Goal: Task Accomplishment & Management: Manage account settings

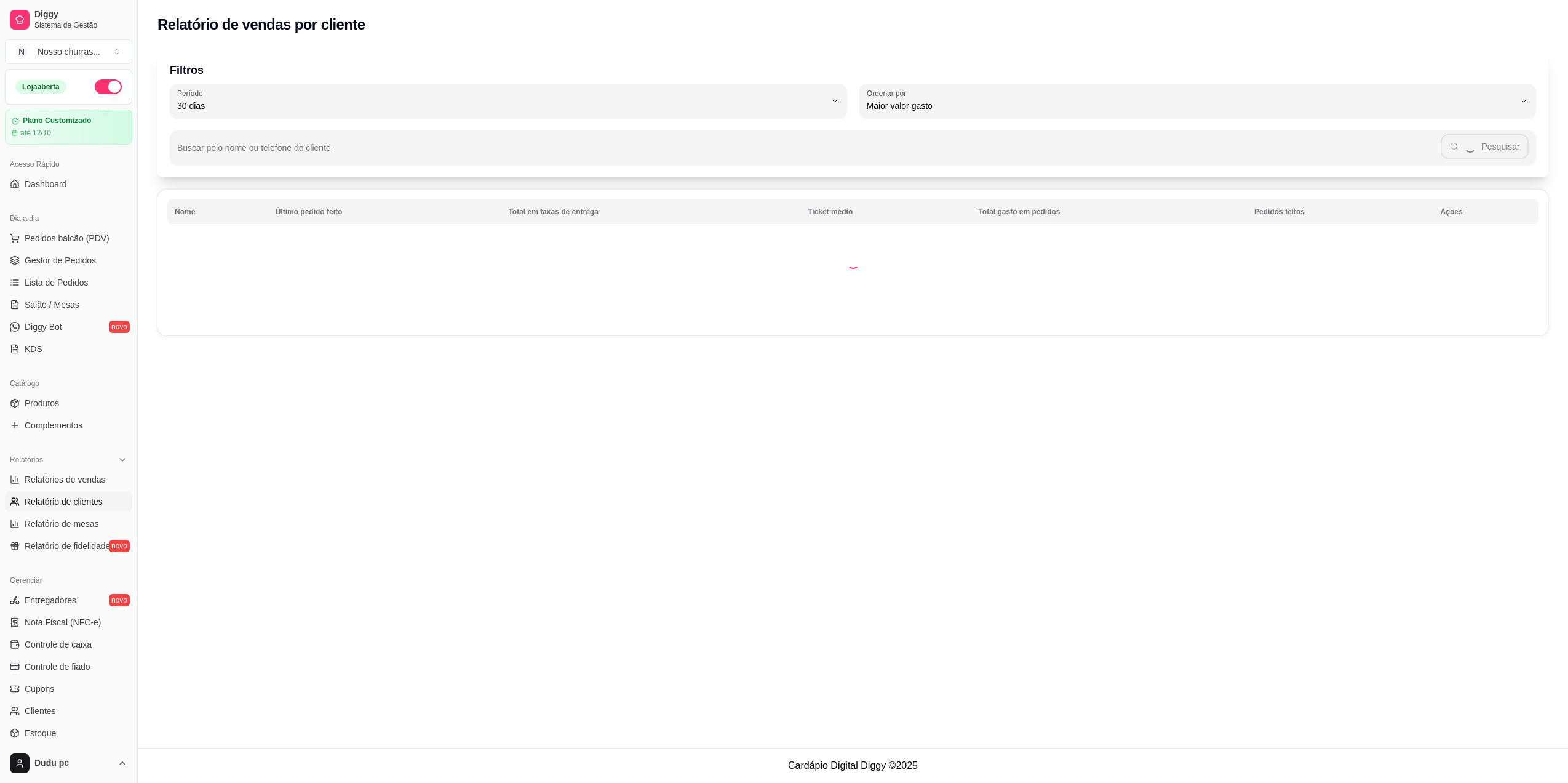
select select "30"
select select "HIGHEST_TOTAL_SPENT_WITH_ORDERS"
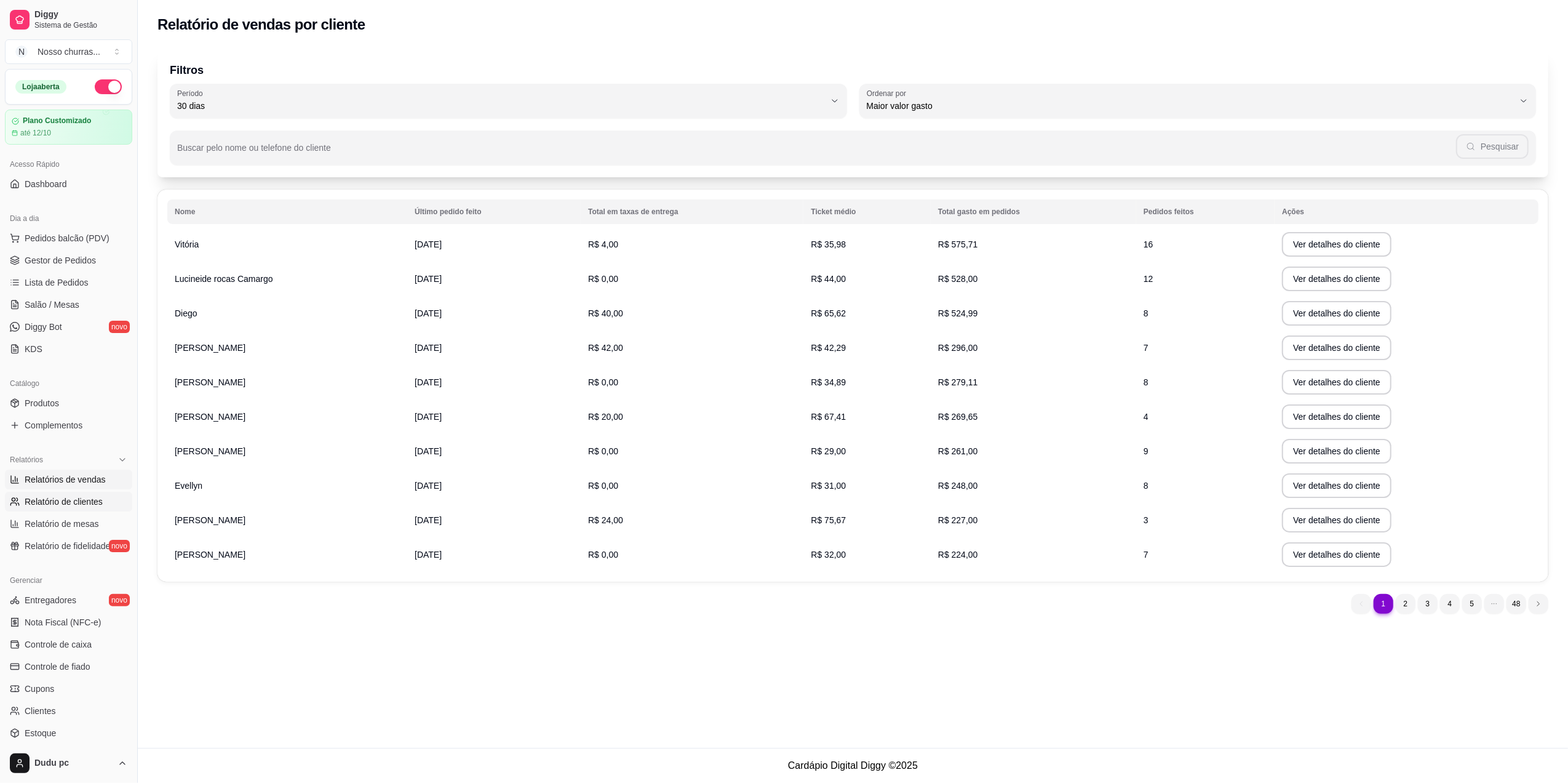
click at [53, 483] on span "Relatórios de vendas" at bounding box center [65, 479] width 81 height 12
select select "ALL"
select select "0"
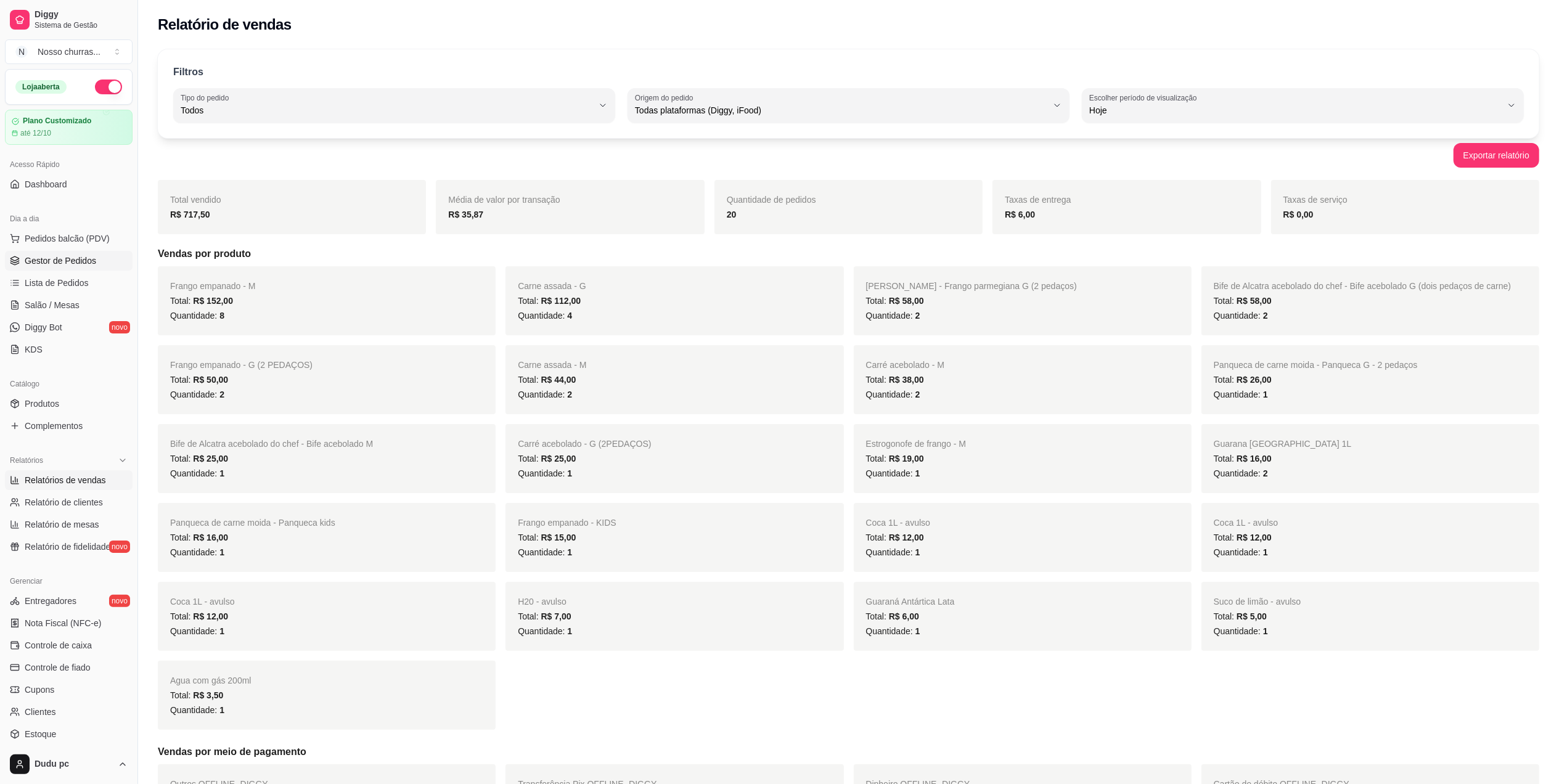
click at [39, 270] on link "Gestor de Pedidos" at bounding box center [68, 260] width 127 height 20
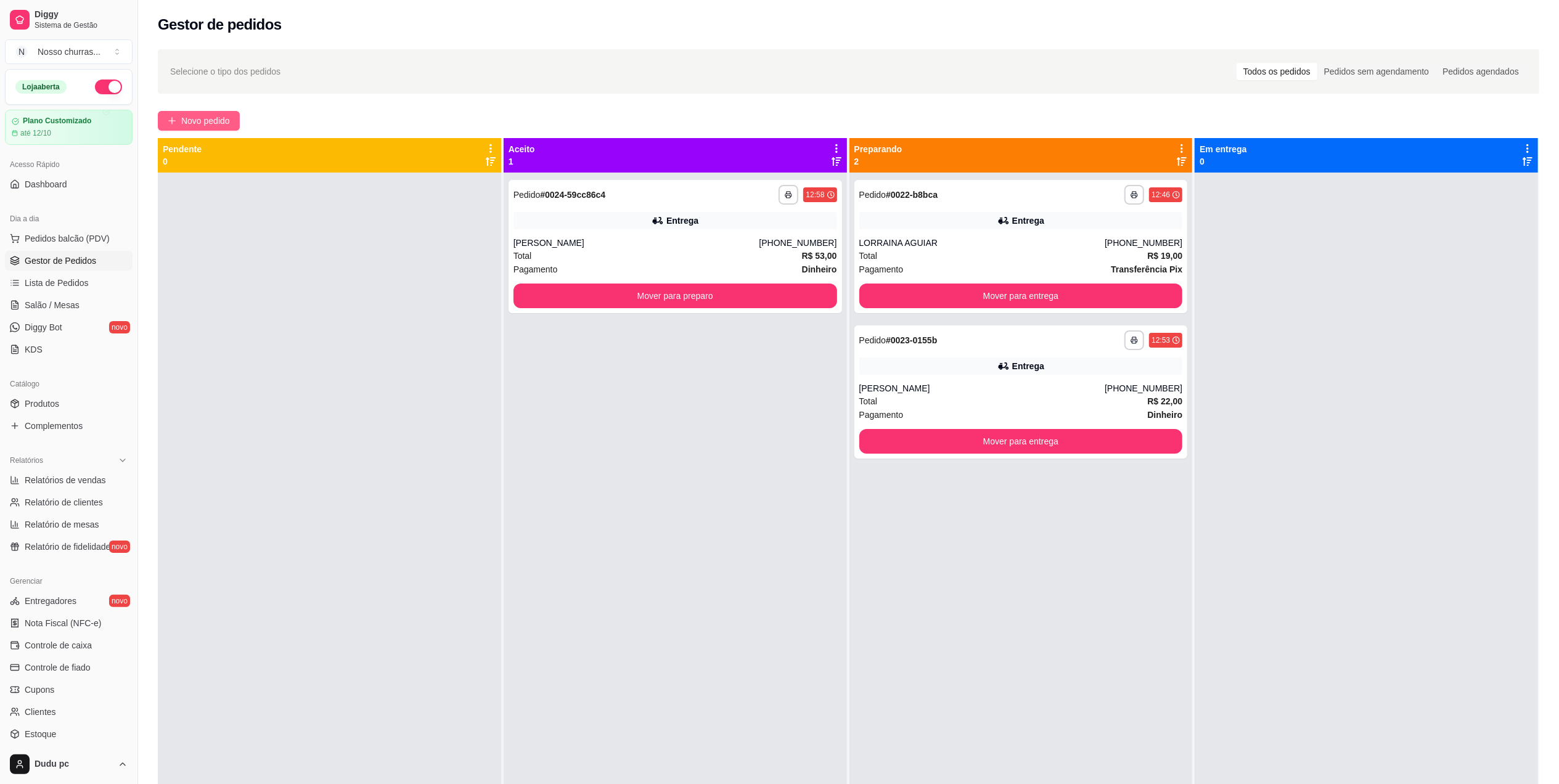
click at [238, 123] on button "Novo pedido" at bounding box center [198, 121] width 82 height 20
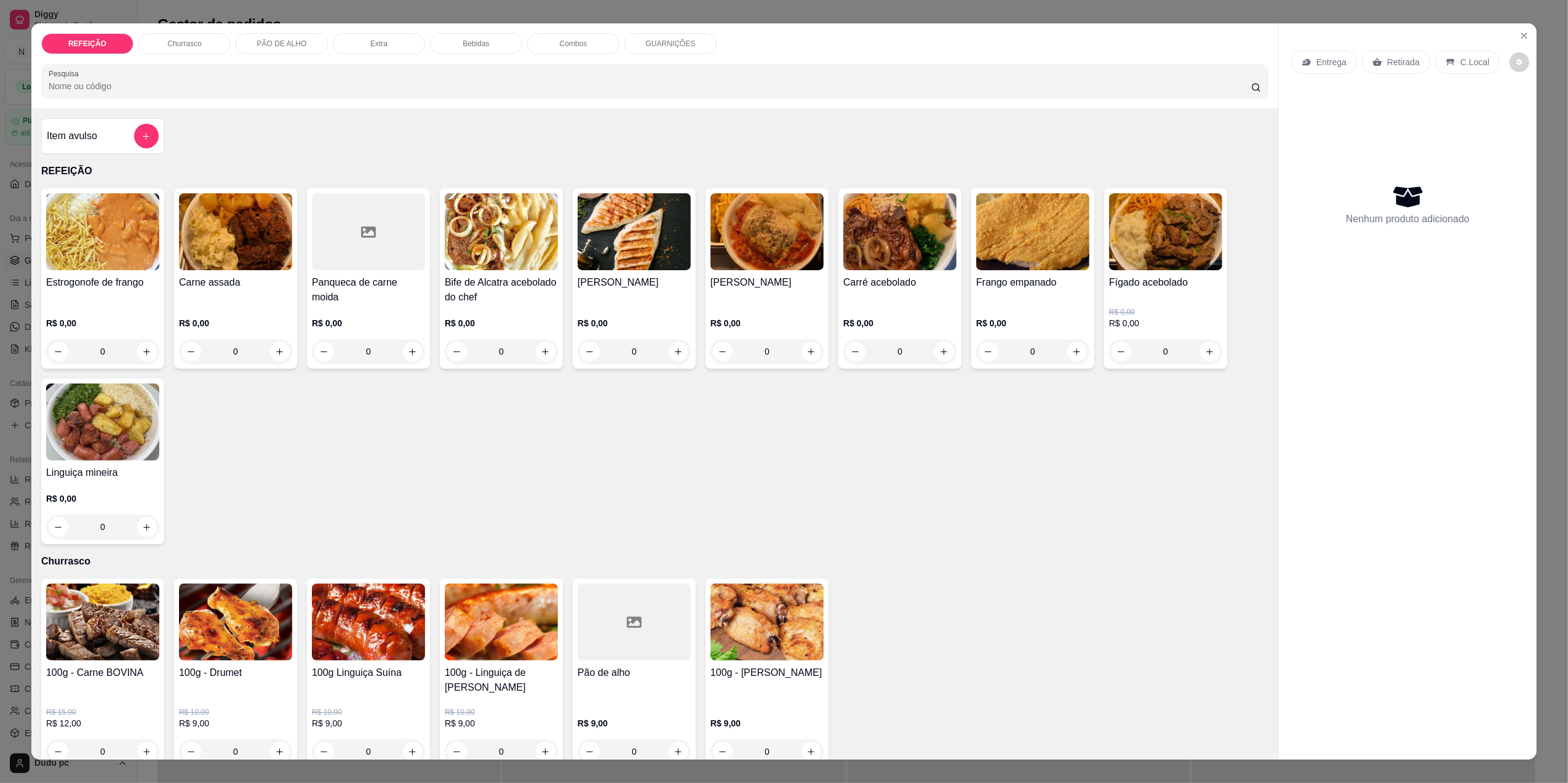
click at [1012, 318] on p "R$ 0,00" at bounding box center [1033, 323] width 113 height 12
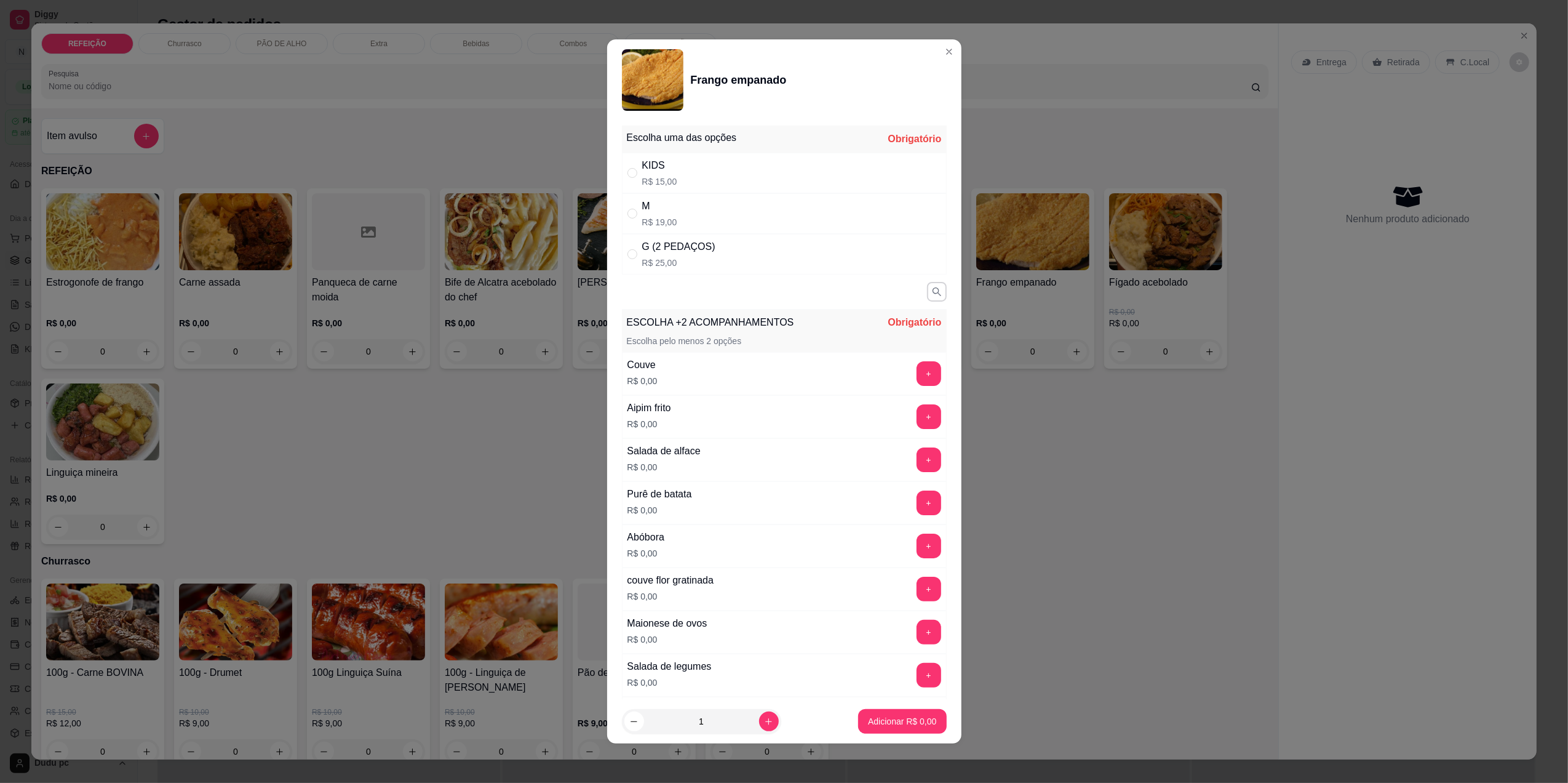
click at [648, 262] on p "R$ 25,00" at bounding box center [679, 263] width 73 height 12
radio input "true"
click at [916, 417] on button "+" at bounding box center [928, 417] width 24 height 24
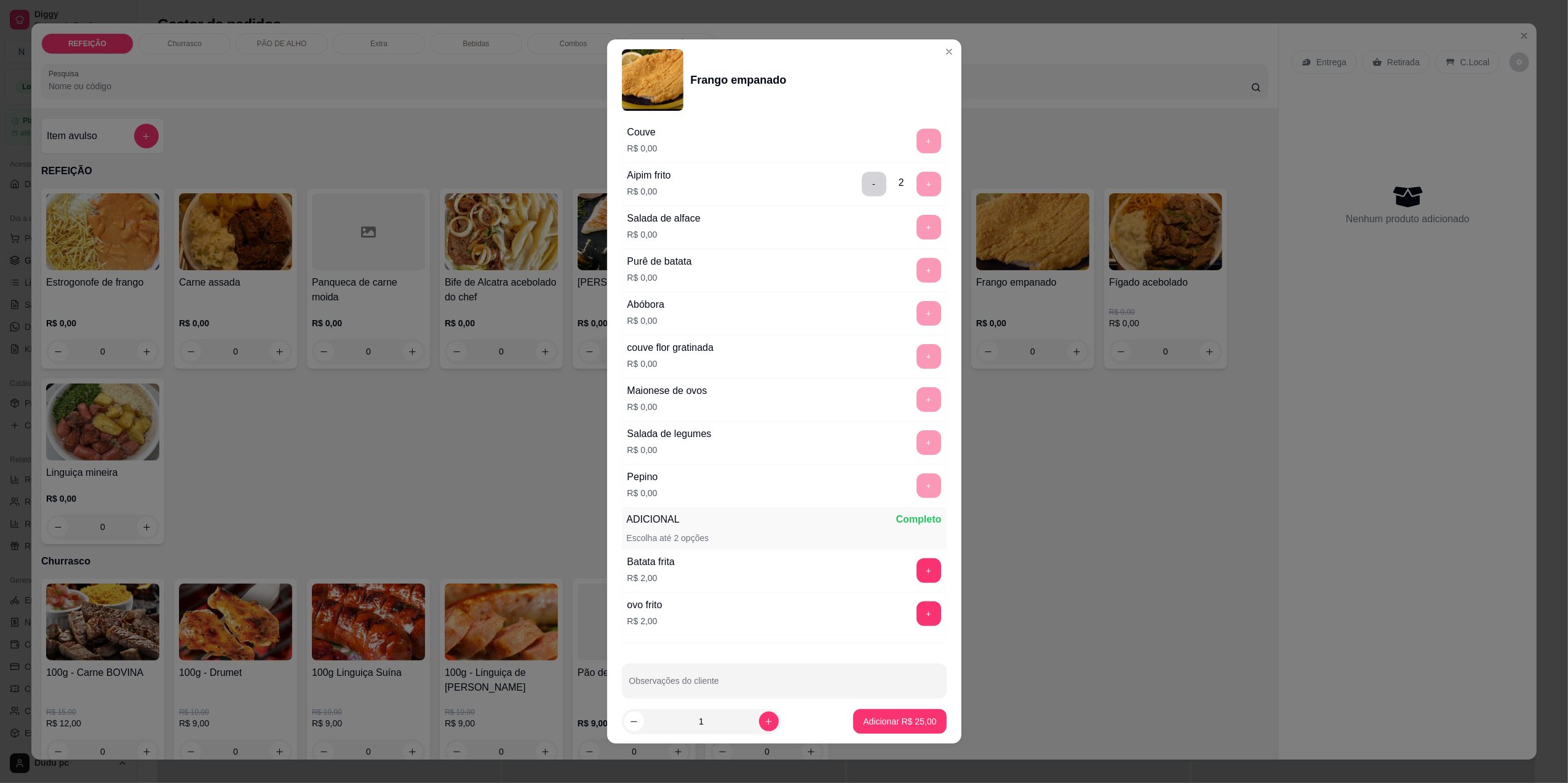
scroll to position [255, 0]
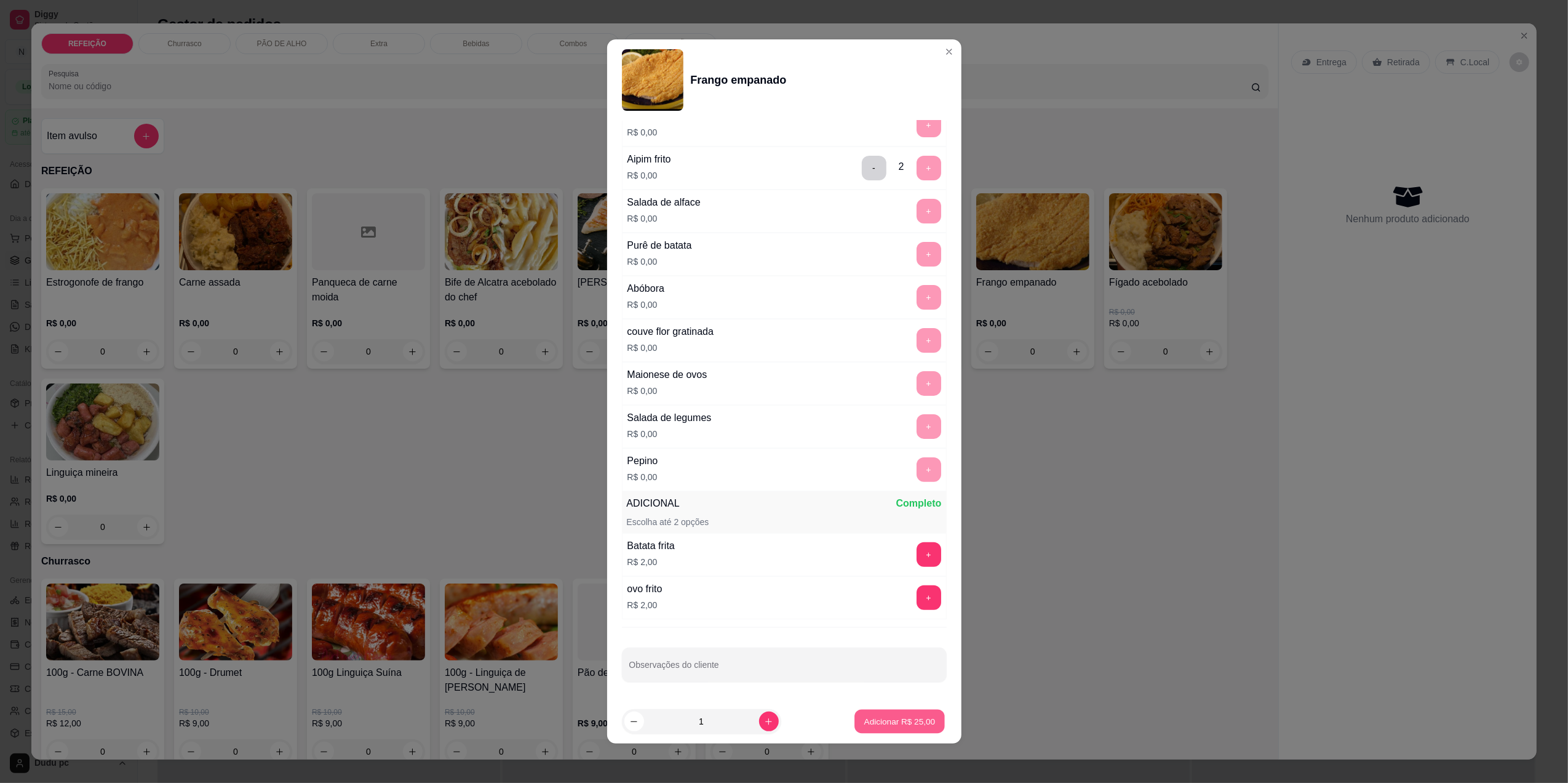
click at [898, 717] on p "Adicionar R$ 25,00" at bounding box center [900, 722] width 71 height 11
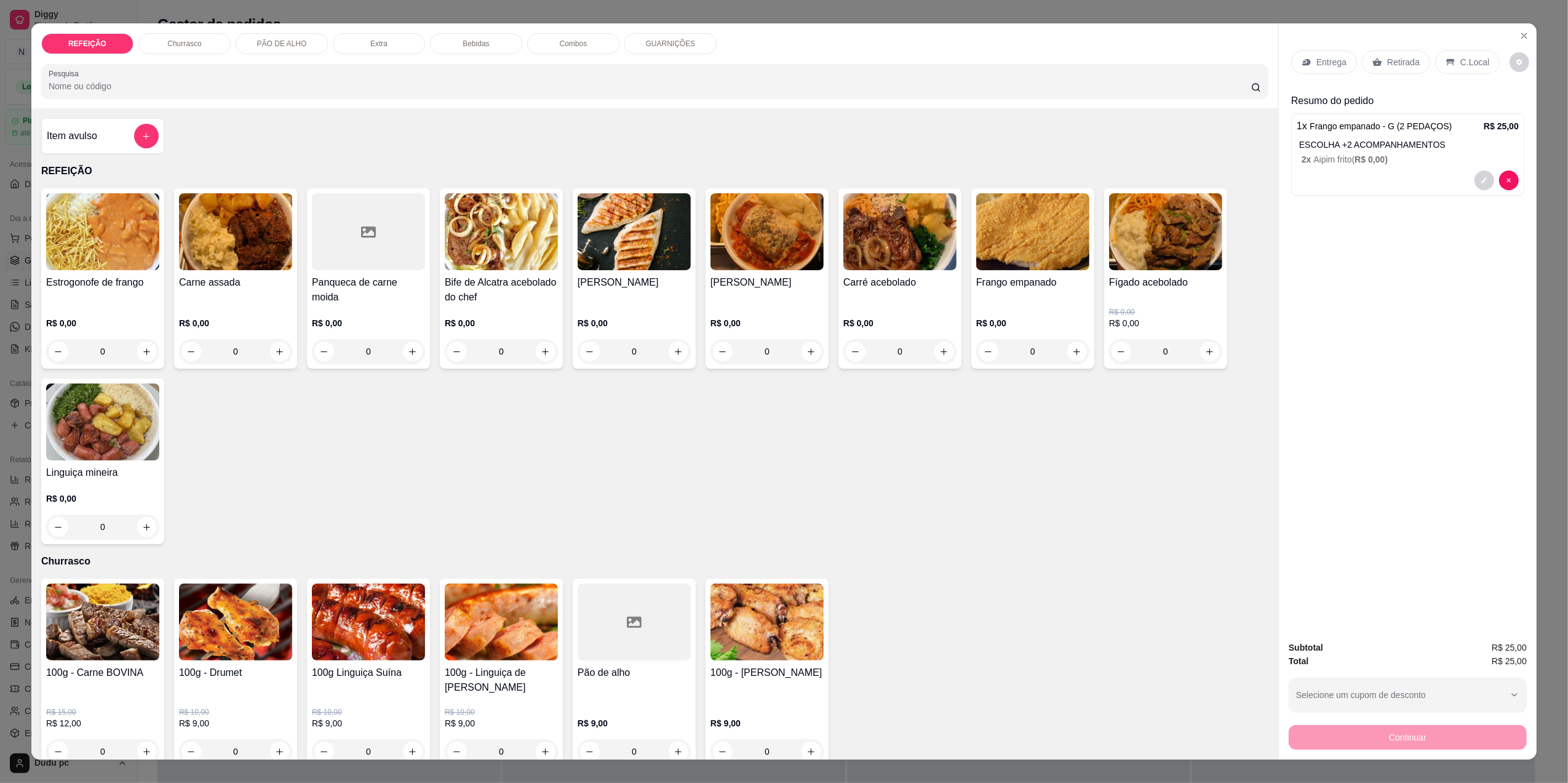
click at [1460, 65] on p "C.Local" at bounding box center [1474, 62] width 29 height 12
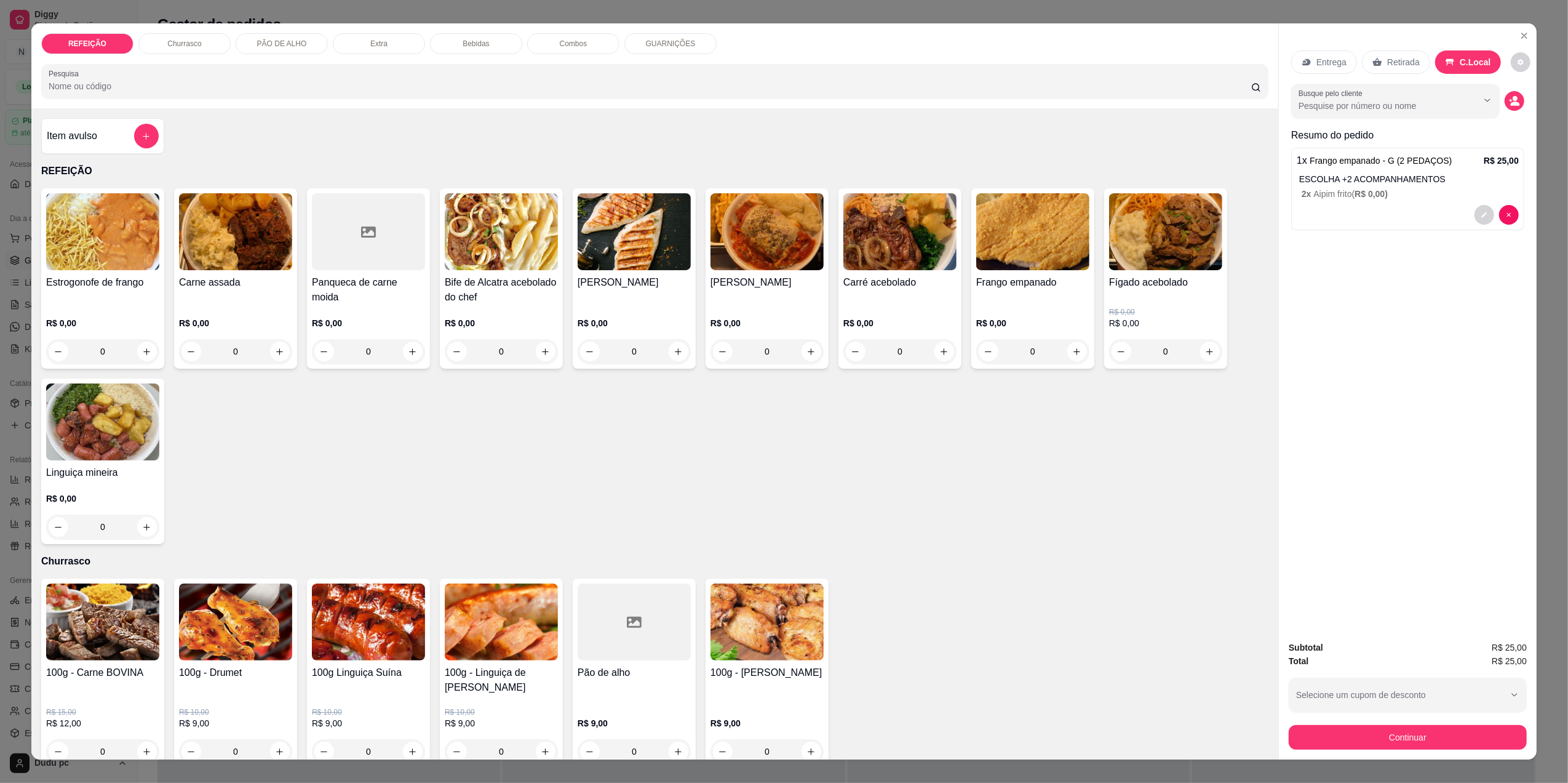
click at [1394, 63] on p "Retirada" at bounding box center [1403, 62] width 33 height 12
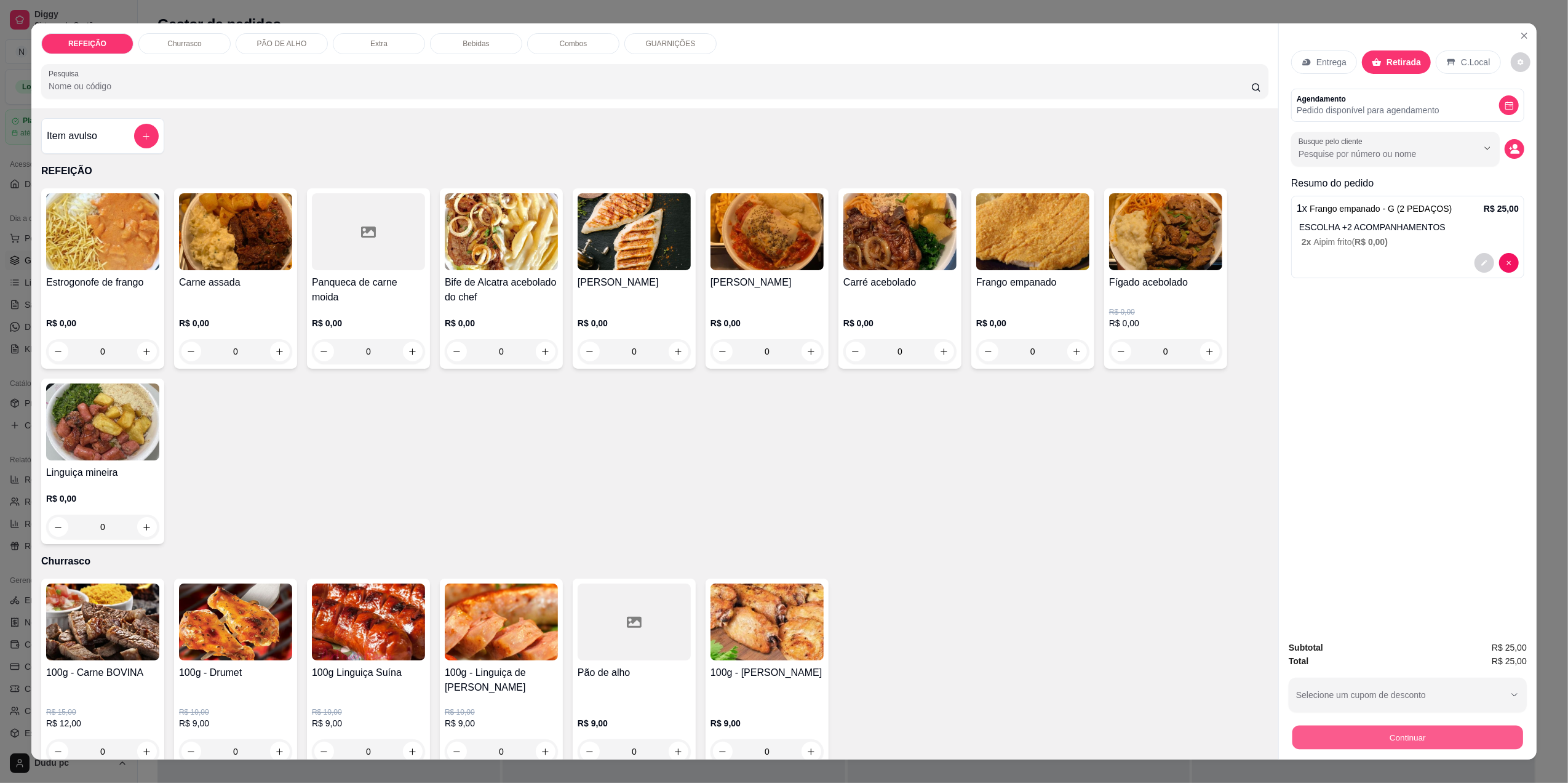
click at [1430, 728] on button "Continuar" at bounding box center [1407, 737] width 230 height 24
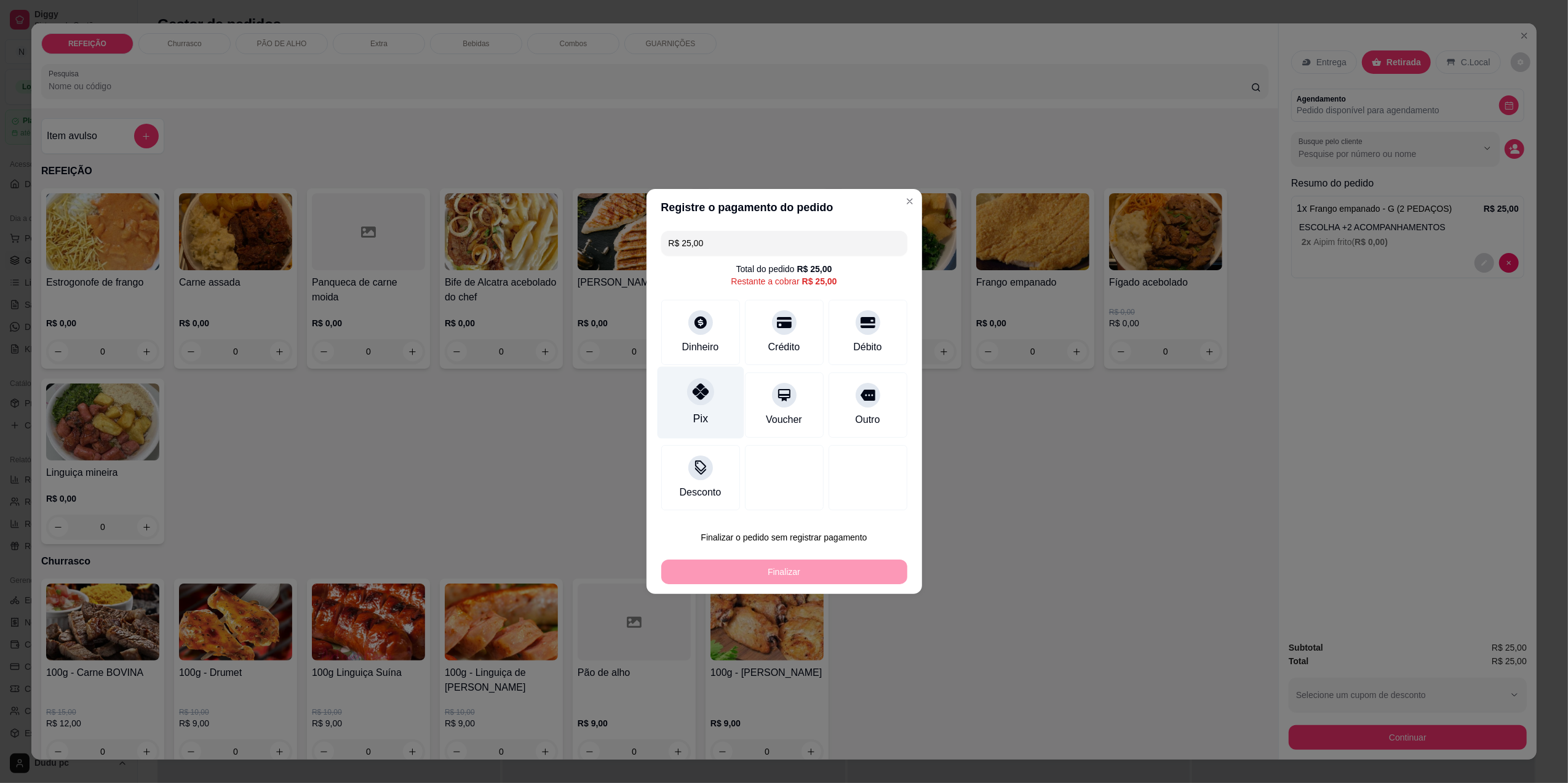
click at [688, 421] on div "Pix" at bounding box center [700, 403] width 87 height 72
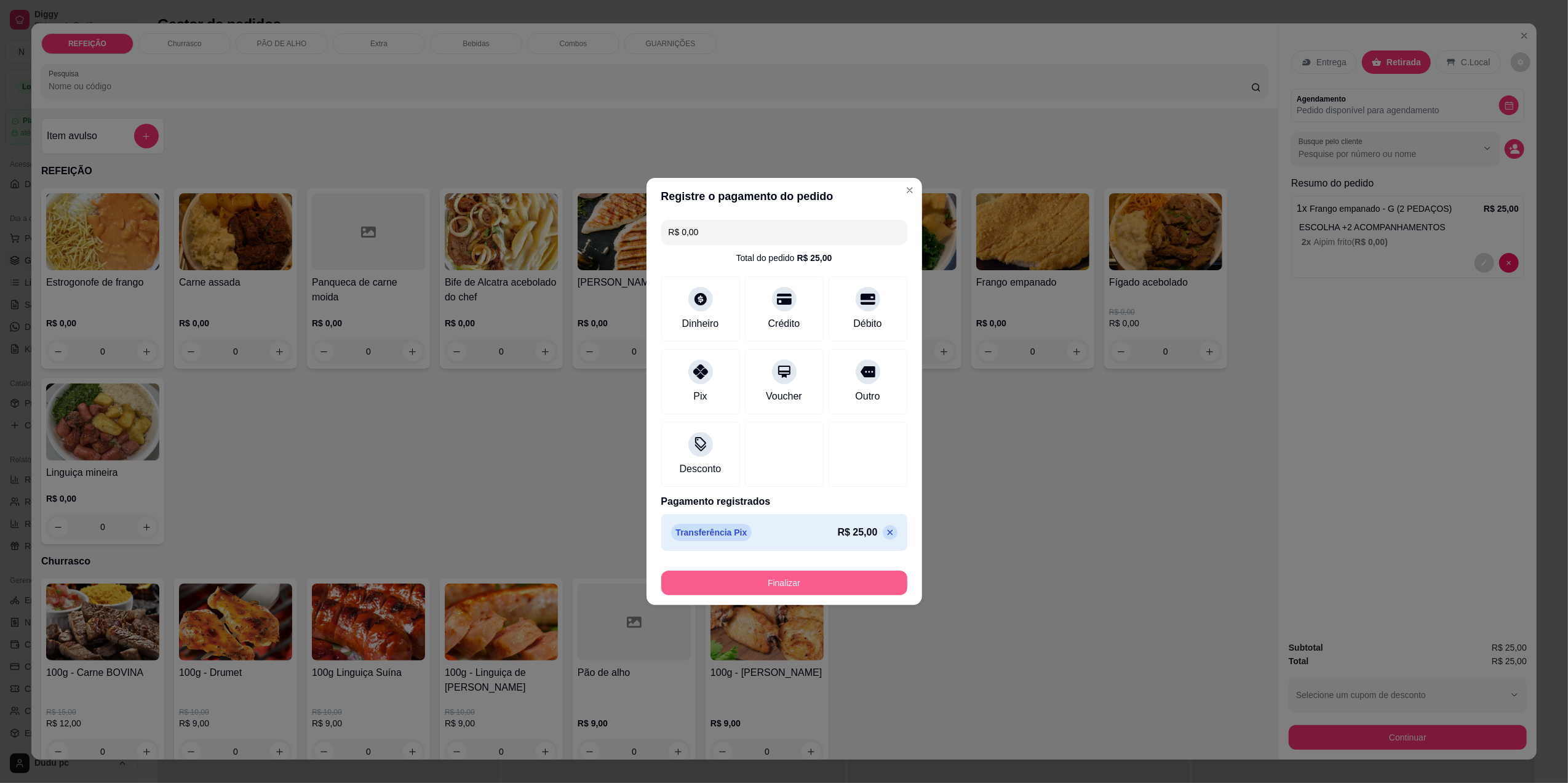
click at [744, 586] on button "Finalizar" at bounding box center [784, 583] width 246 height 24
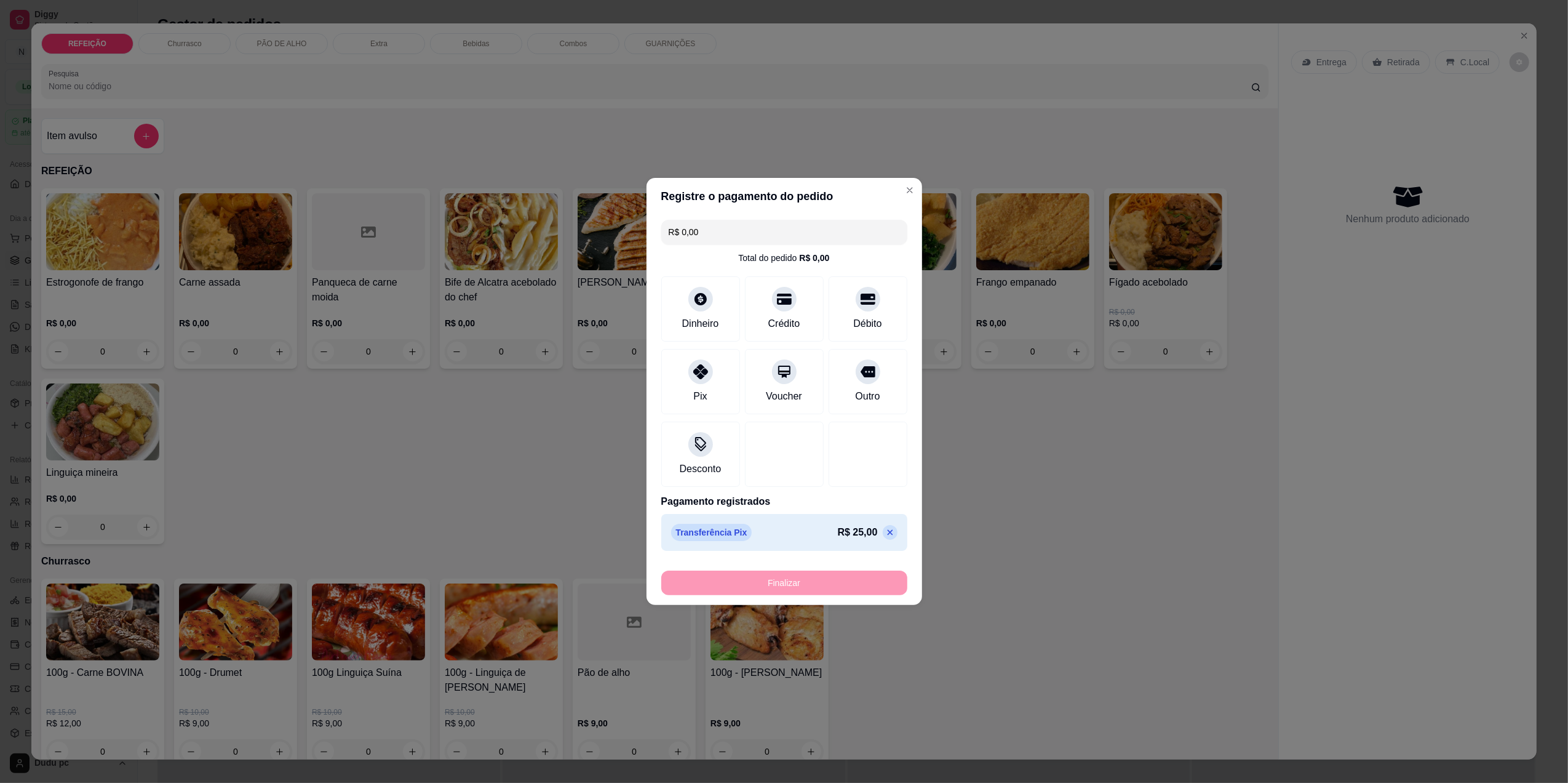
type input "-R$ 25,00"
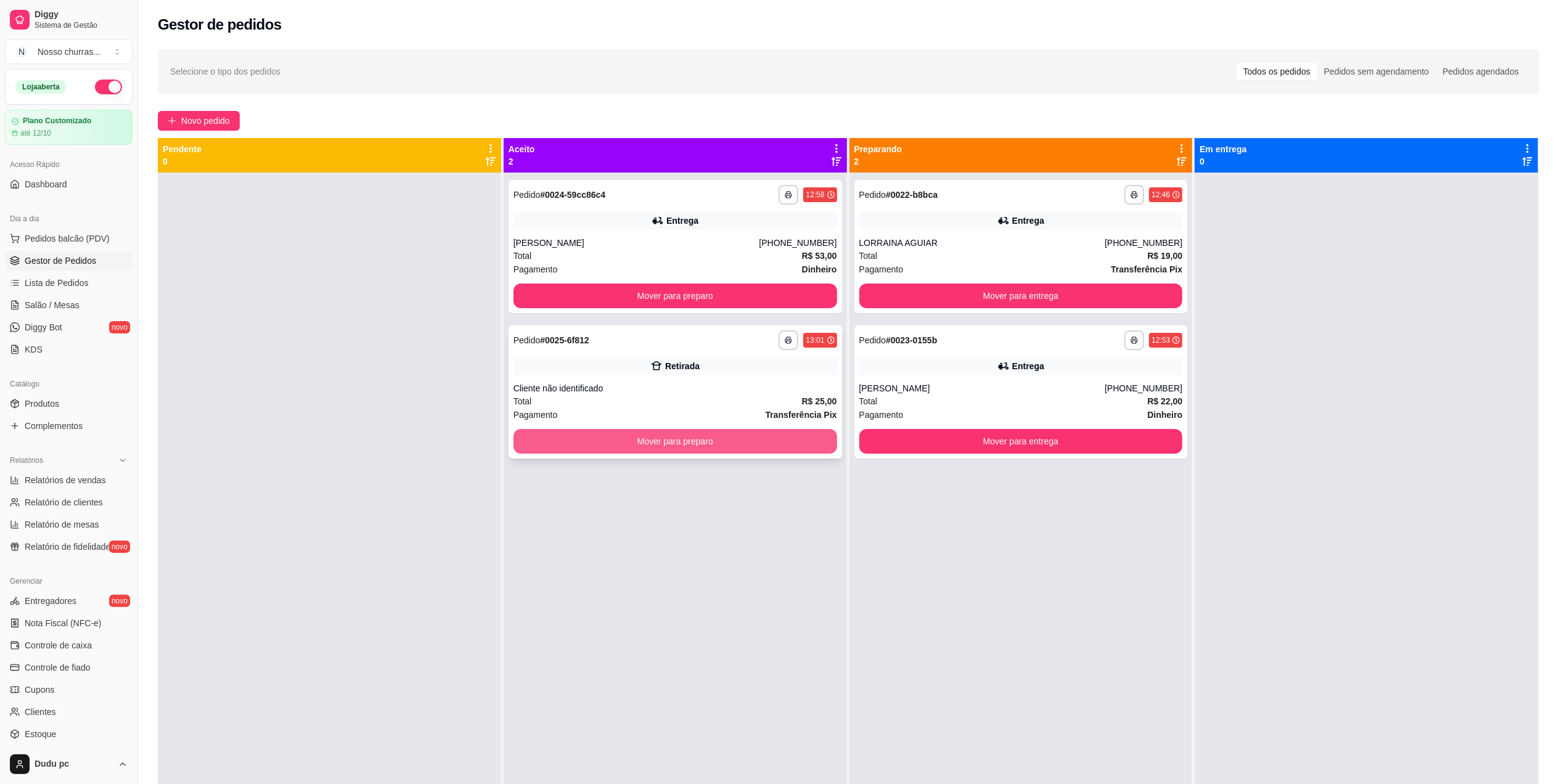
click at [745, 451] on button "Mover para preparo" at bounding box center [675, 441] width 323 height 24
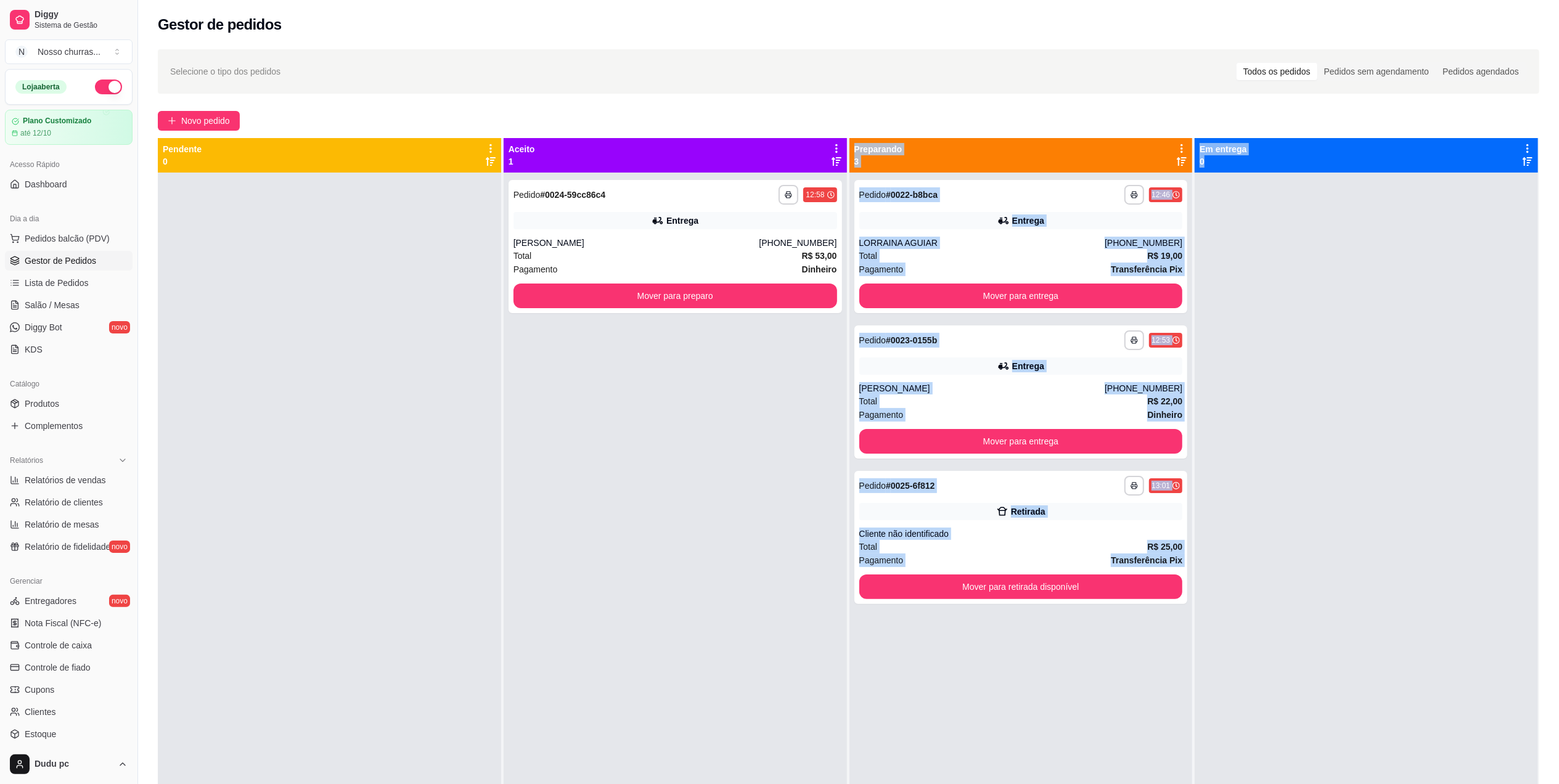
drag, startPoint x: 745, startPoint y: 451, endPoint x: 1162, endPoint y: 613, distance: 447.4
click at [1073, 592] on button "Mover para retirada disponível" at bounding box center [1020, 587] width 314 height 24
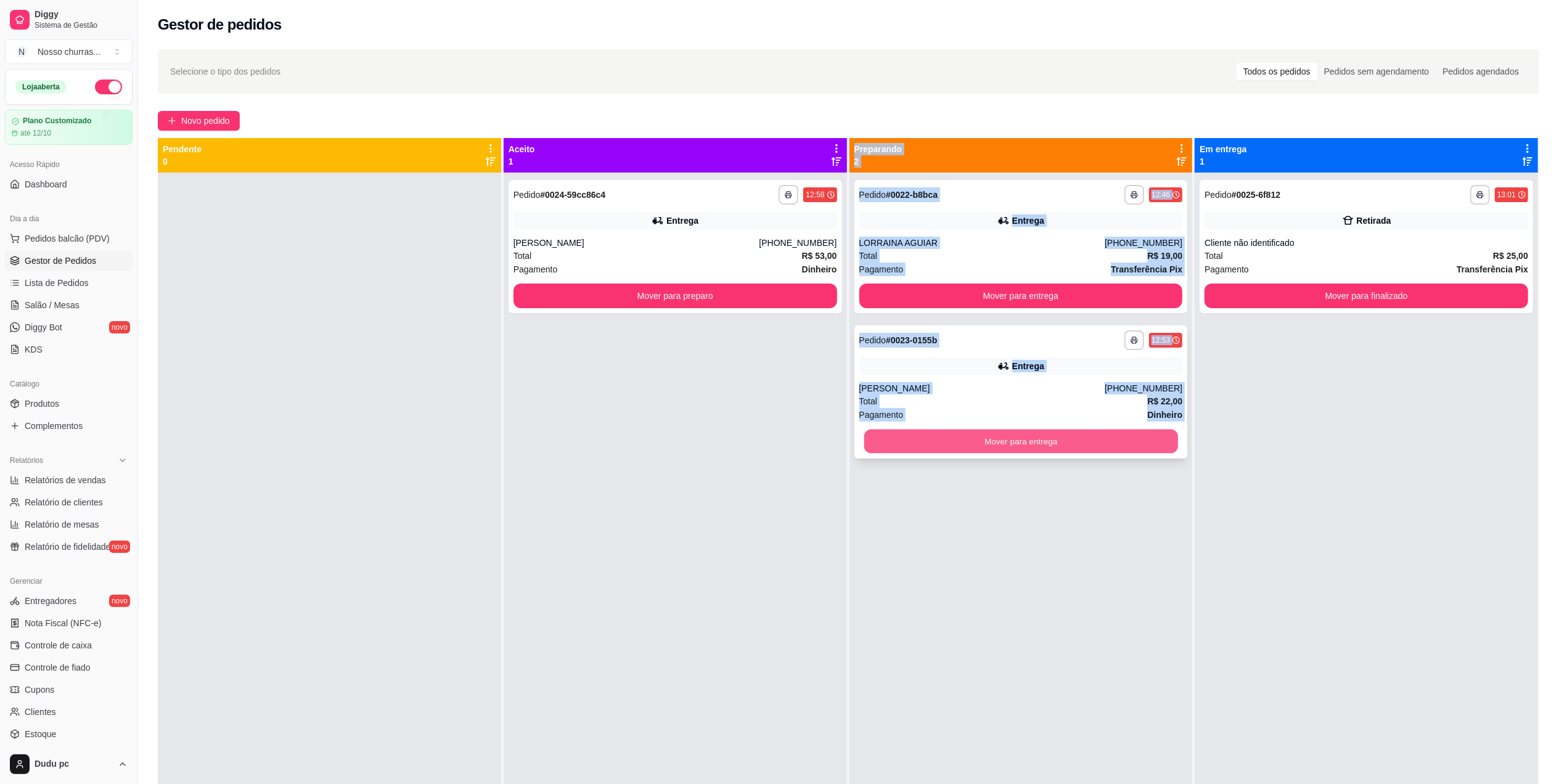
click at [1086, 444] on button "Mover para entrega" at bounding box center [1020, 442] width 314 height 24
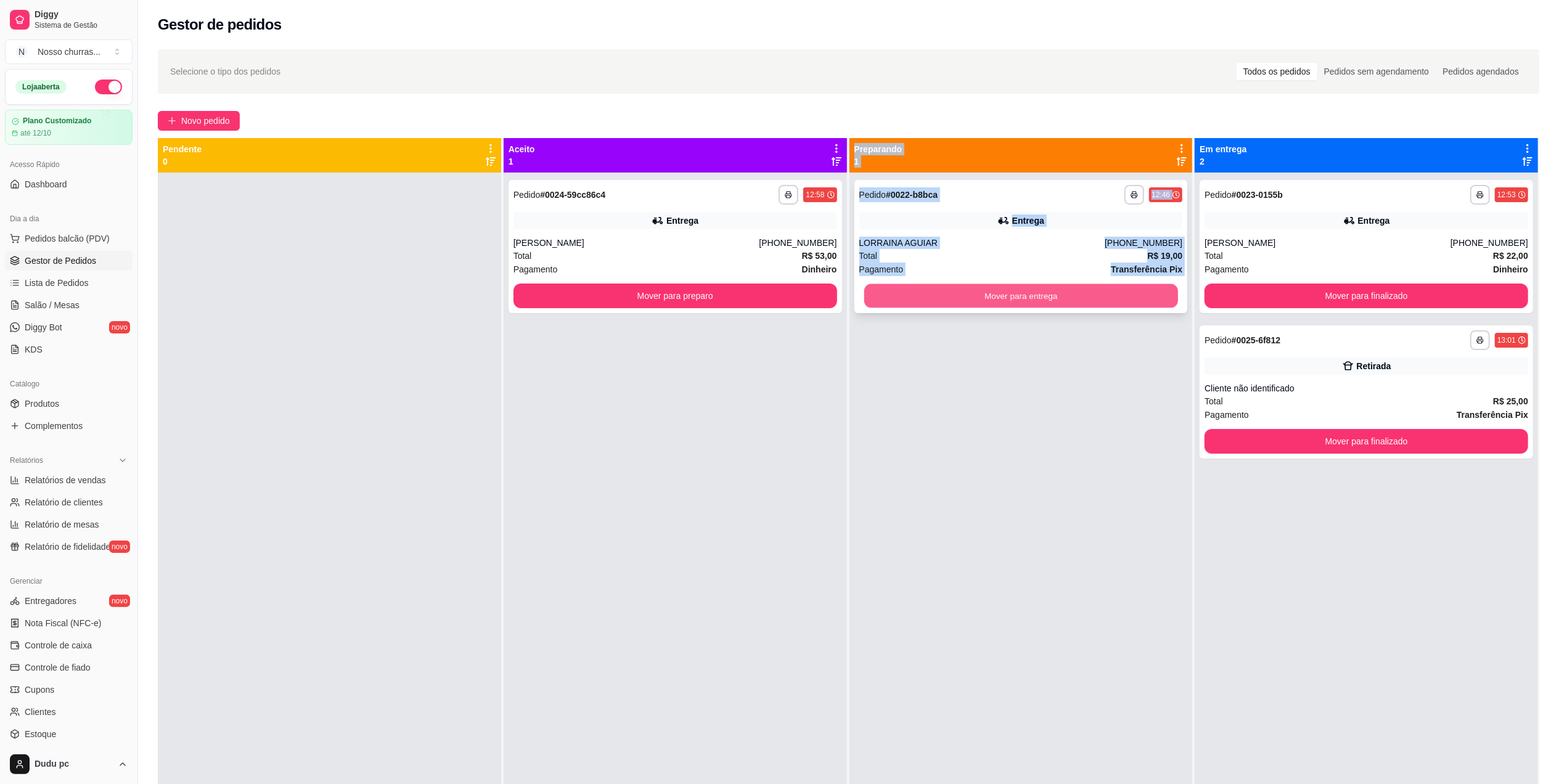
click at [1125, 295] on button "Mover para entrega" at bounding box center [1020, 296] width 314 height 24
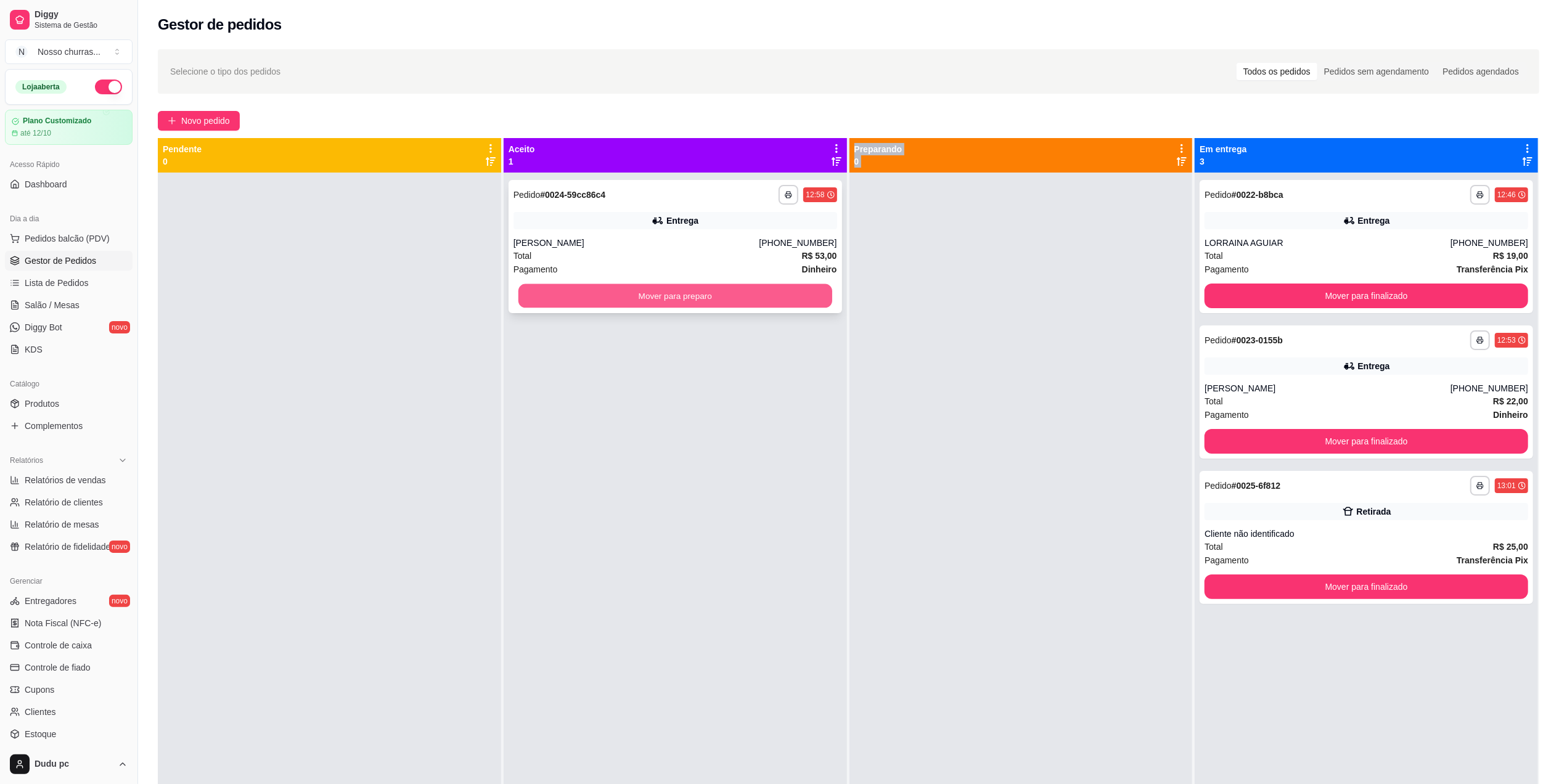
click at [792, 302] on button "Mover para preparo" at bounding box center [675, 296] width 314 height 24
click at [900, 449] on div at bounding box center [1021, 564] width 343 height 784
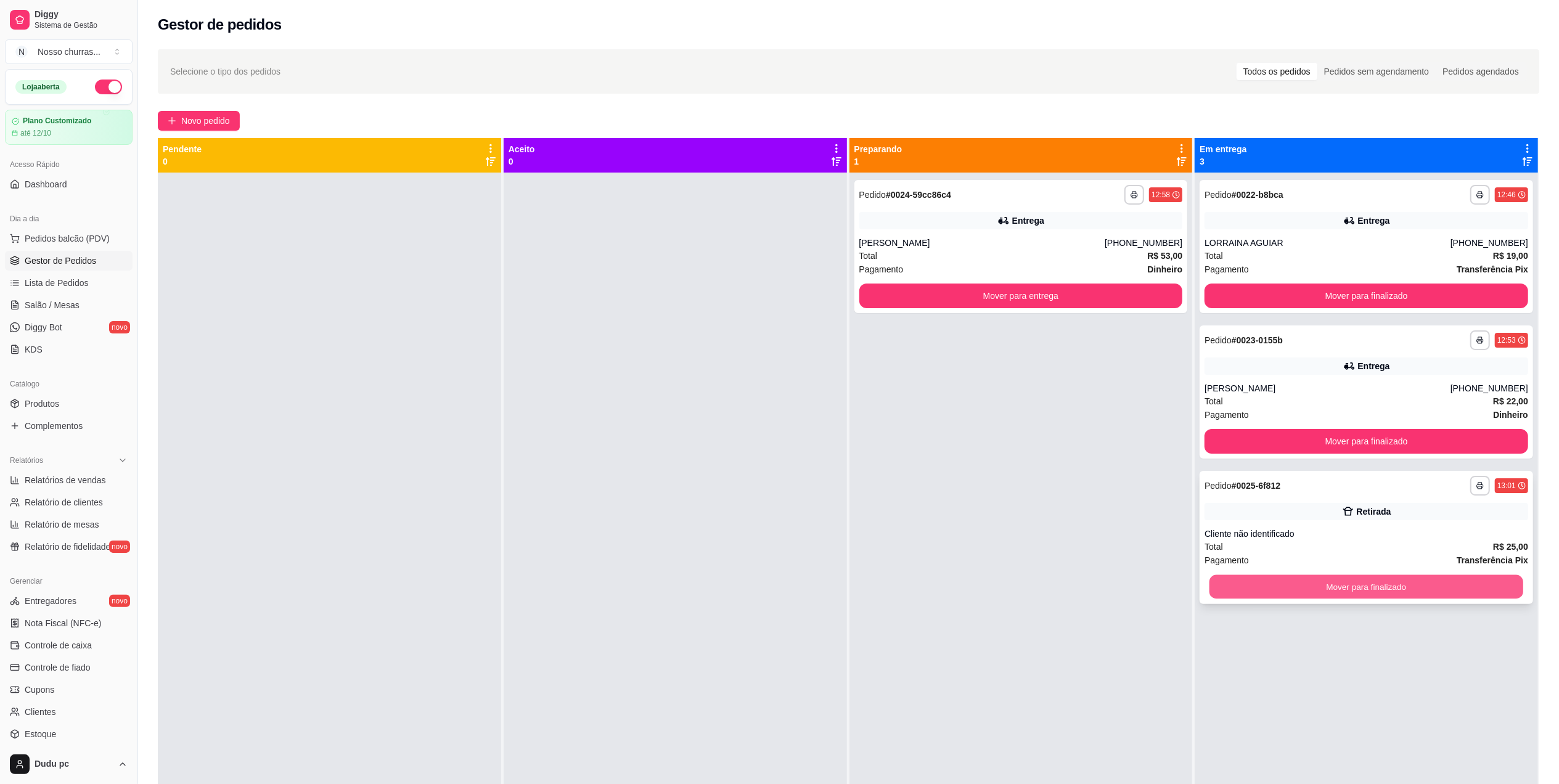
click at [1221, 585] on button "Mover para finalizado" at bounding box center [1366, 587] width 314 height 24
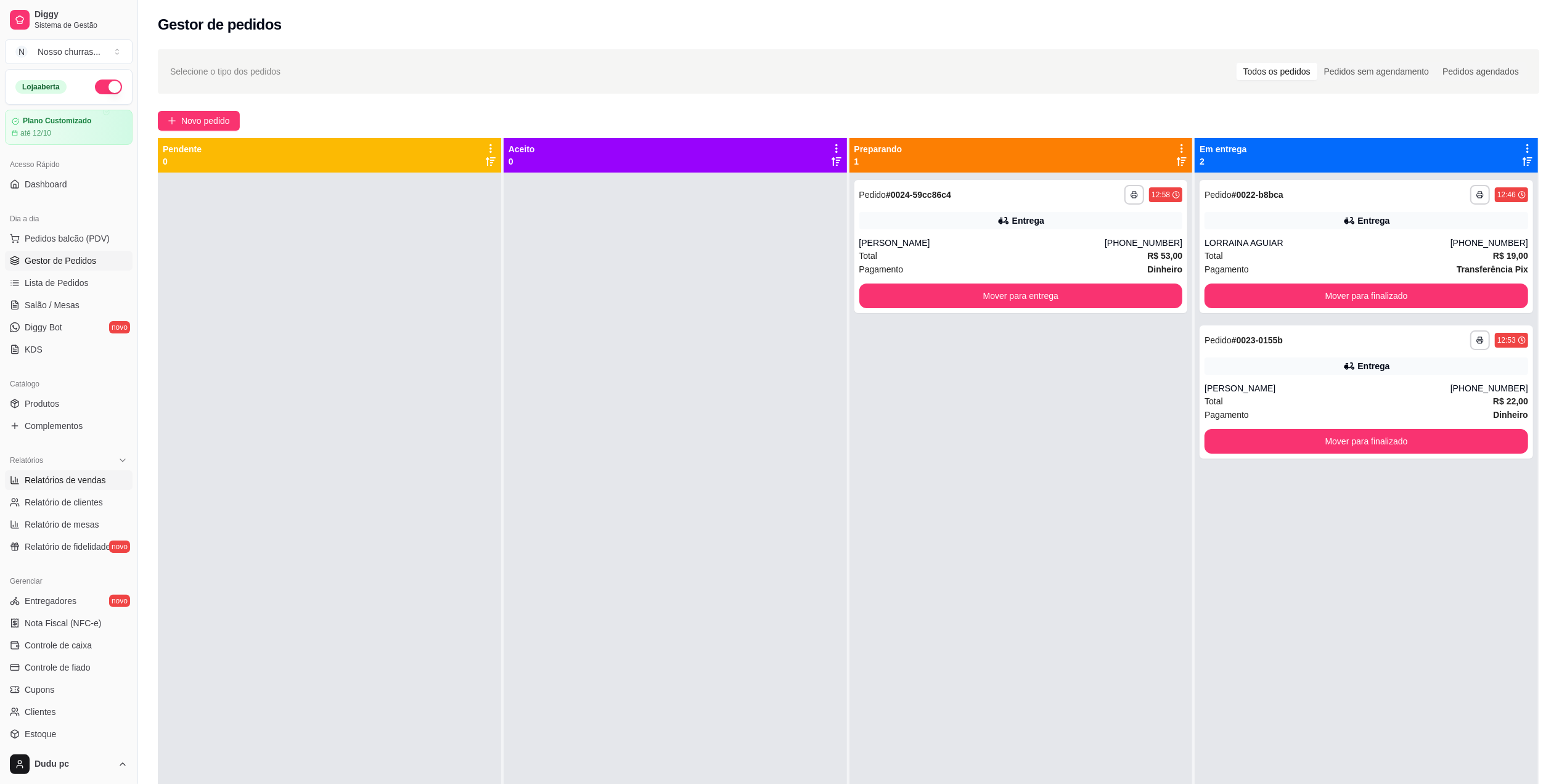
click at [83, 482] on span "Relatórios de vendas" at bounding box center [65, 480] width 81 height 12
select select "ALL"
select select "0"
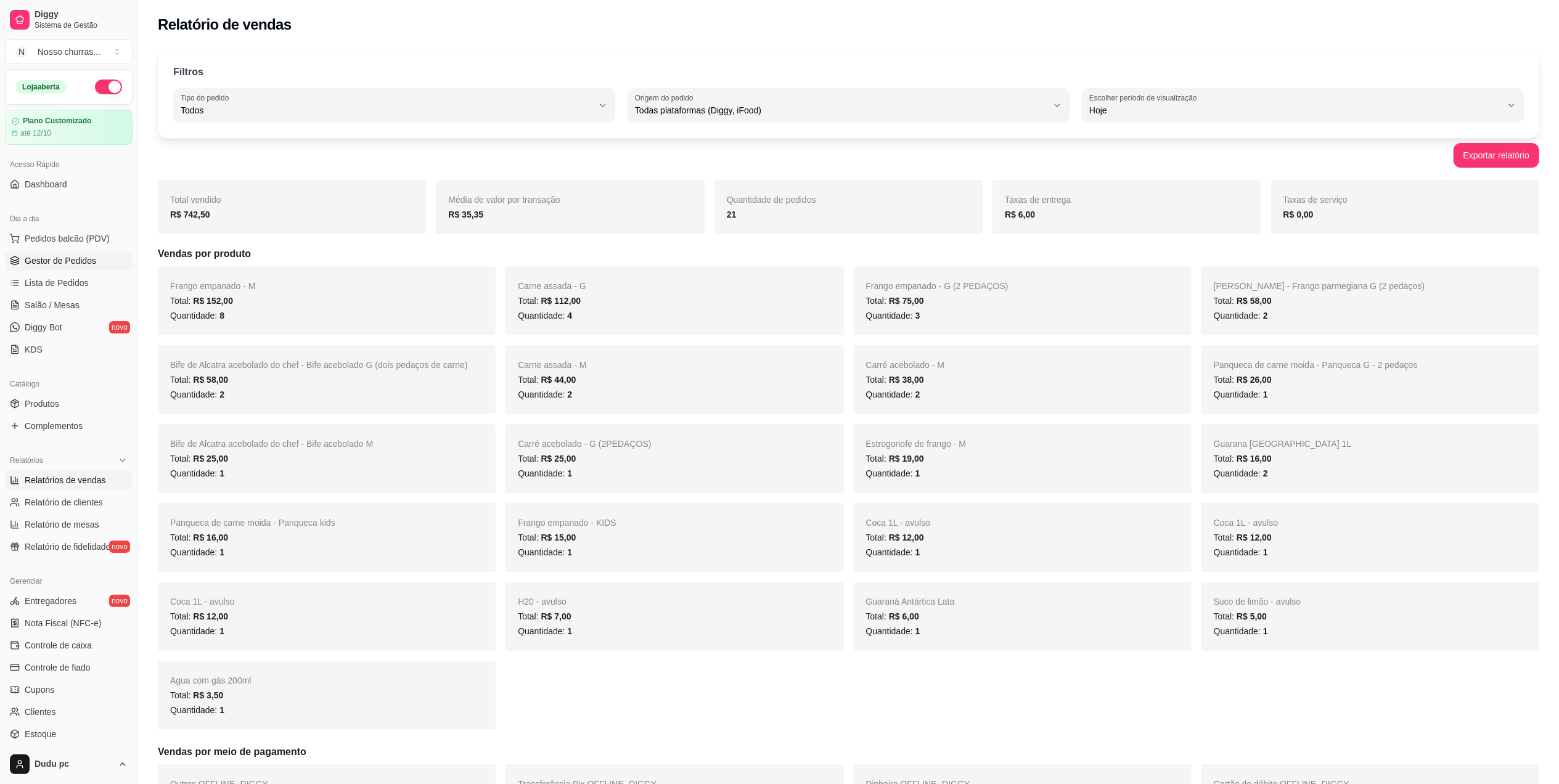
click at [71, 261] on span "Gestor de Pedidos" at bounding box center [60, 260] width 72 height 12
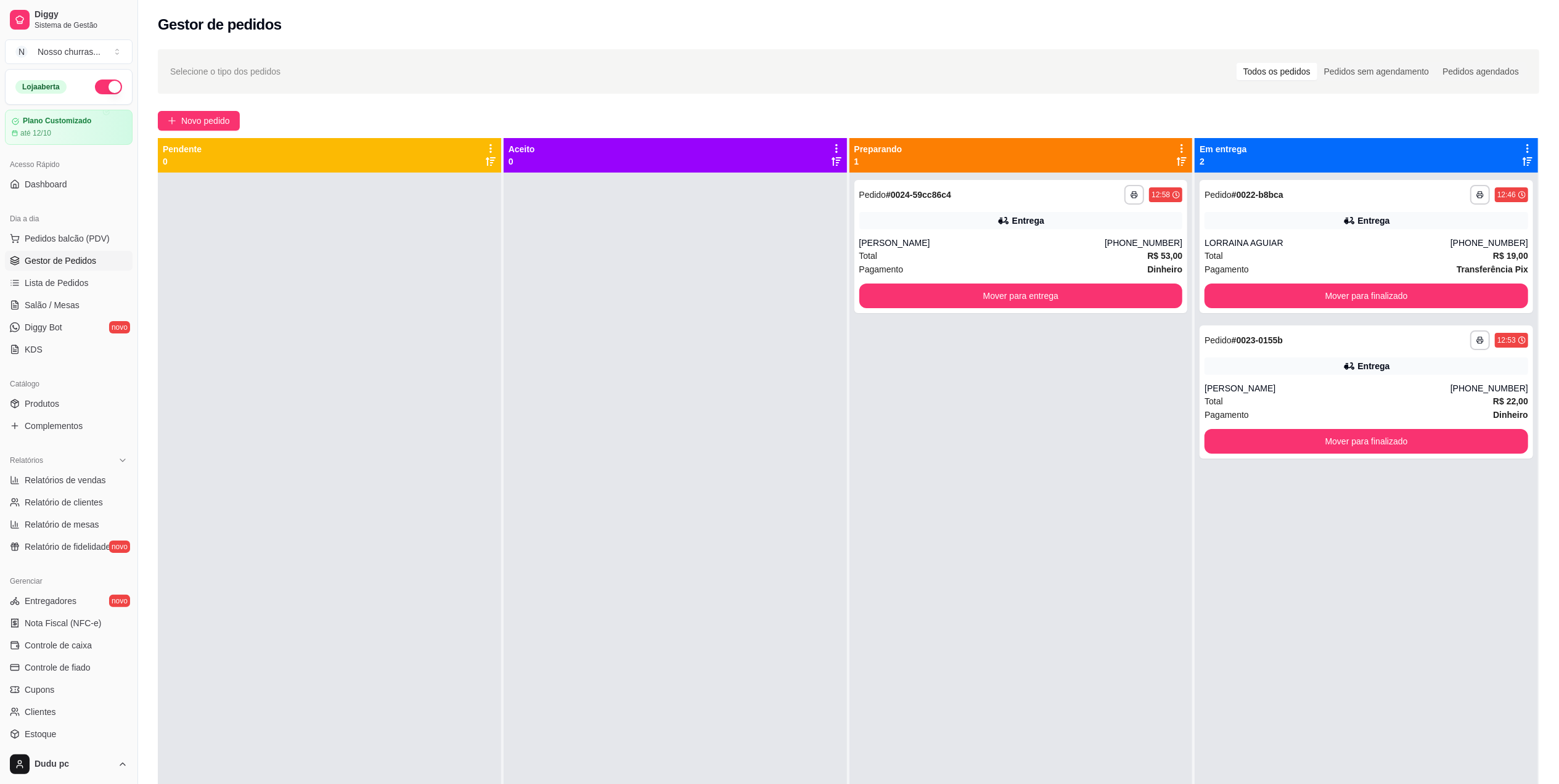
click at [733, 346] on div at bounding box center [675, 564] width 343 height 784
click at [909, 568] on div "**********" at bounding box center [1021, 564] width 343 height 784
click at [71, 229] on button "Pedidos balcão (PDV)" at bounding box center [68, 238] width 127 height 20
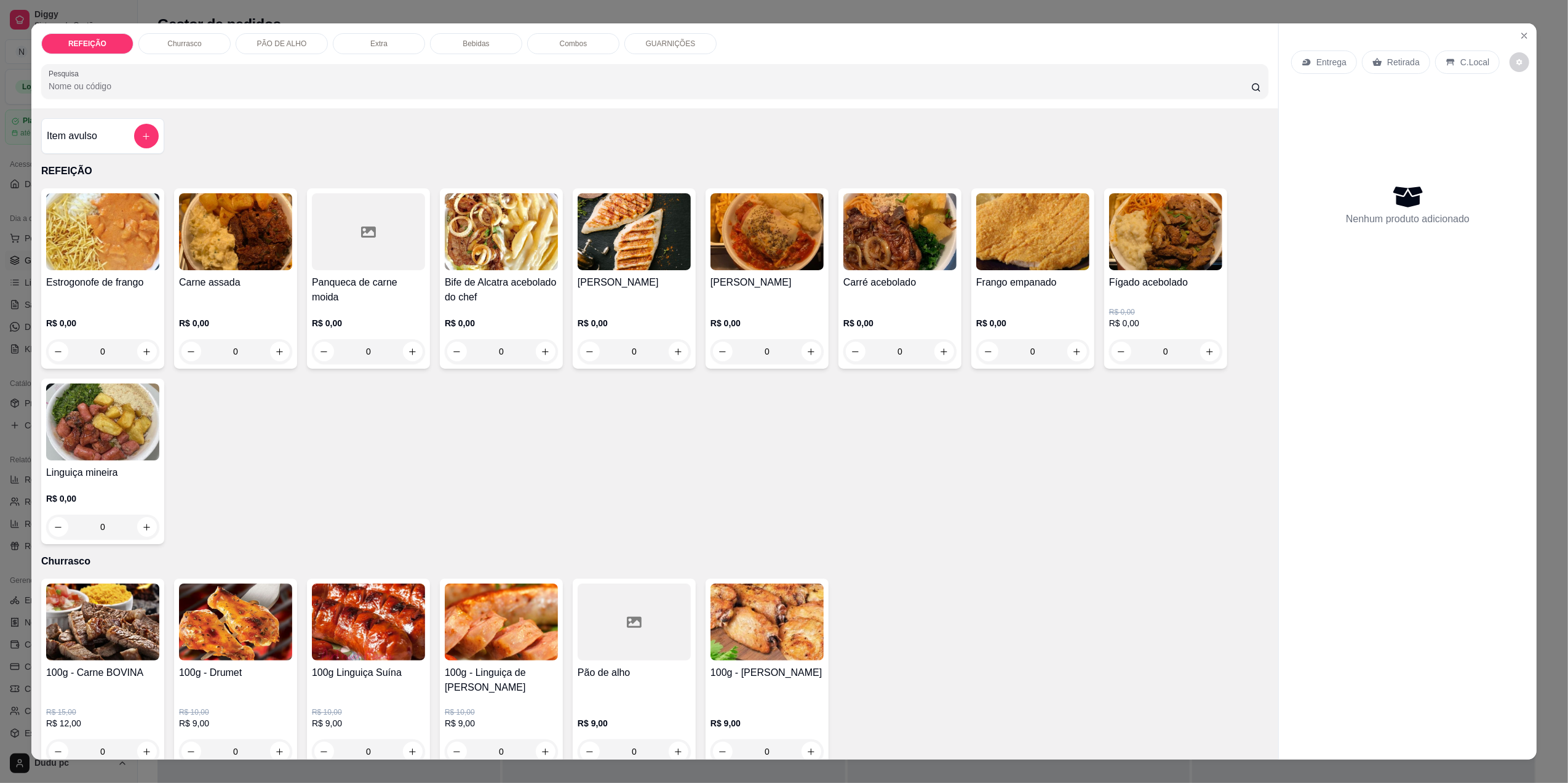
click at [812, 353] on div "0" at bounding box center [767, 351] width 113 height 24
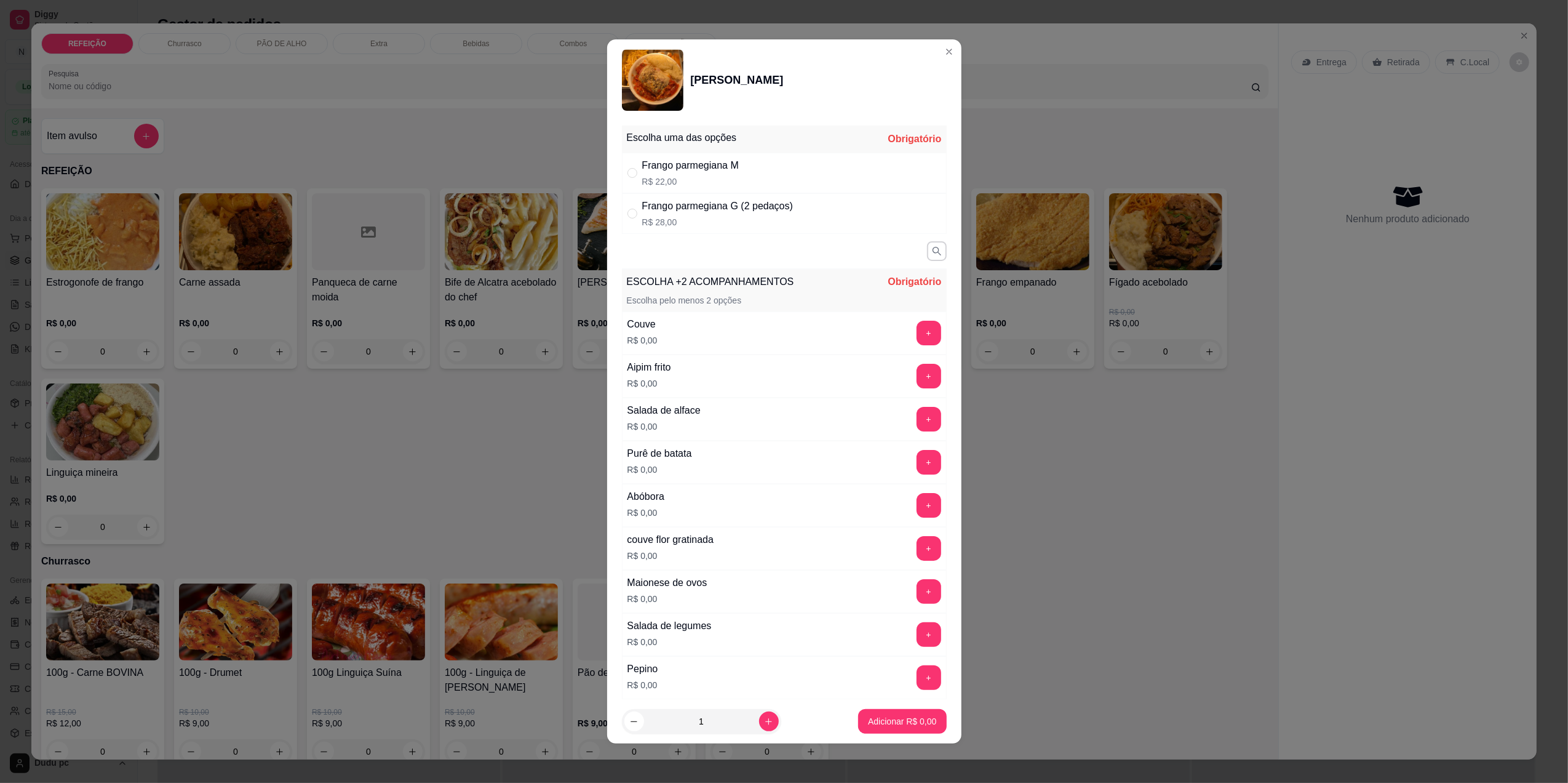
click at [719, 219] on p "R$ 28,00" at bounding box center [718, 222] width 150 height 12
radio input "true"
click at [916, 376] on button "+" at bounding box center [928, 376] width 24 height 24
click at [916, 632] on button "+" at bounding box center [928, 634] width 24 height 24
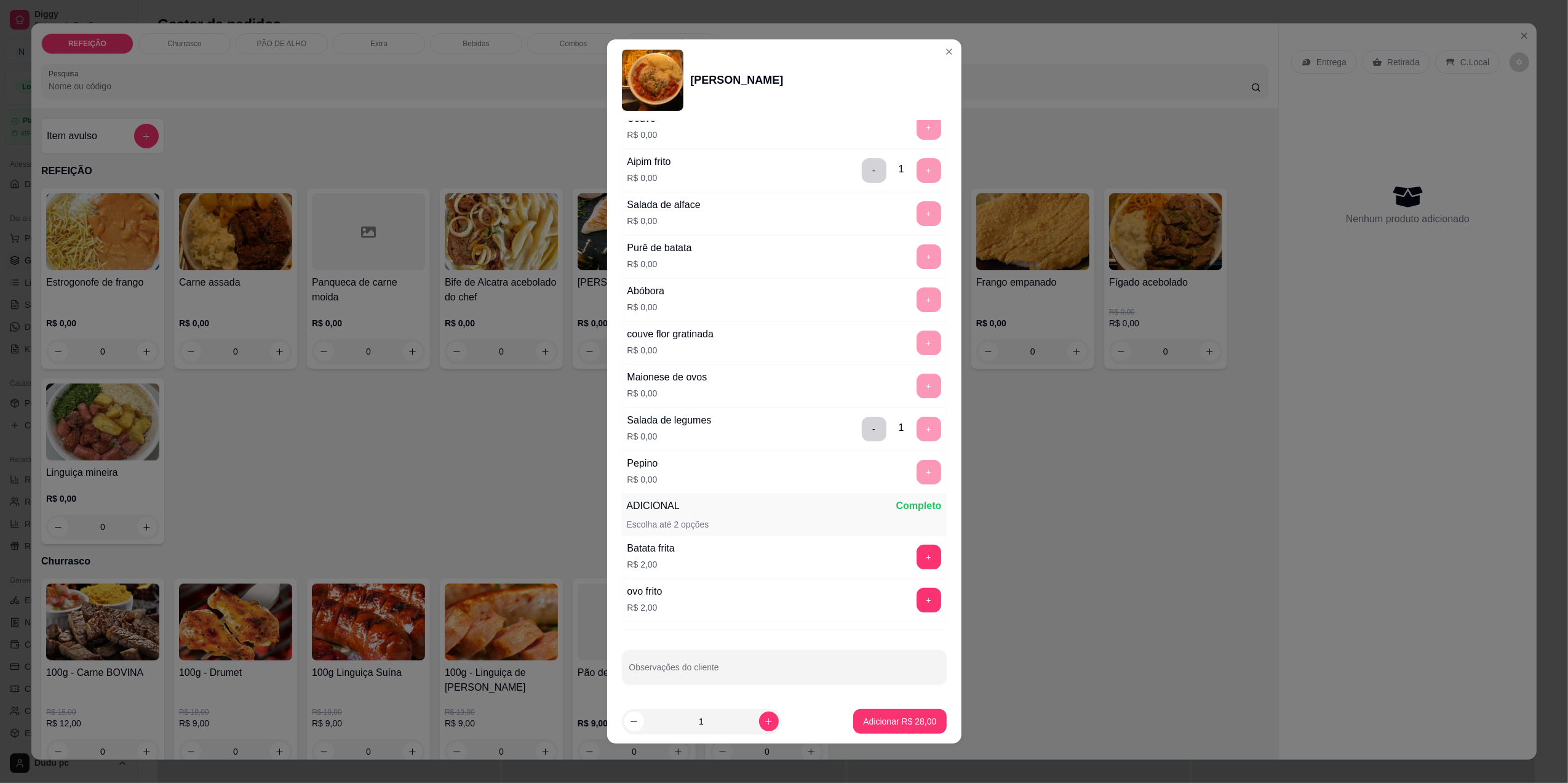
scroll to position [213, 0]
click at [888, 729] on button "Adicionar R$ 28,00" at bounding box center [900, 722] width 90 height 24
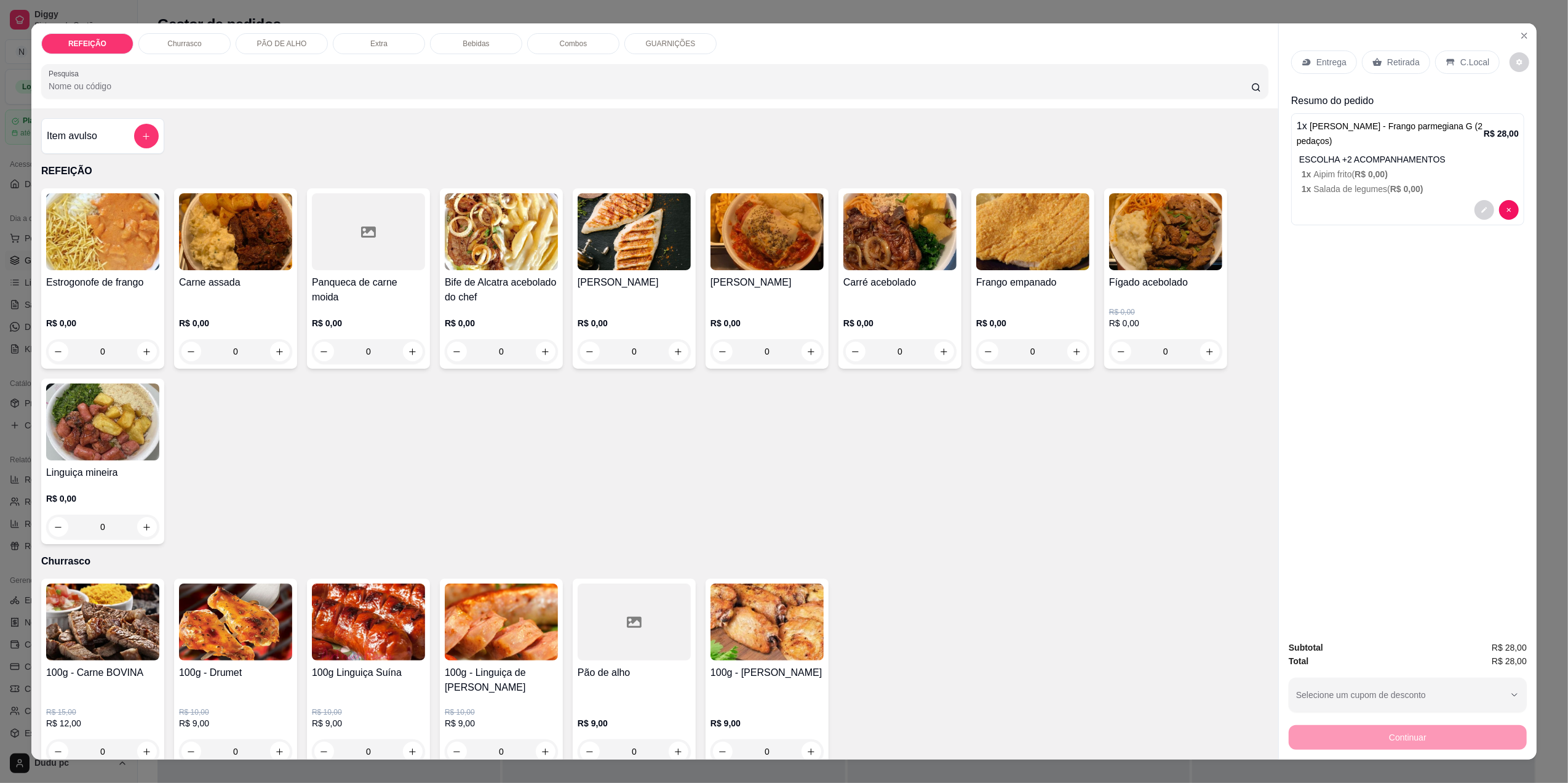
click at [1373, 59] on icon at bounding box center [1378, 62] width 9 height 8
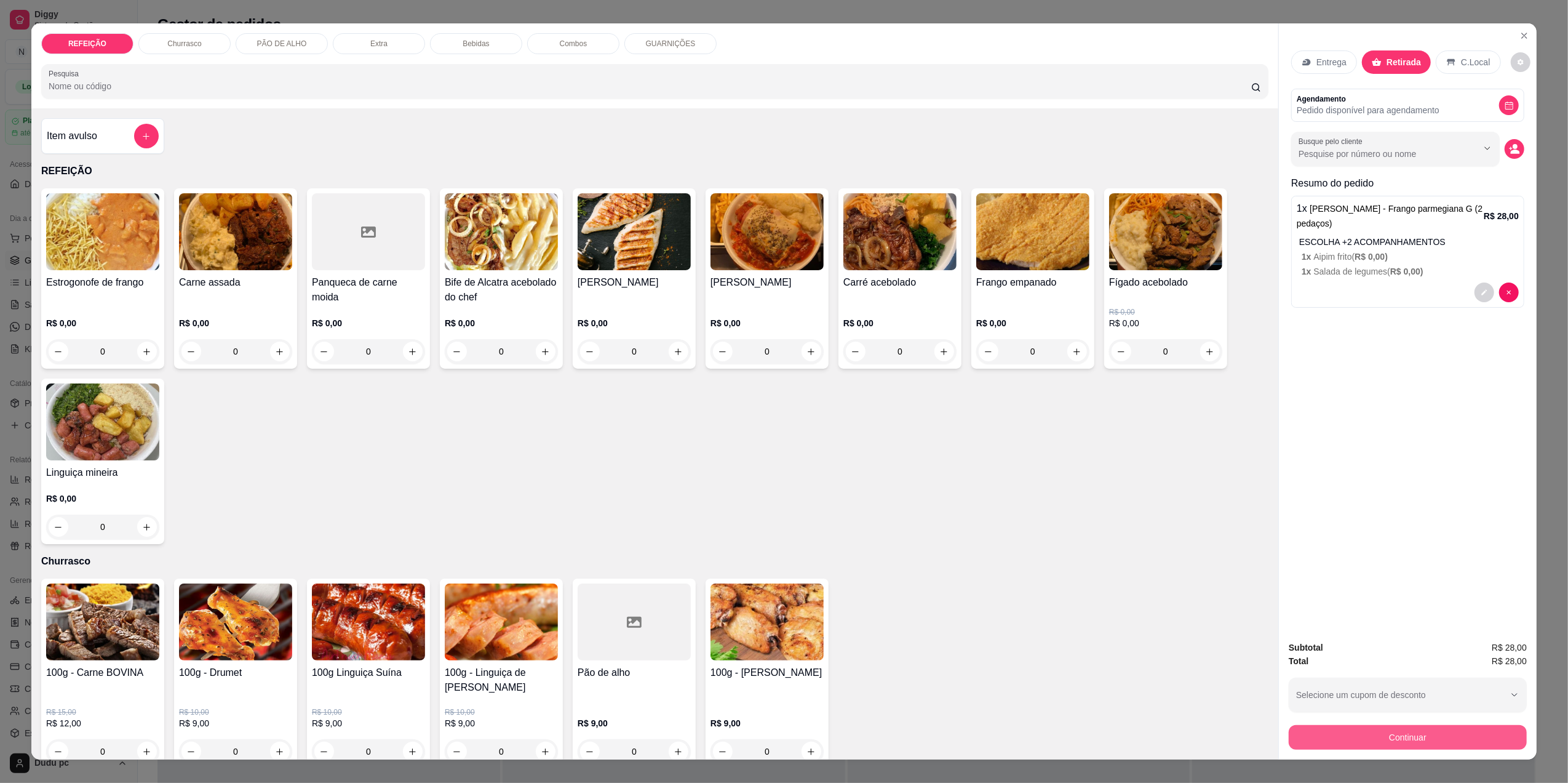
click at [1335, 744] on button "Continuar" at bounding box center [1407, 737] width 238 height 24
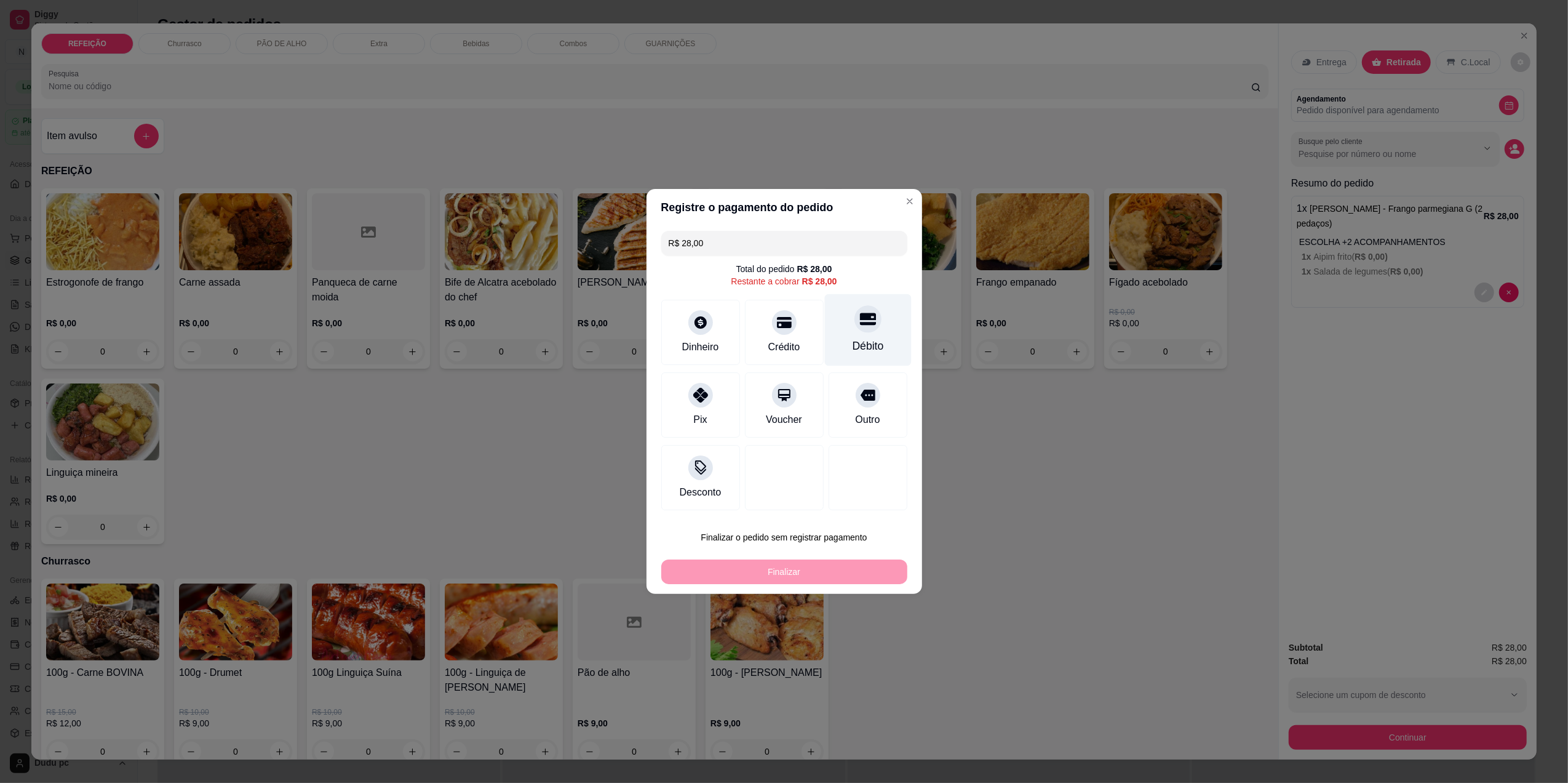
click at [860, 343] on div "Débito" at bounding box center [867, 345] width 31 height 16
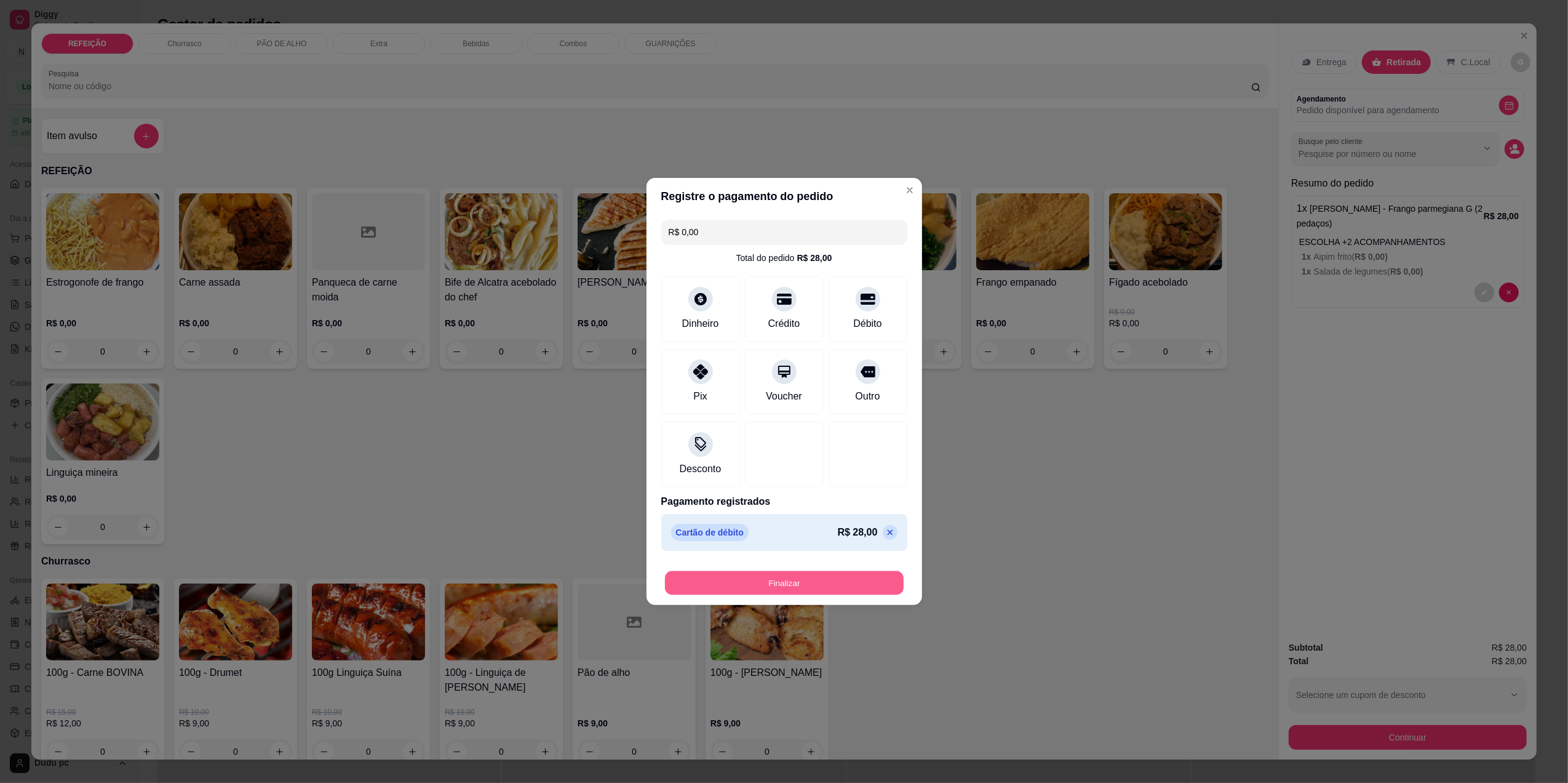
click at [770, 583] on button "Finalizar" at bounding box center [784, 583] width 239 height 24
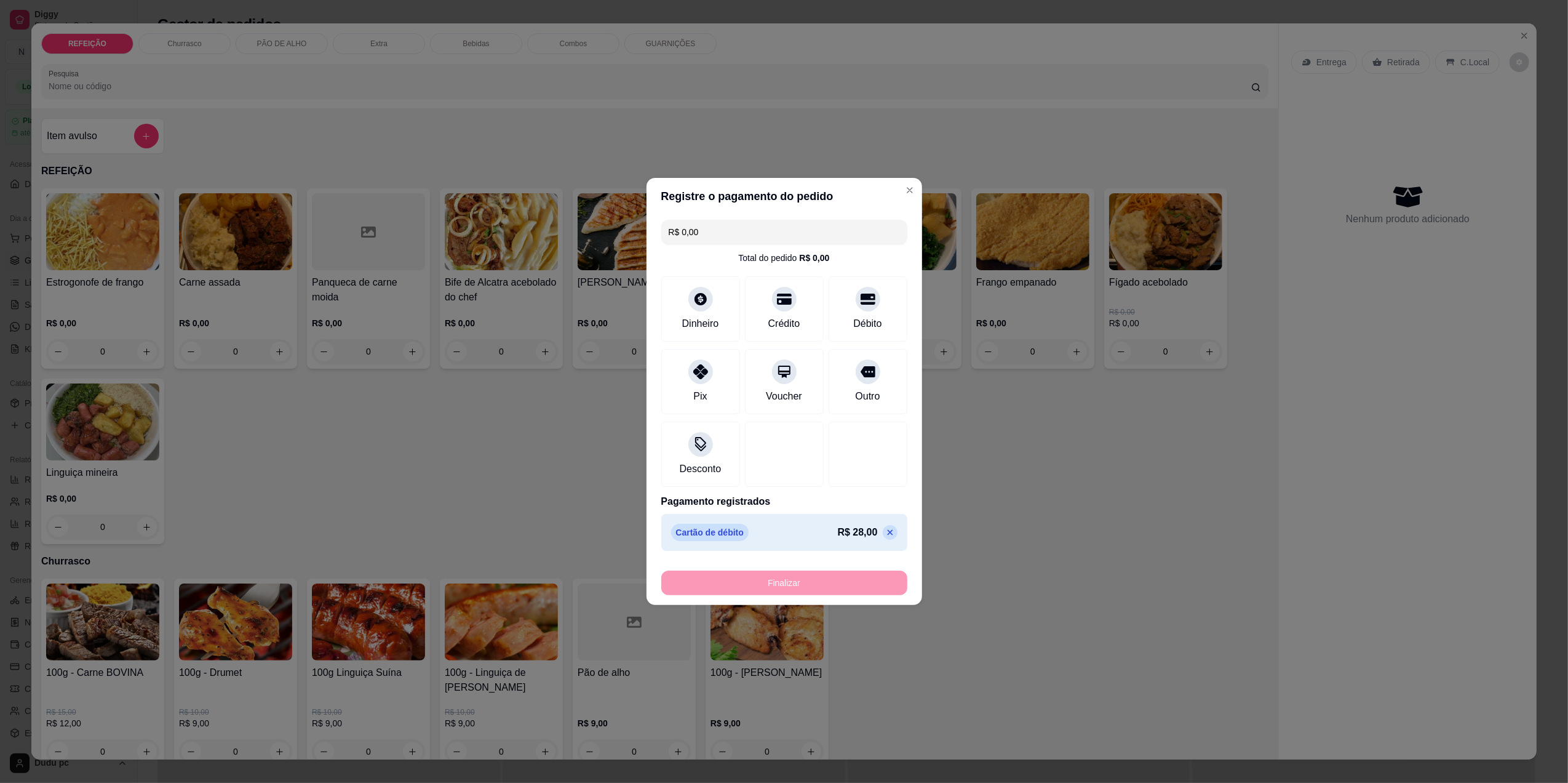
type input "-R$ 28,00"
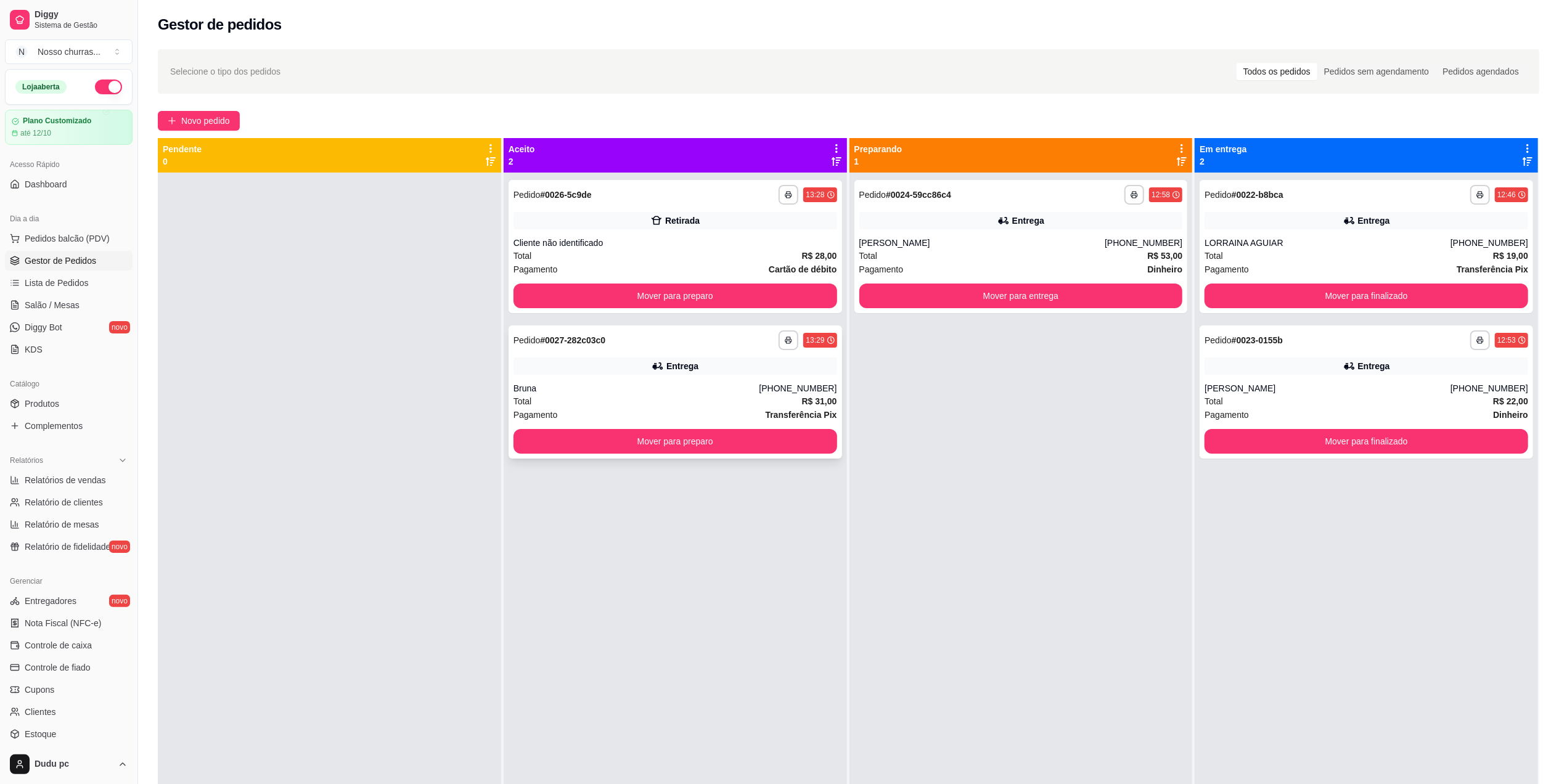
click at [795, 390] on div "[PHONE_NUMBER]" at bounding box center [797, 387] width 77 height 12
click at [743, 297] on button "Mover para preparo" at bounding box center [675, 296] width 314 height 24
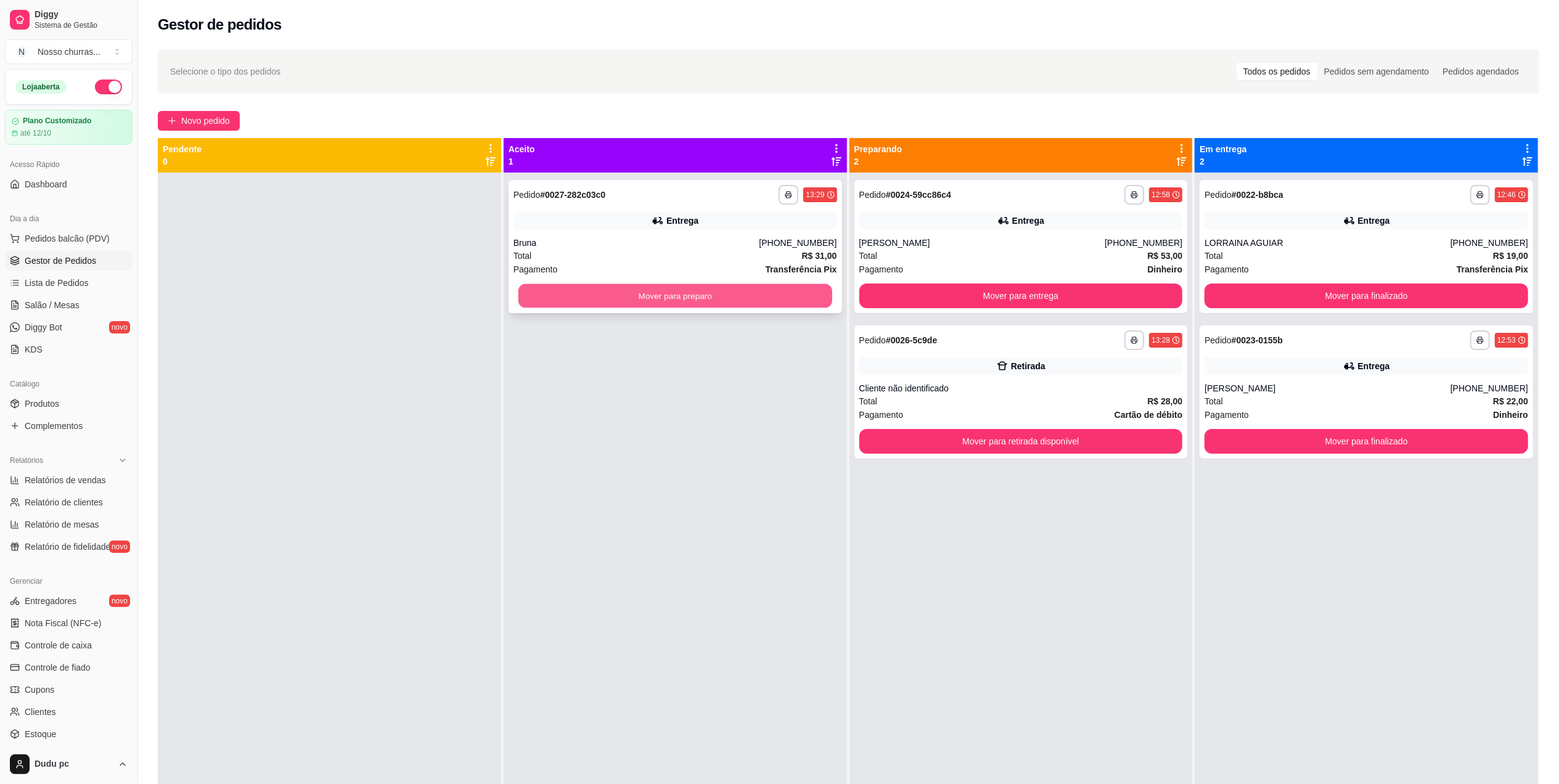
click at [799, 297] on button "Mover para preparo" at bounding box center [675, 296] width 314 height 24
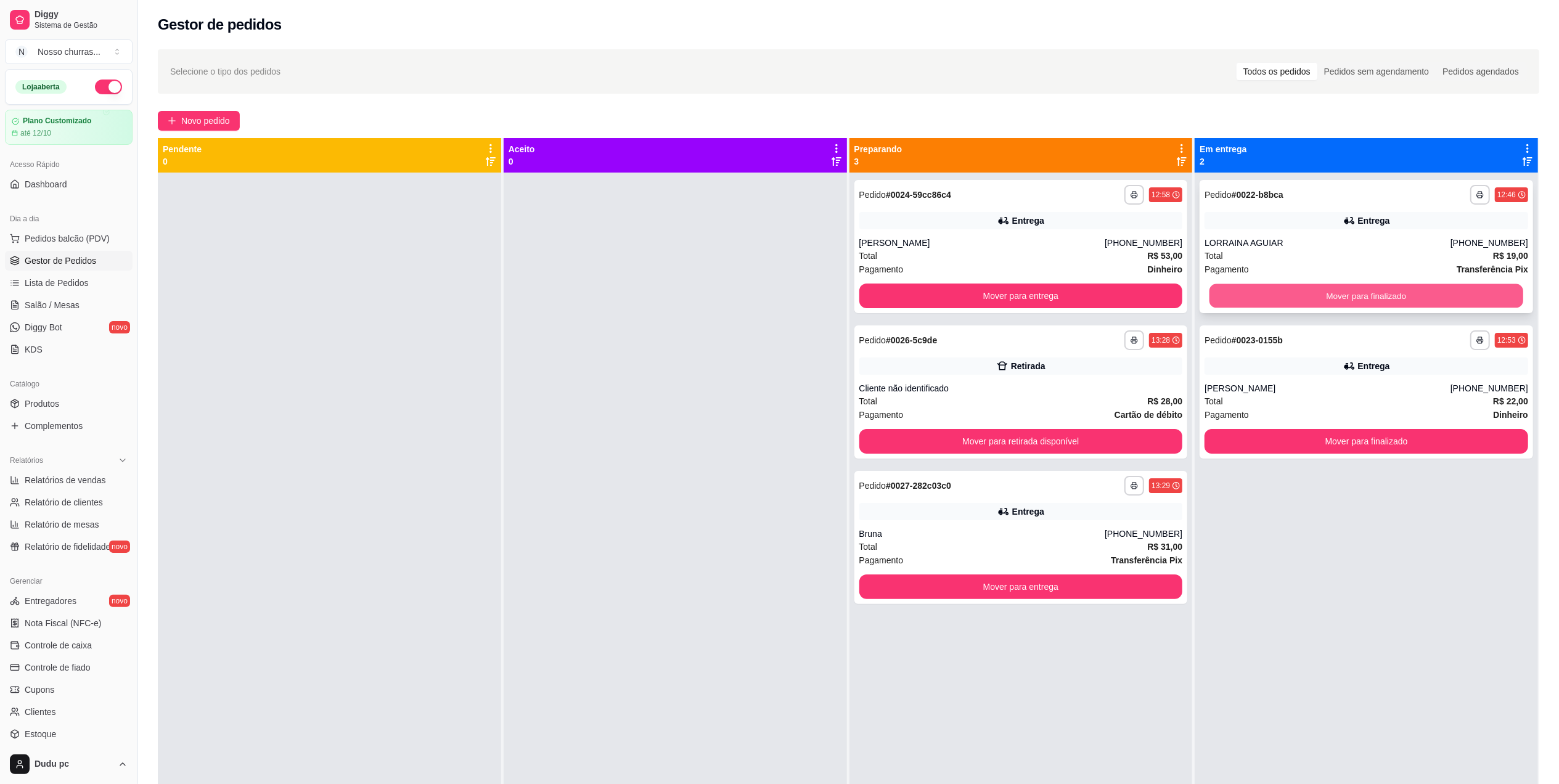
click at [1317, 289] on button "Mover para finalizado" at bounding box center [1366, 296] width 314 height 24
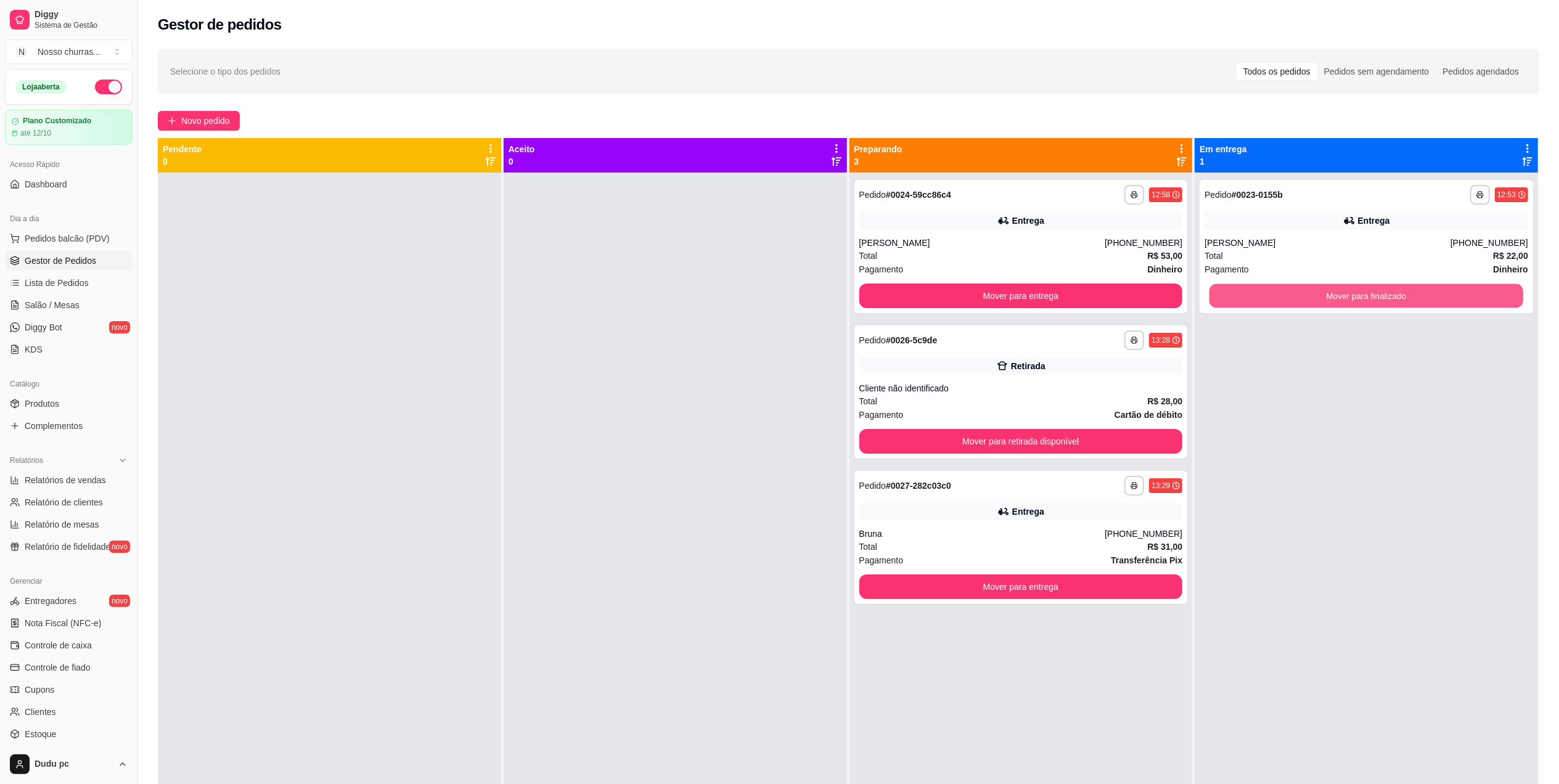
click at [1317, 289] on button "Mover para finalizado" at bounding box center [1366, 296] width 314 height 24
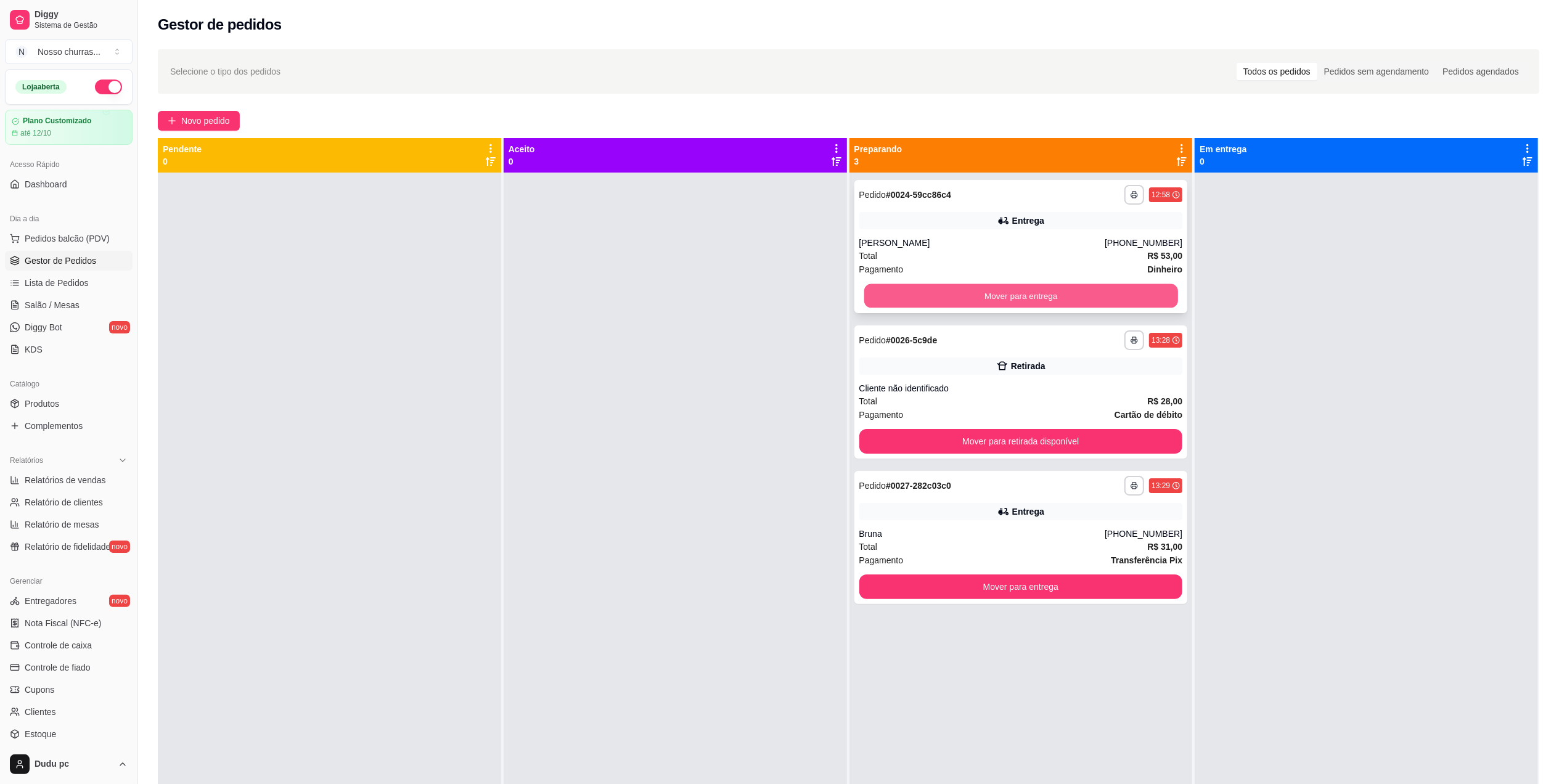
click at [1002, 303] on button "Mover para entrega" at bounding box center [1020, 296] width 314 height 24
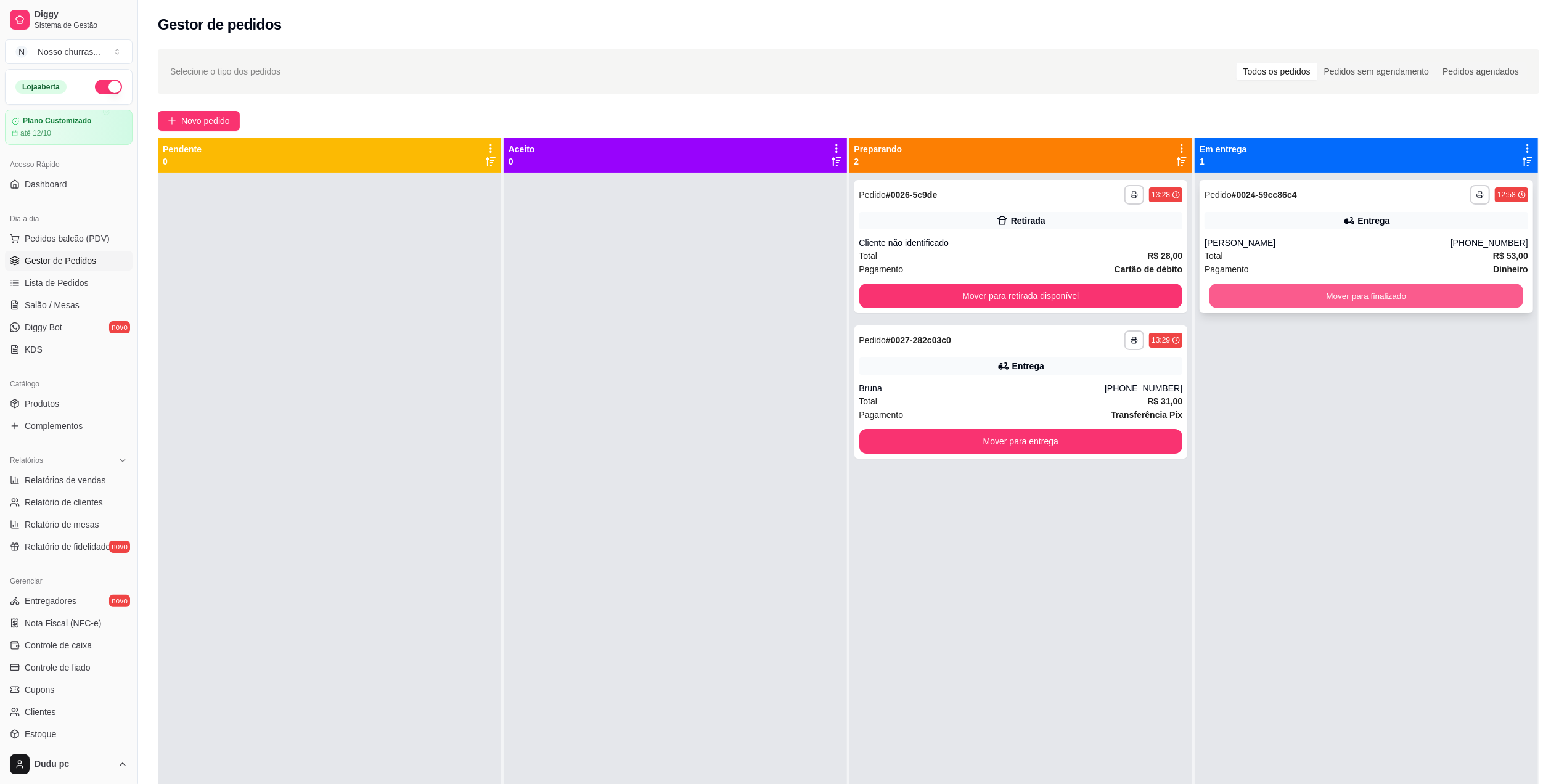
click at [1236, 301] on button "Mover para finalizado" at bounding box center [1366, 296] width 314 height 24
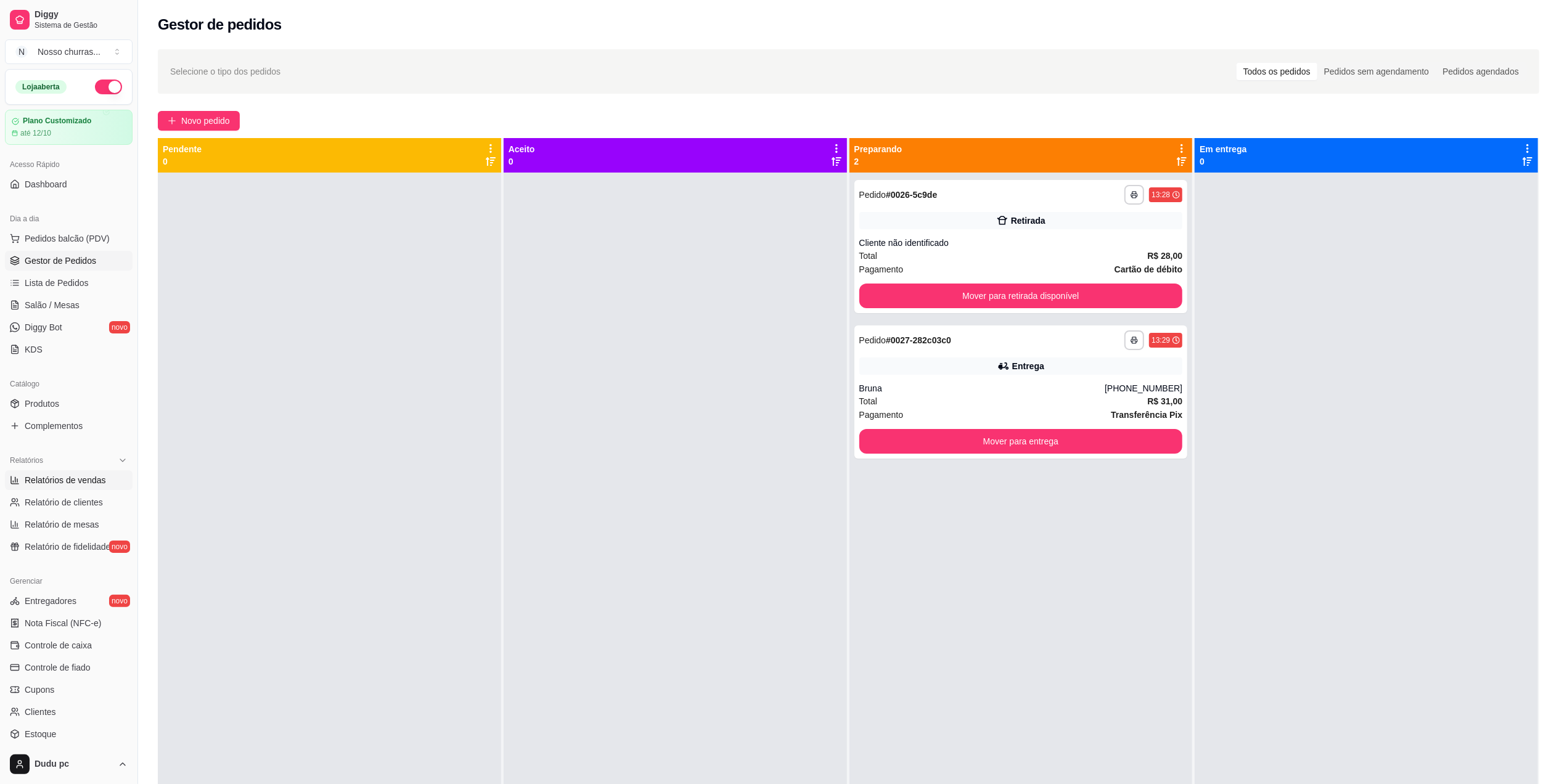
click at [33, 484] on span "Relatórios de vendas" at bounding box center [65, 480] width 81 height 12
select select "ALL"
select select "0"
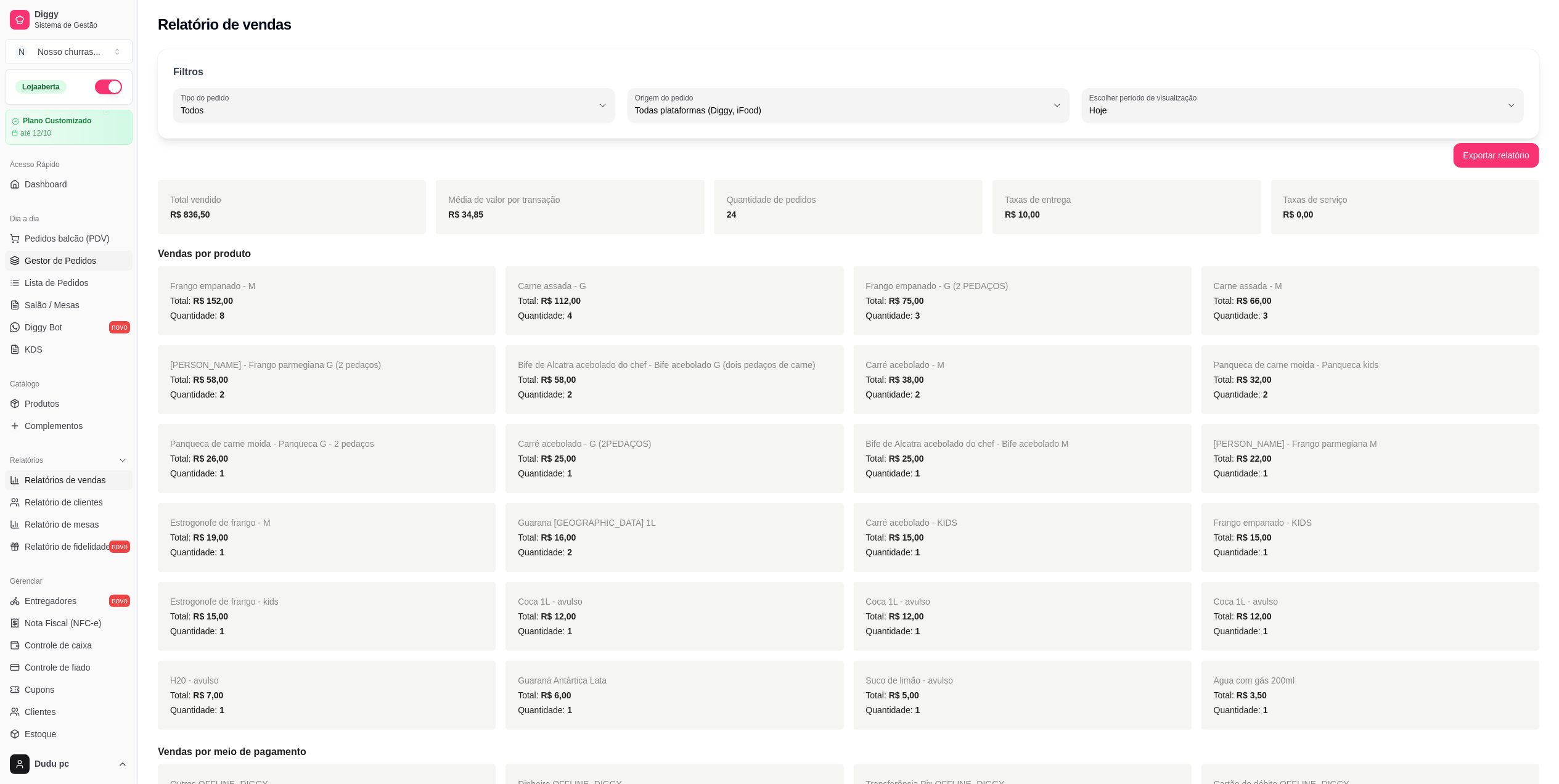
click at [56, 265] on span "Gestor de Pedidos" at bounding box center [60, 260] width 72 height 12
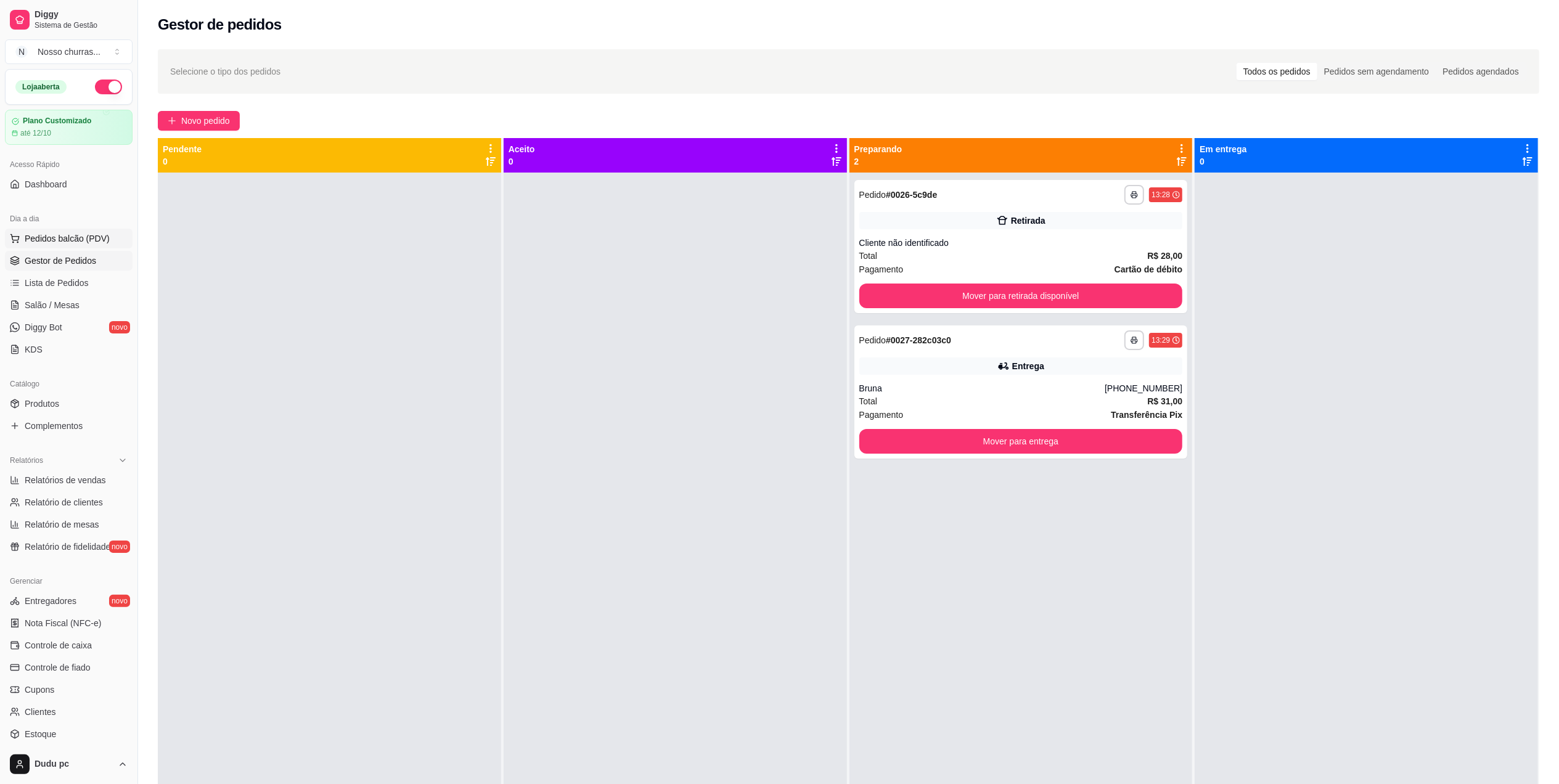
click at [62, 239] on span "Pedidos balcão (PDV)" at bounding box center [67, 238] width 85 height 12
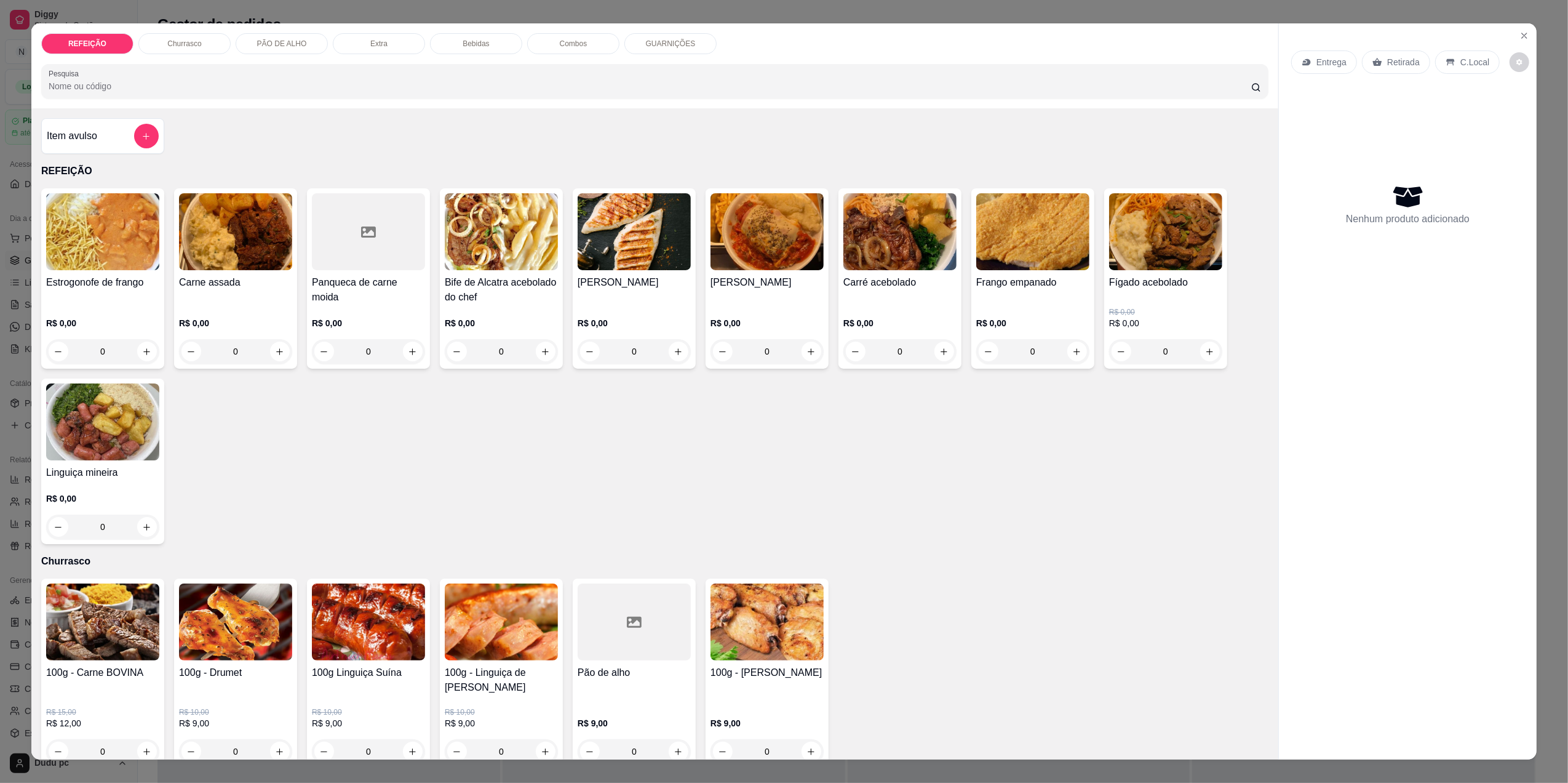
click at [264, 363] on div "0" at bounding box center [235, 351] width 113 height 24
click at [278, 353] on div "0" at bounding box center [235, 351] width 113 height 24
click at [280, 352] on div "0" at bounding box center [235, 351] width 113 height 24
click at [281, 349] on div "0" at bounding box center [235, 351] width 113 height 24
click at [1521, 32] on icon "Close" at bounding box center [1524, 36] width 9 height 9
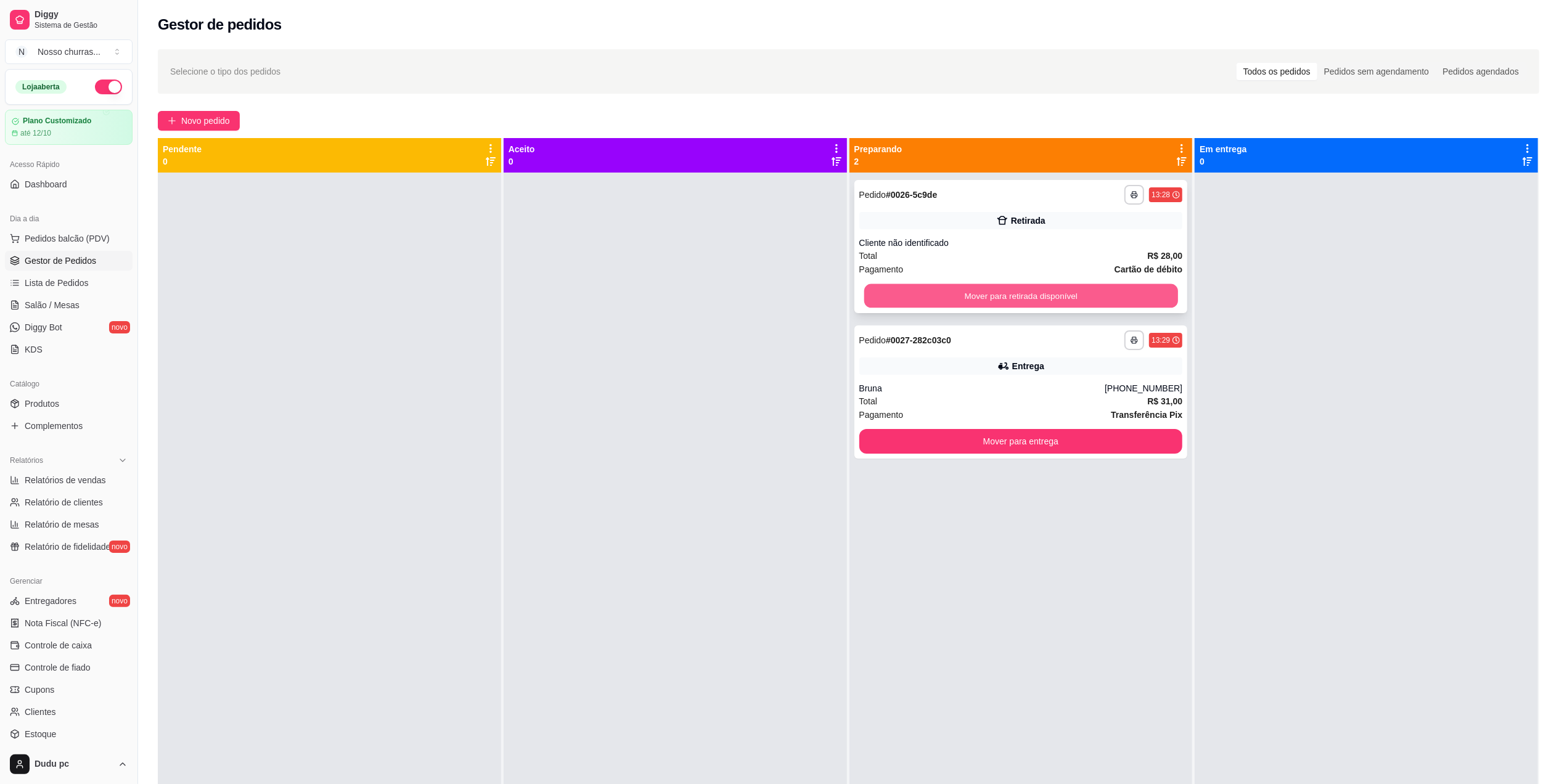
click at [886, 300] on button "Mover para retirada disponível" at bounding box center [1020, 296] width 314 height 24
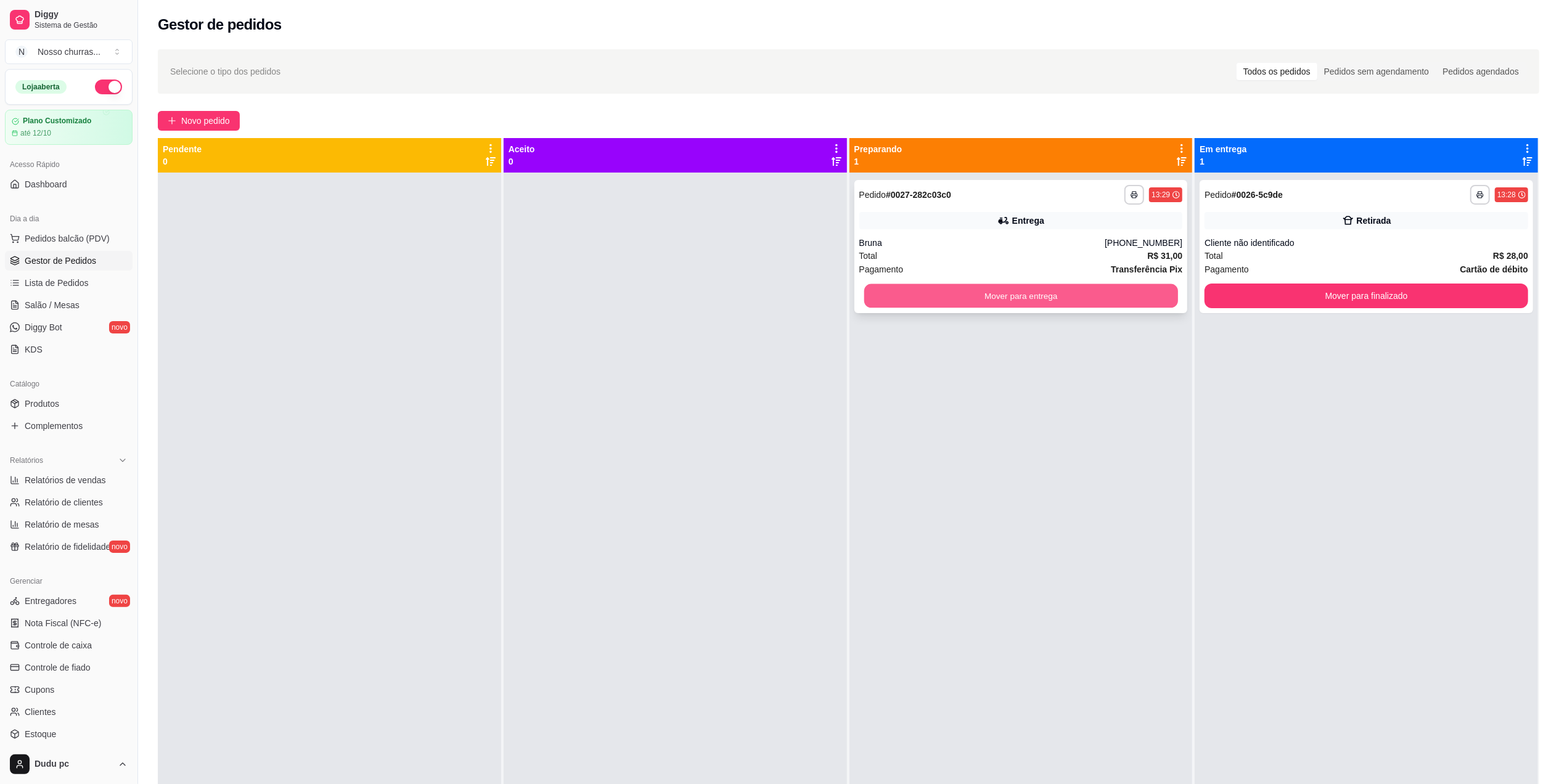
click at [952, 289] on button "Mover para entrega" at bounding box center [1020, 296] width 314 height 24
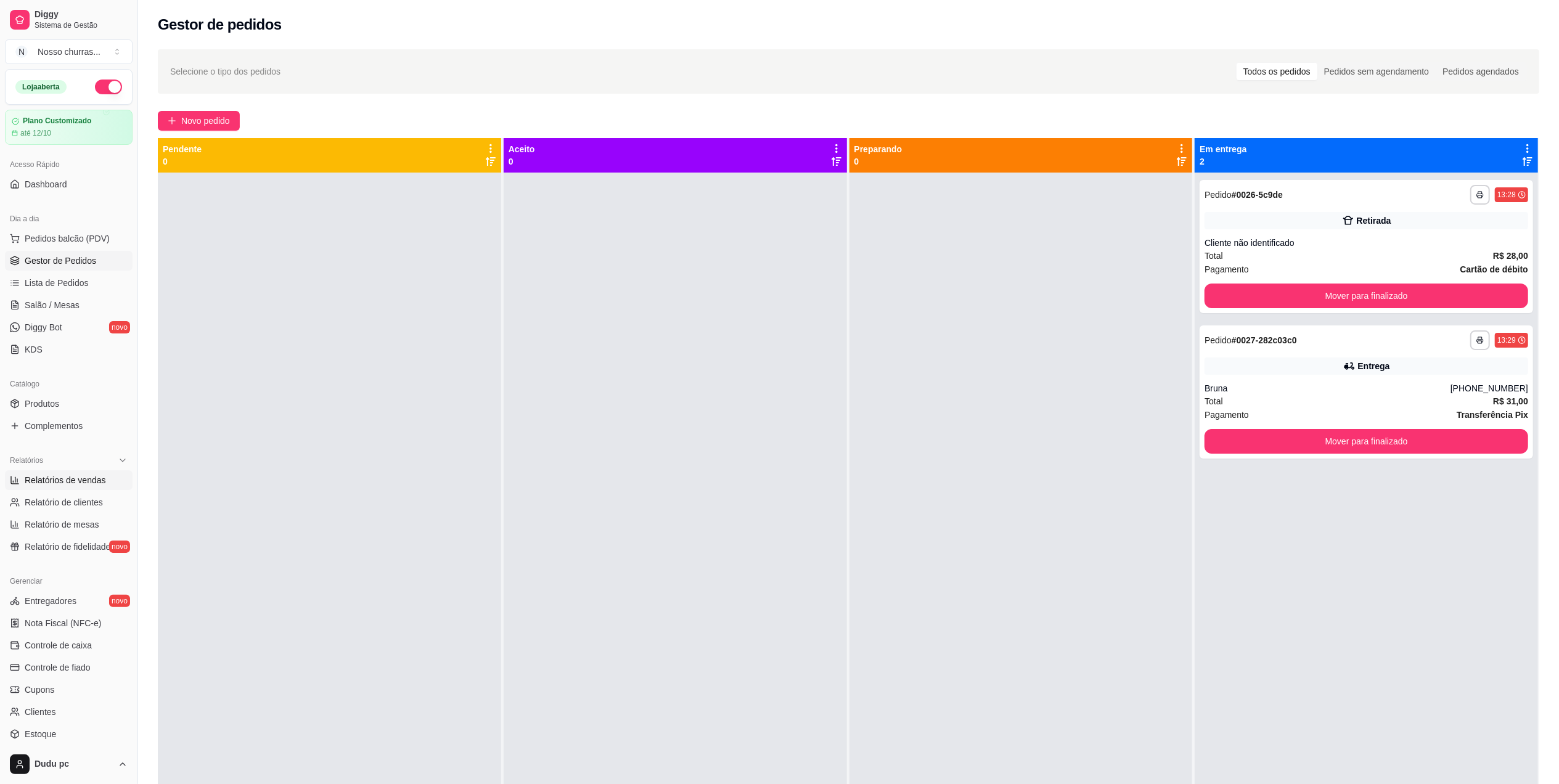
click at [73, 475] on span "Relatórios de vendas" at bounding box center [65, 480] width 81 height 12
select select "ALL"
select select "0"
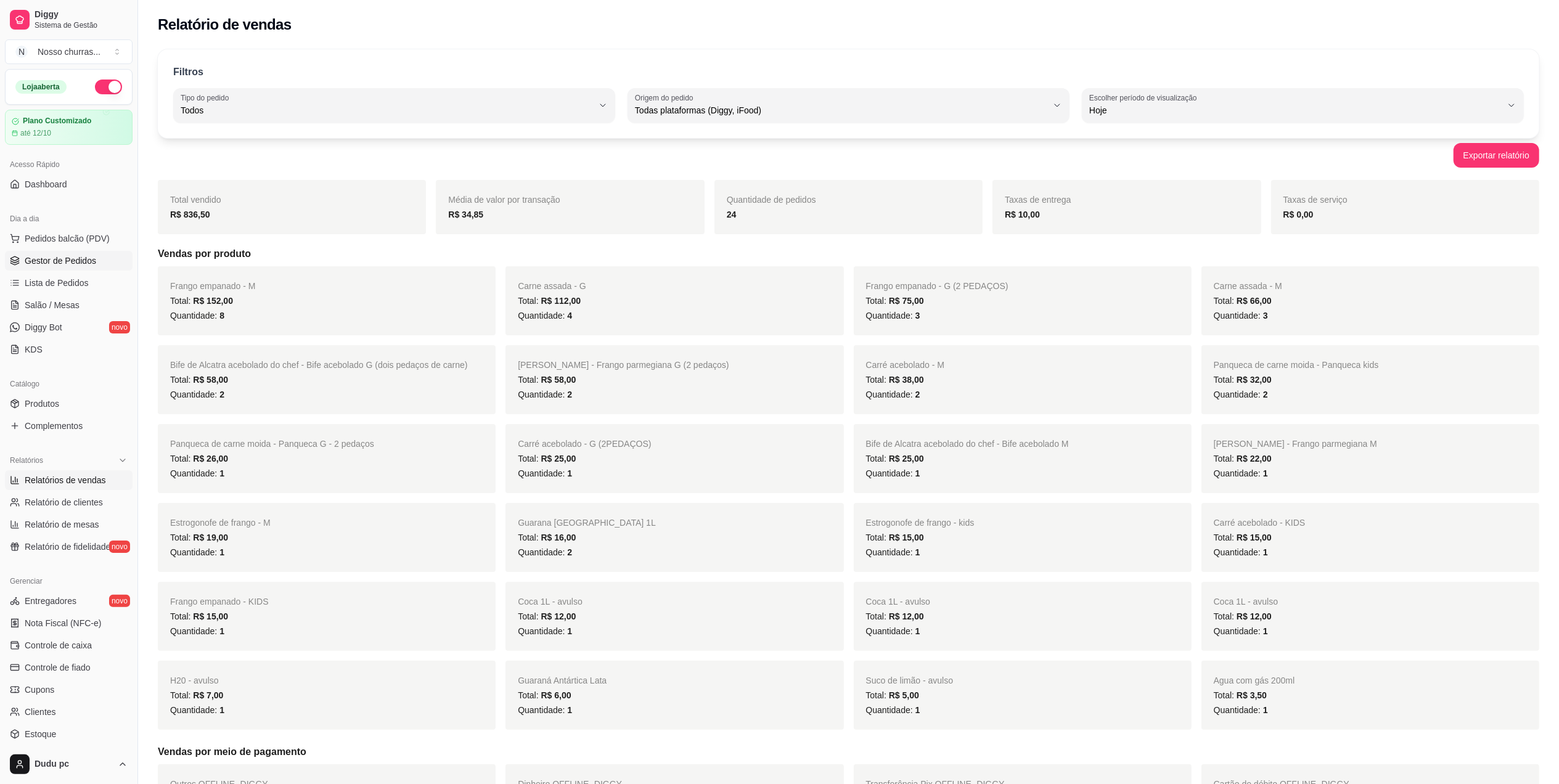
click at [47, 266] on span "Gestor de Pedidos" at bounding box center [60, 260] width 72 height 12
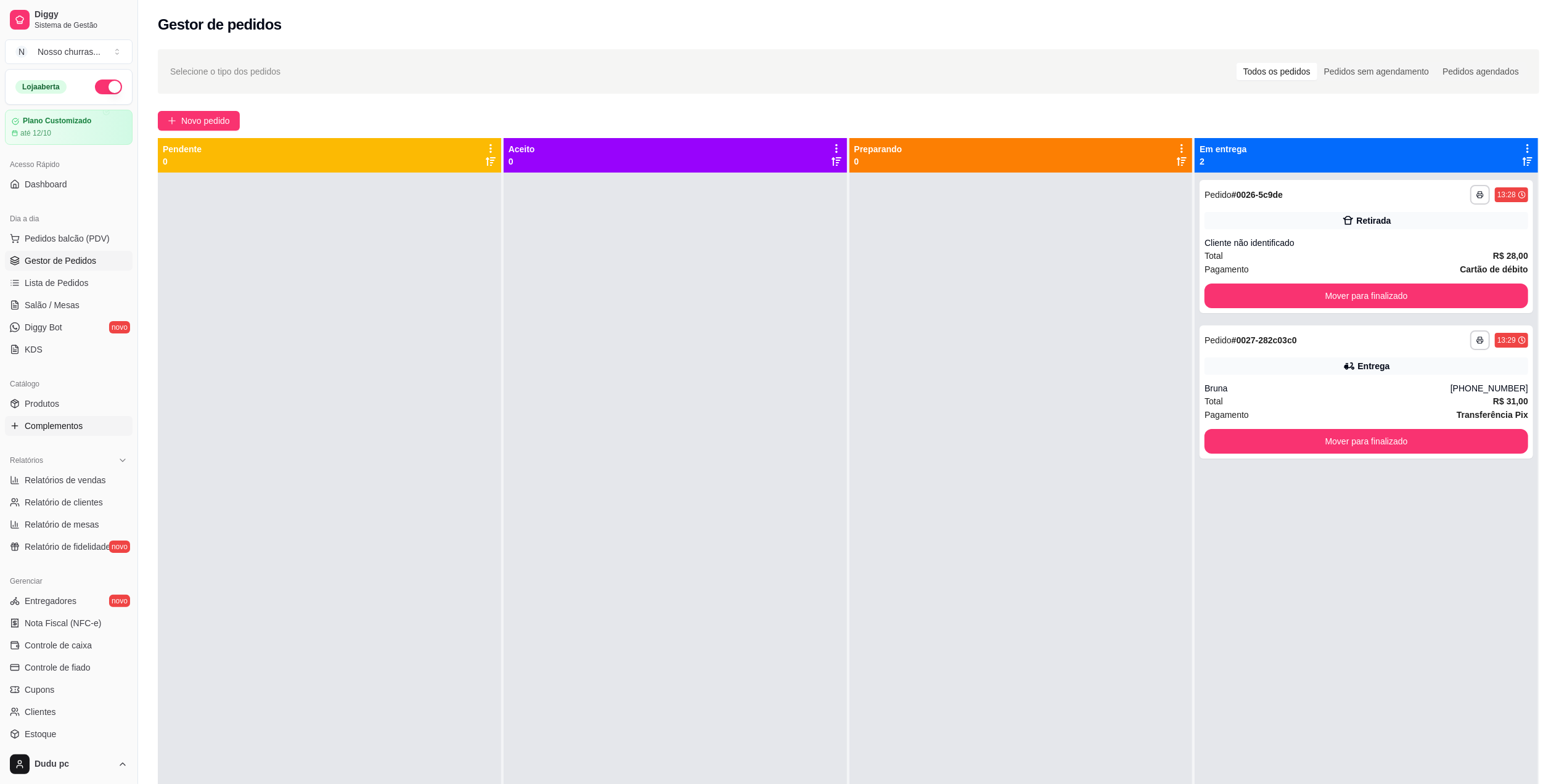
click at [67, 422] on span "Complementos" at bounding box center [53, 425] width 57 height 12
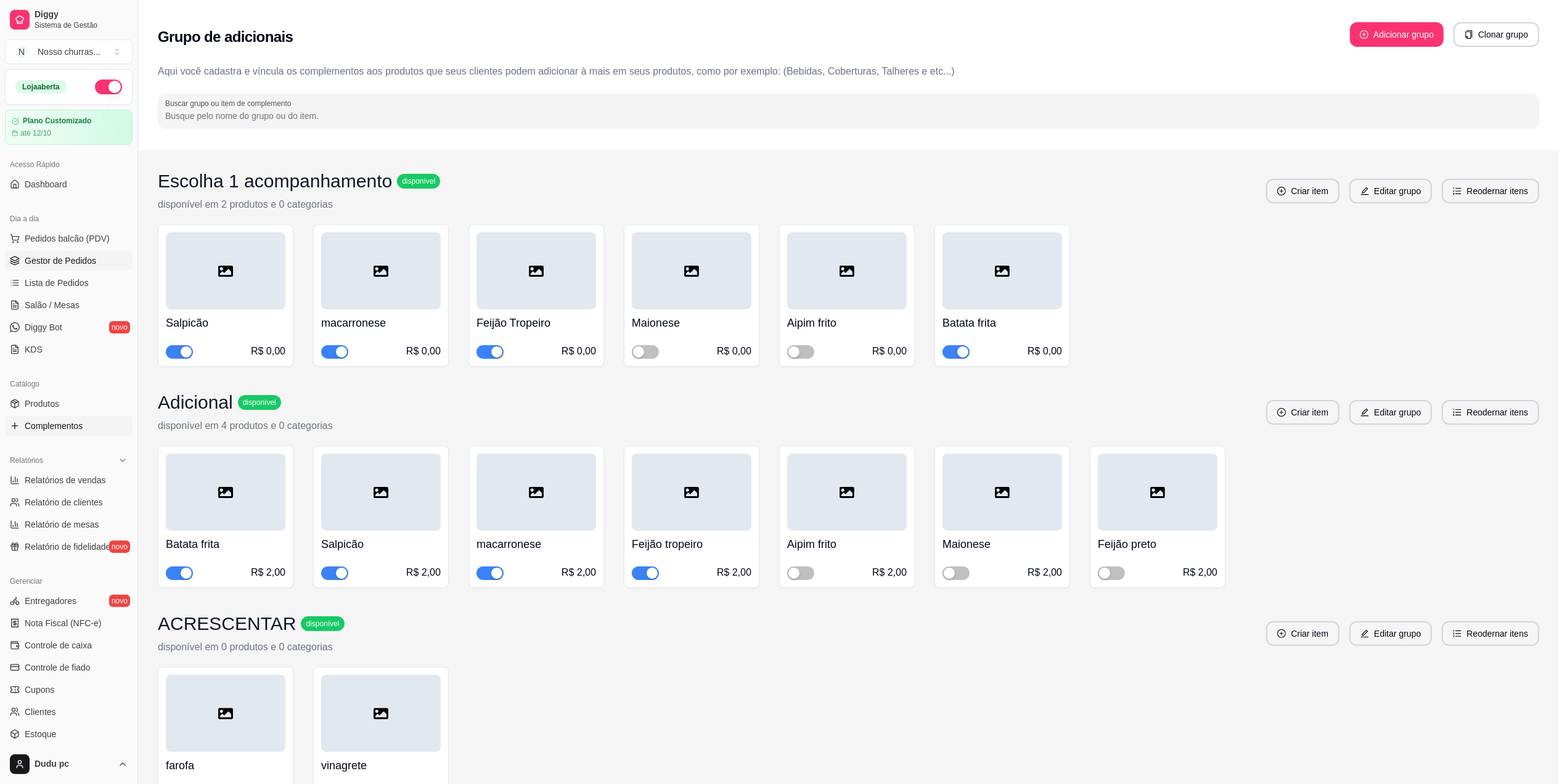
click at [87, 262] on span "Gestor de Pedidos" at bounding box center [60, 260] width 72 height 12
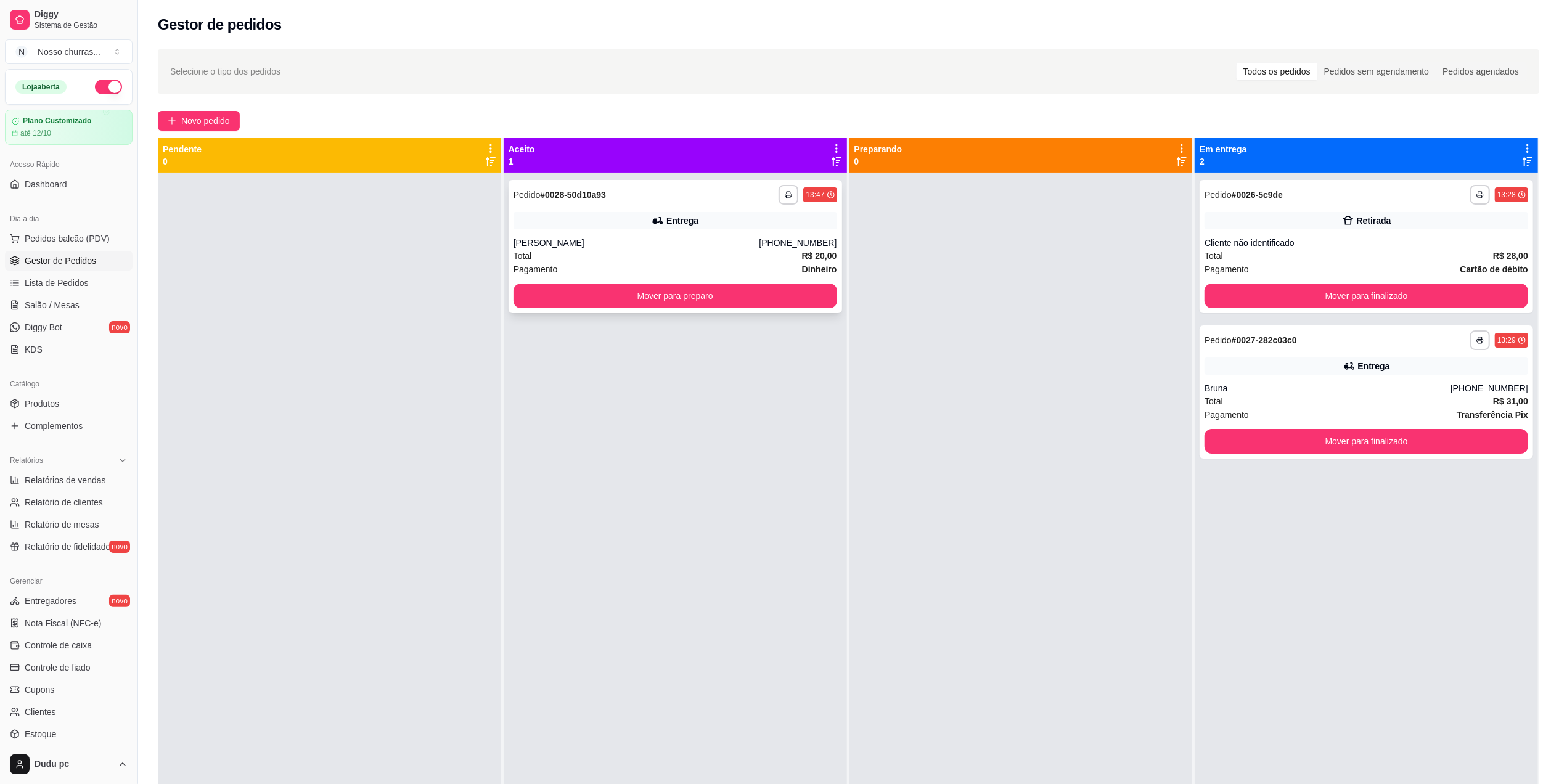
click at [525, 257] on span "Total" at bounding box center [523, 255] width 19 height 13
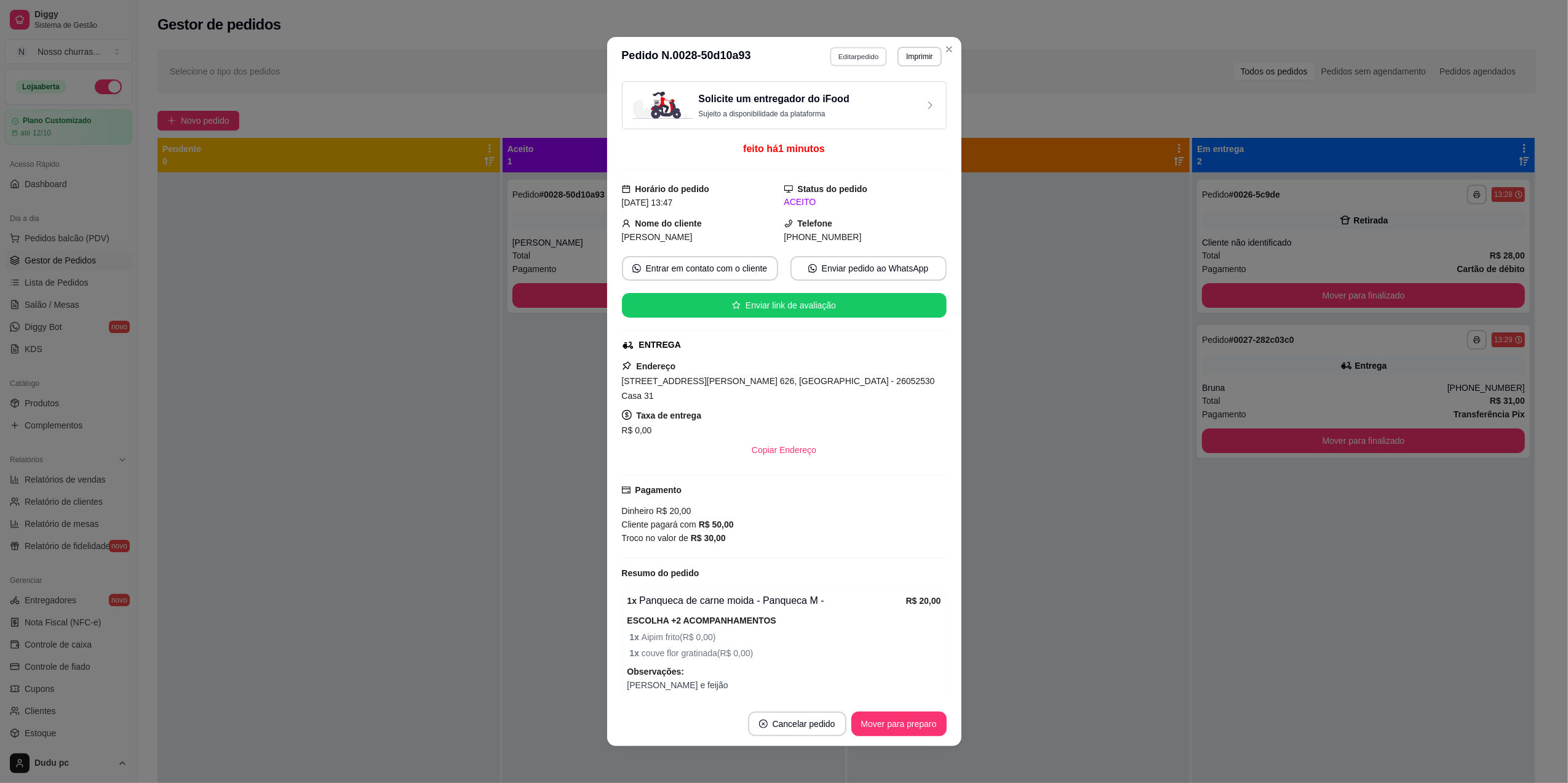
click at [834, 63] on button "Editar pedido" at bounding box center [858, 56] width 57 height 19
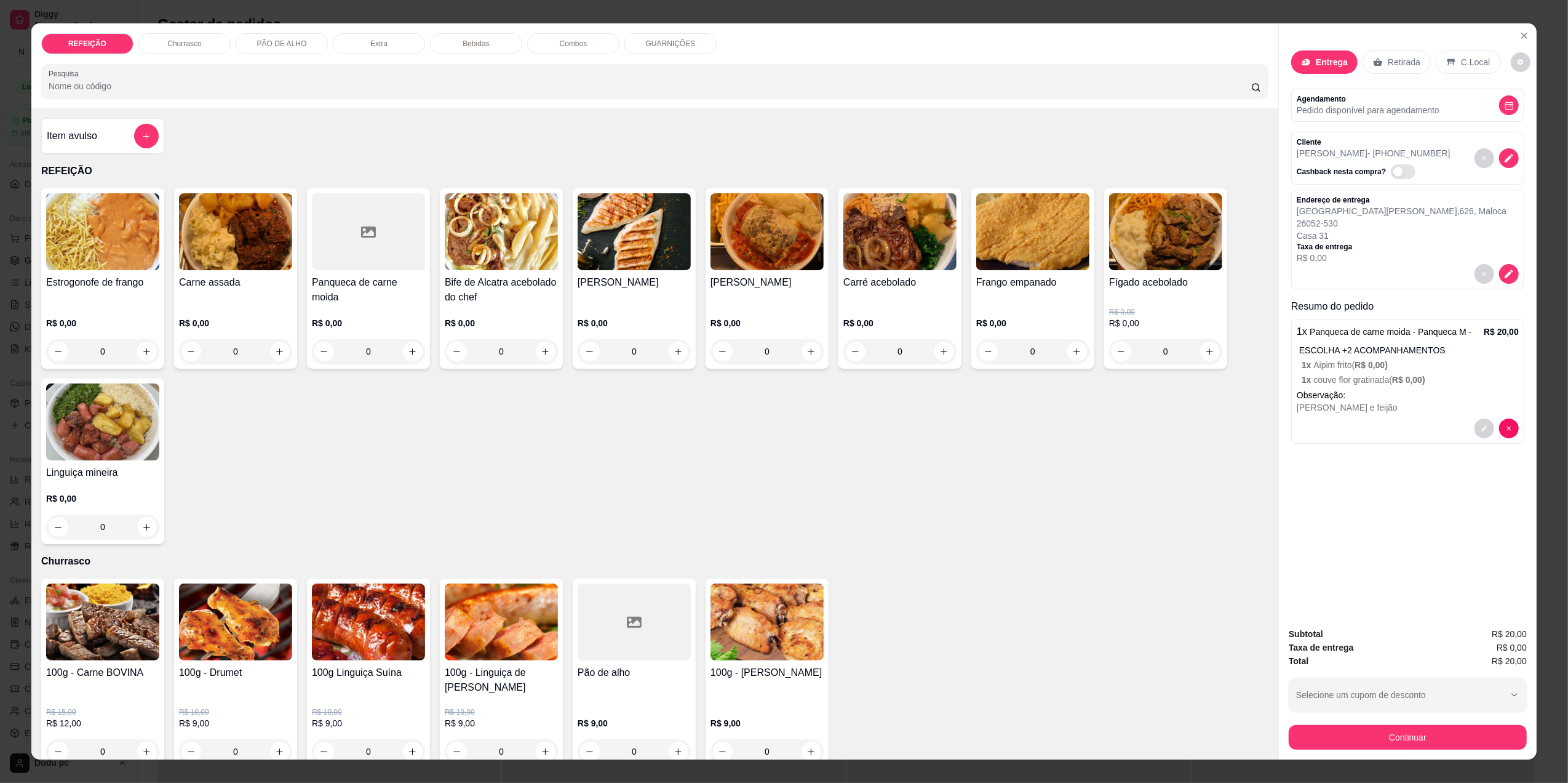
click at [470, 36] on div "Bebidas" at bounding box center [476, 43] width 92 height 21
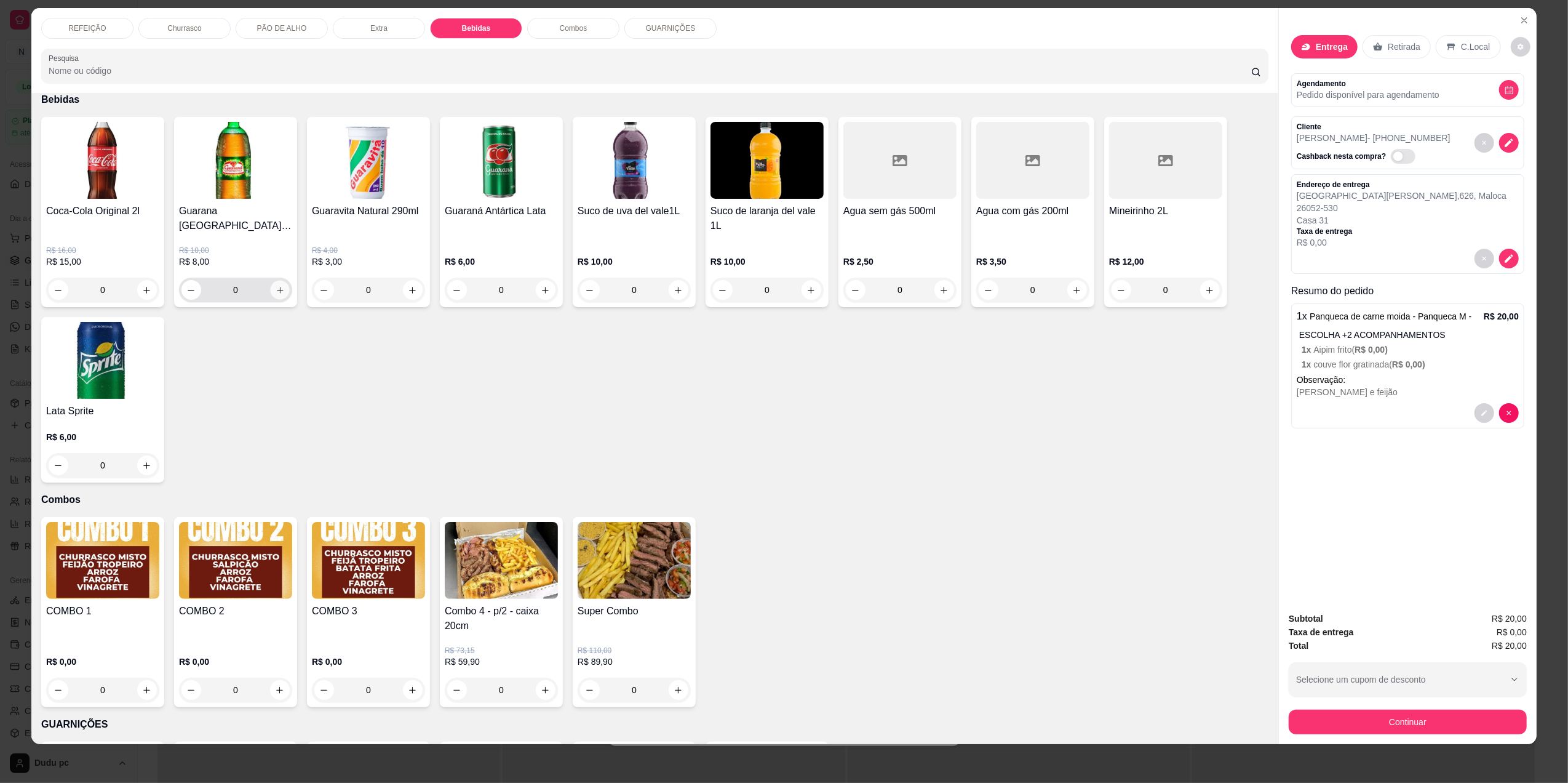
click at [278, 285] on icon "increase-product-quantity" at bounding box center [280, 290] width 9 height 9
type input "1"
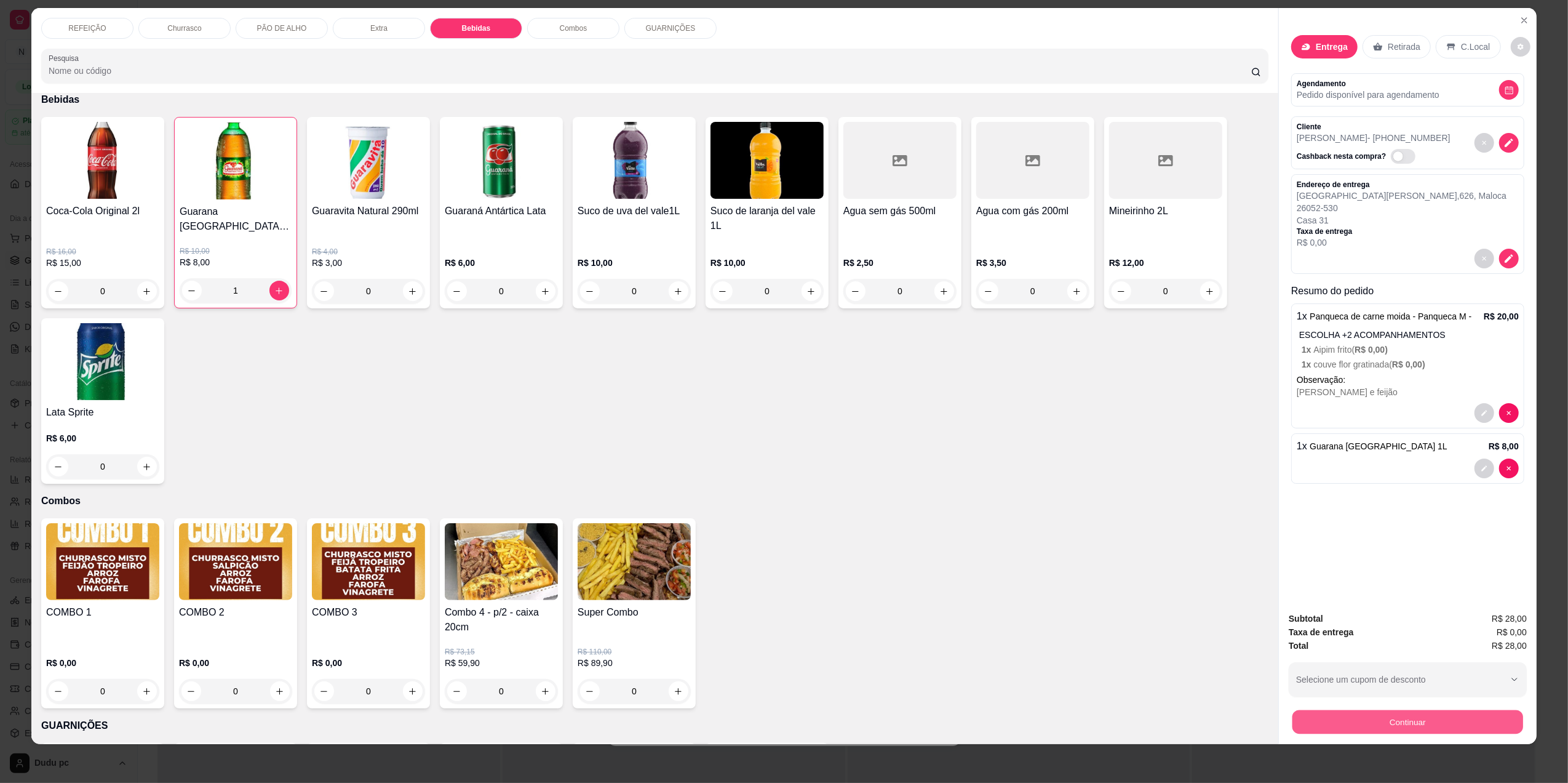
click at [1408, 723] on button "Continuar" at bounding box center [1407, 722] width 230 height 24
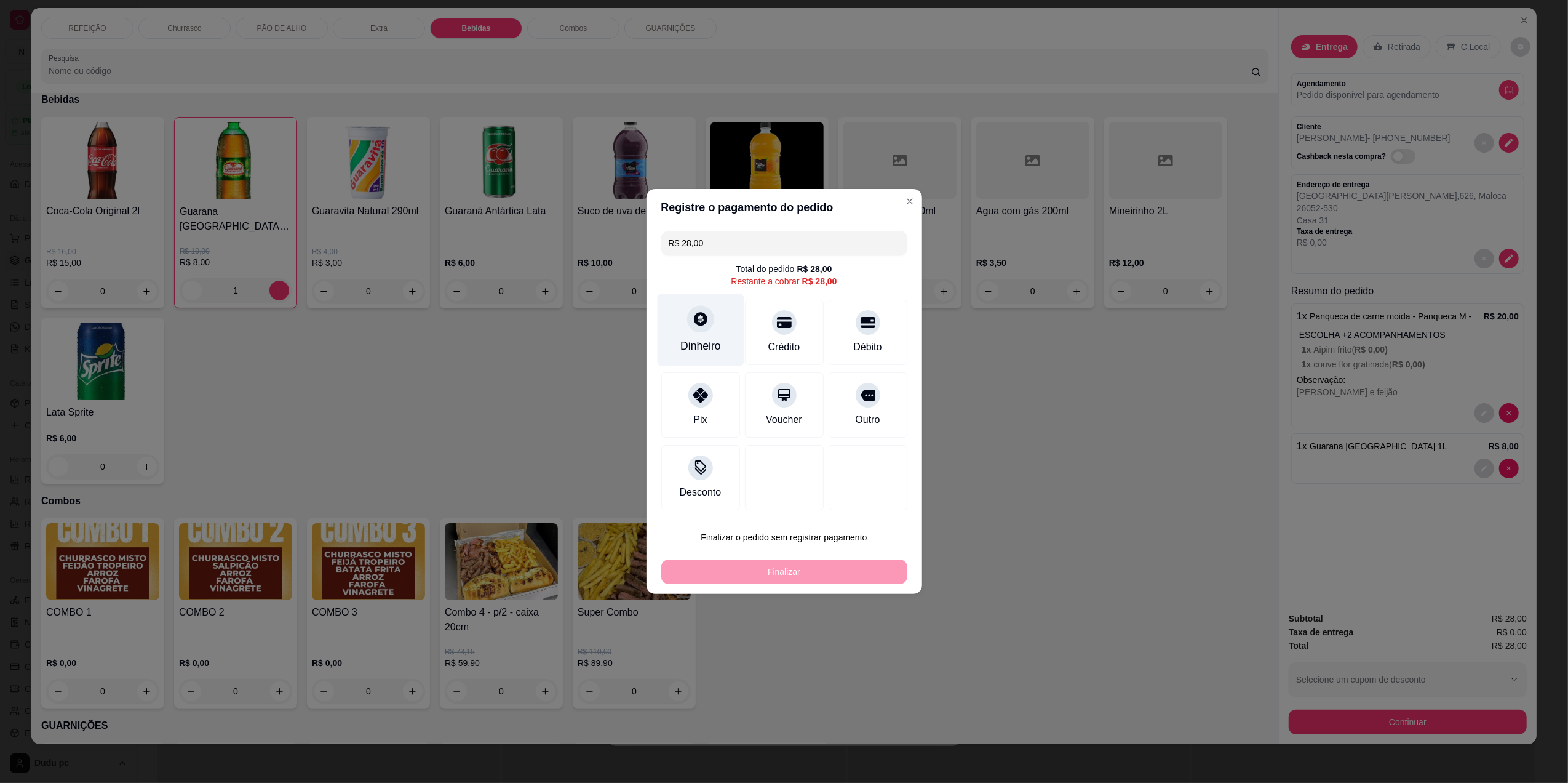
click at [689, 344] on div "Dinheiro" at bounding box center [700, 345] width 40 height 16
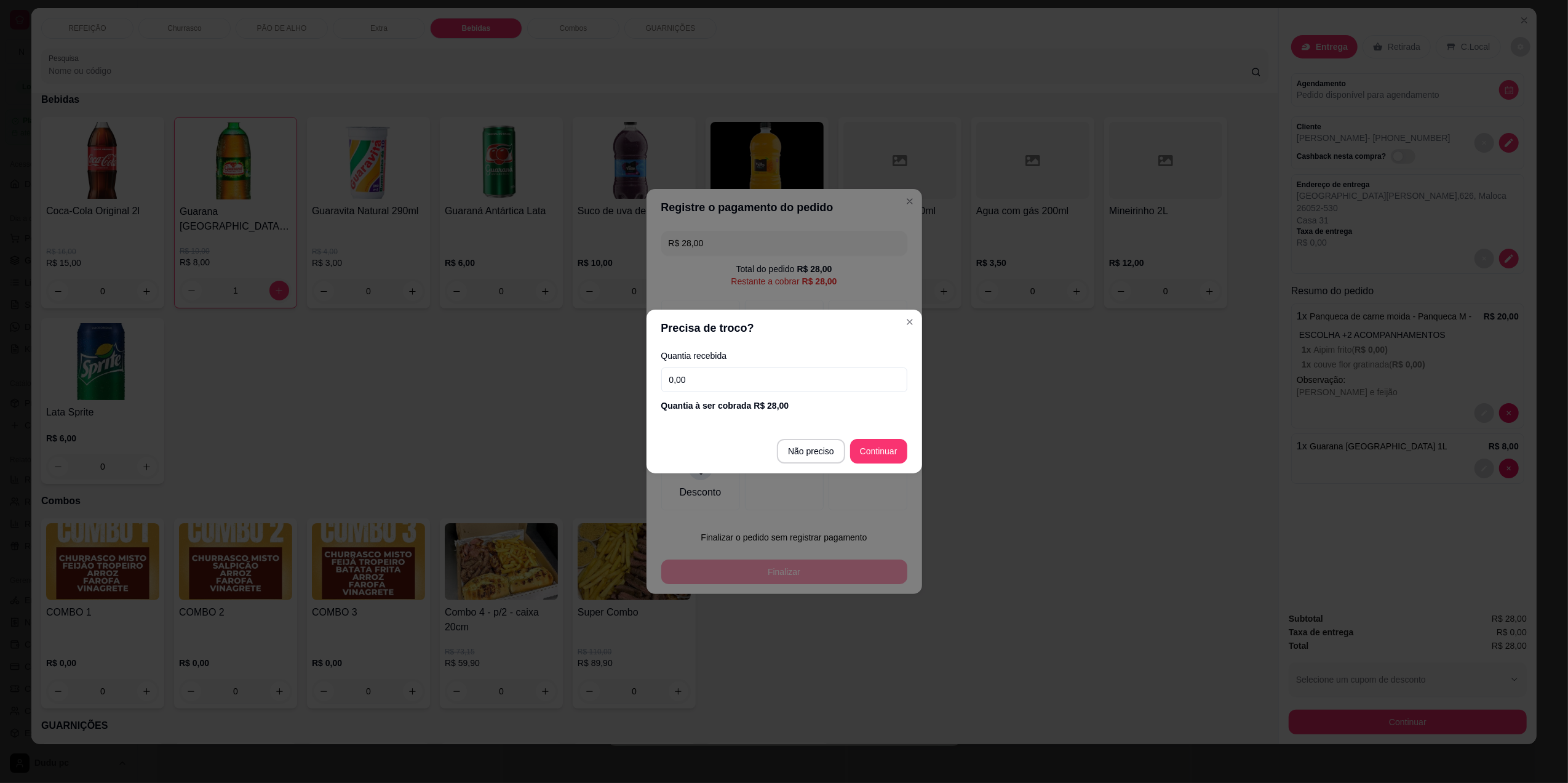
click at [742, 385] on input "0,00" at bounding box center [784, 379] width 246 height 24
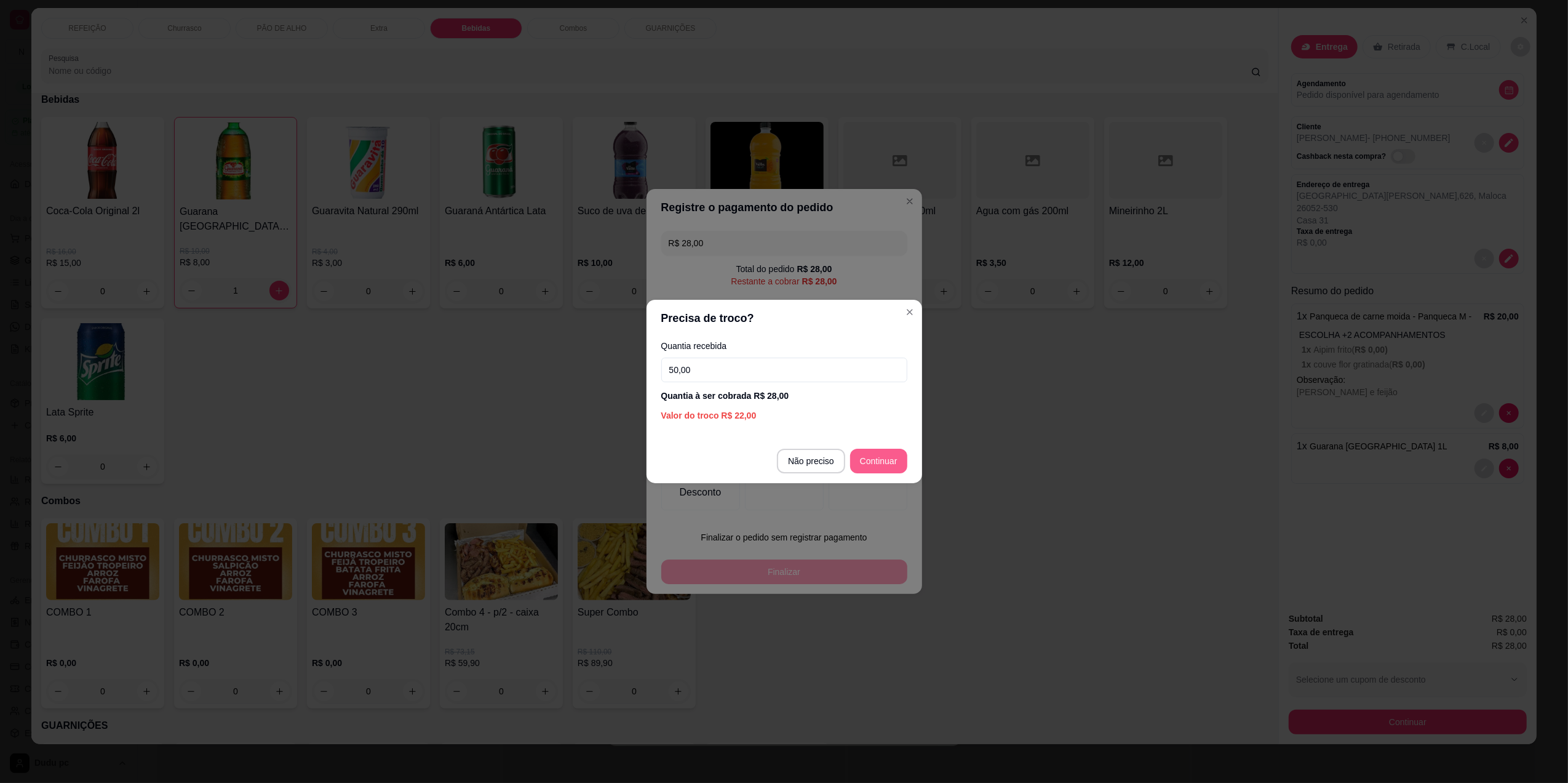
type input "50,00"
type input "R$ 0,00"
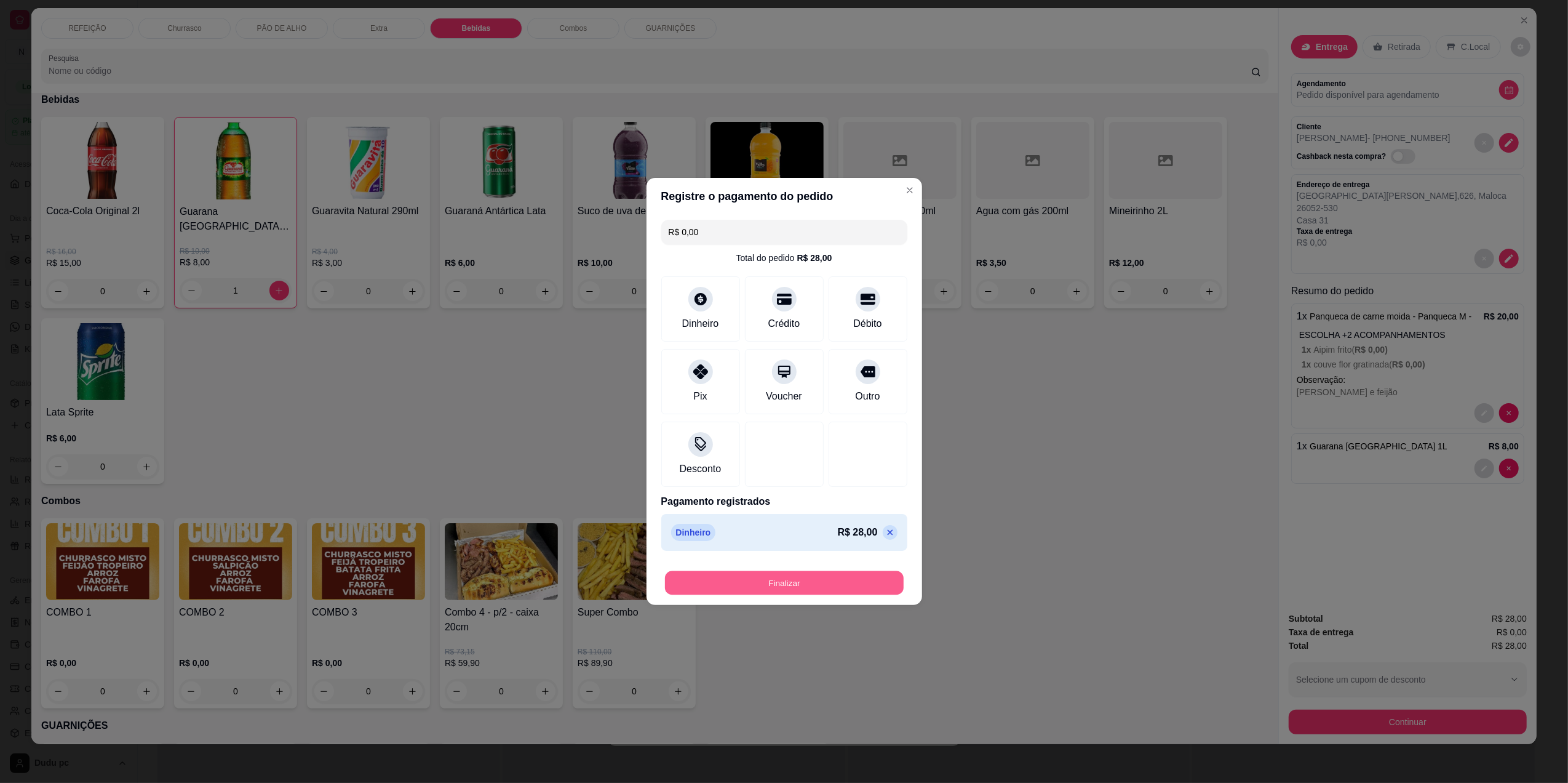
click at [779, 577] on button "Finalizar" at bounding box center [784, 583] width 239 height 24
type input "0"
type input "-R$ 28,00"
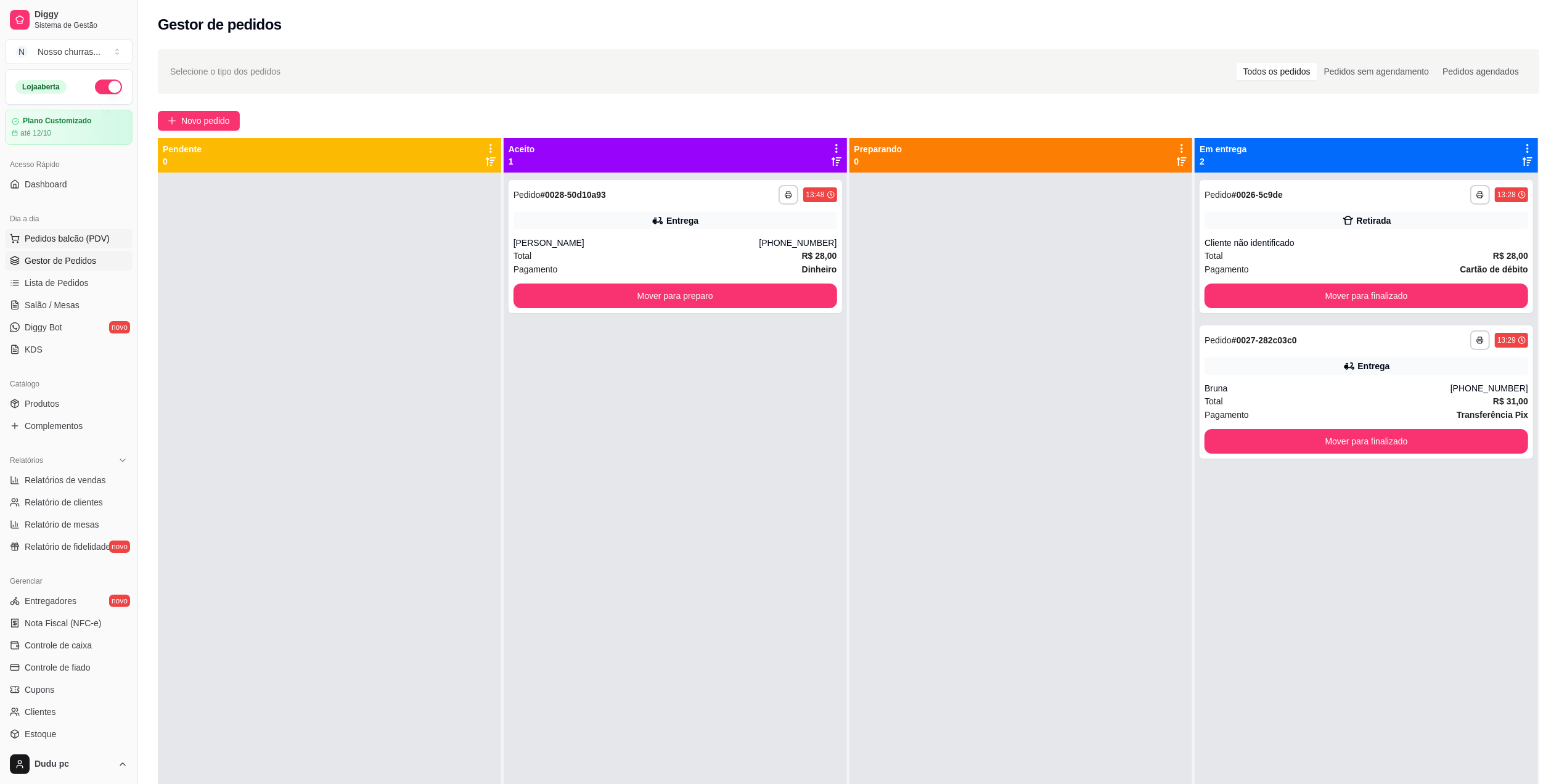
click at [85, 241] on span "Pedidos balcão (PDV)" at bounding box center [67, 238] width 85 height 12
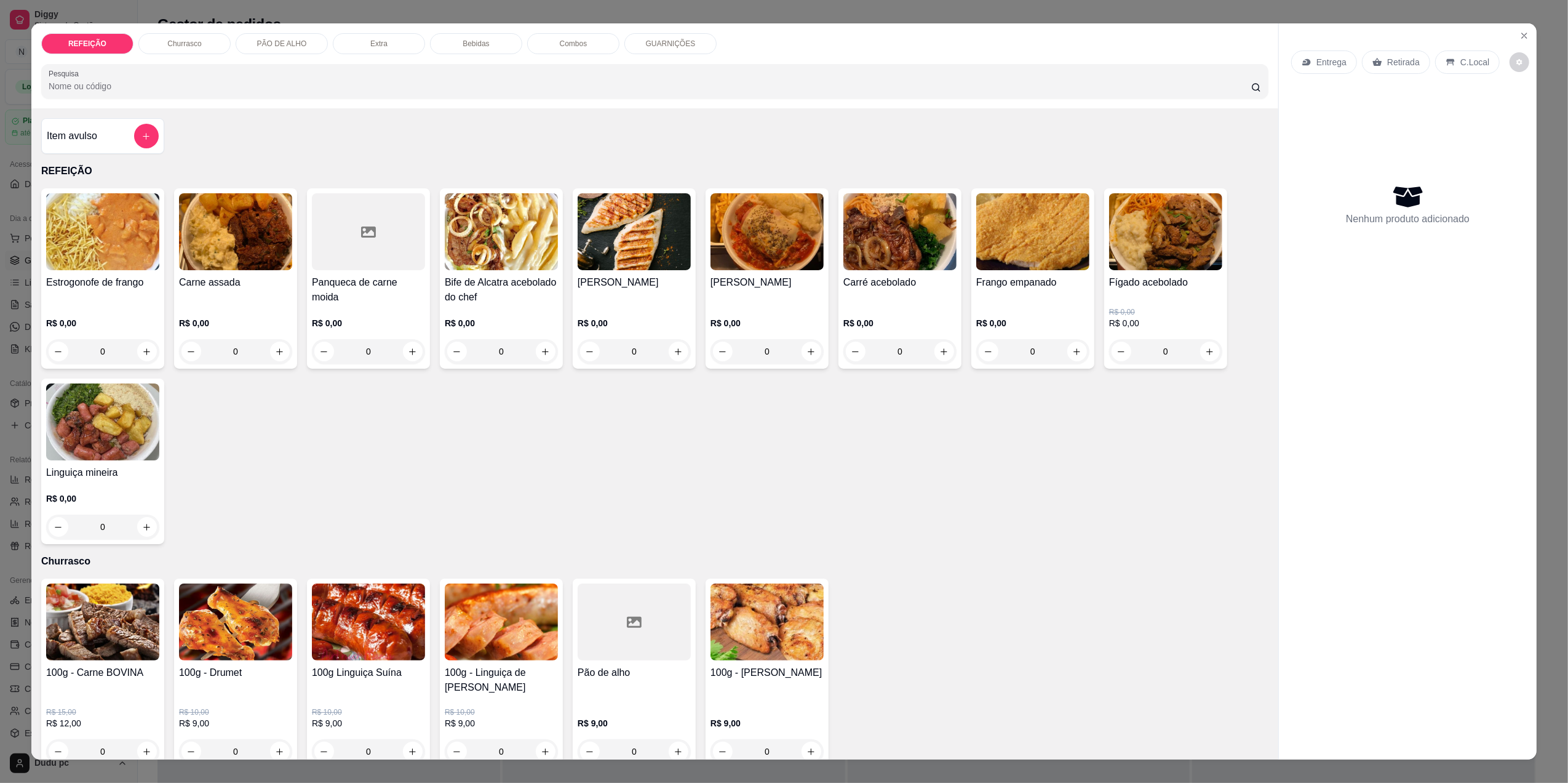
click at [278, 351] on div "0" at bounding box center [235, 351] width 113 height 24
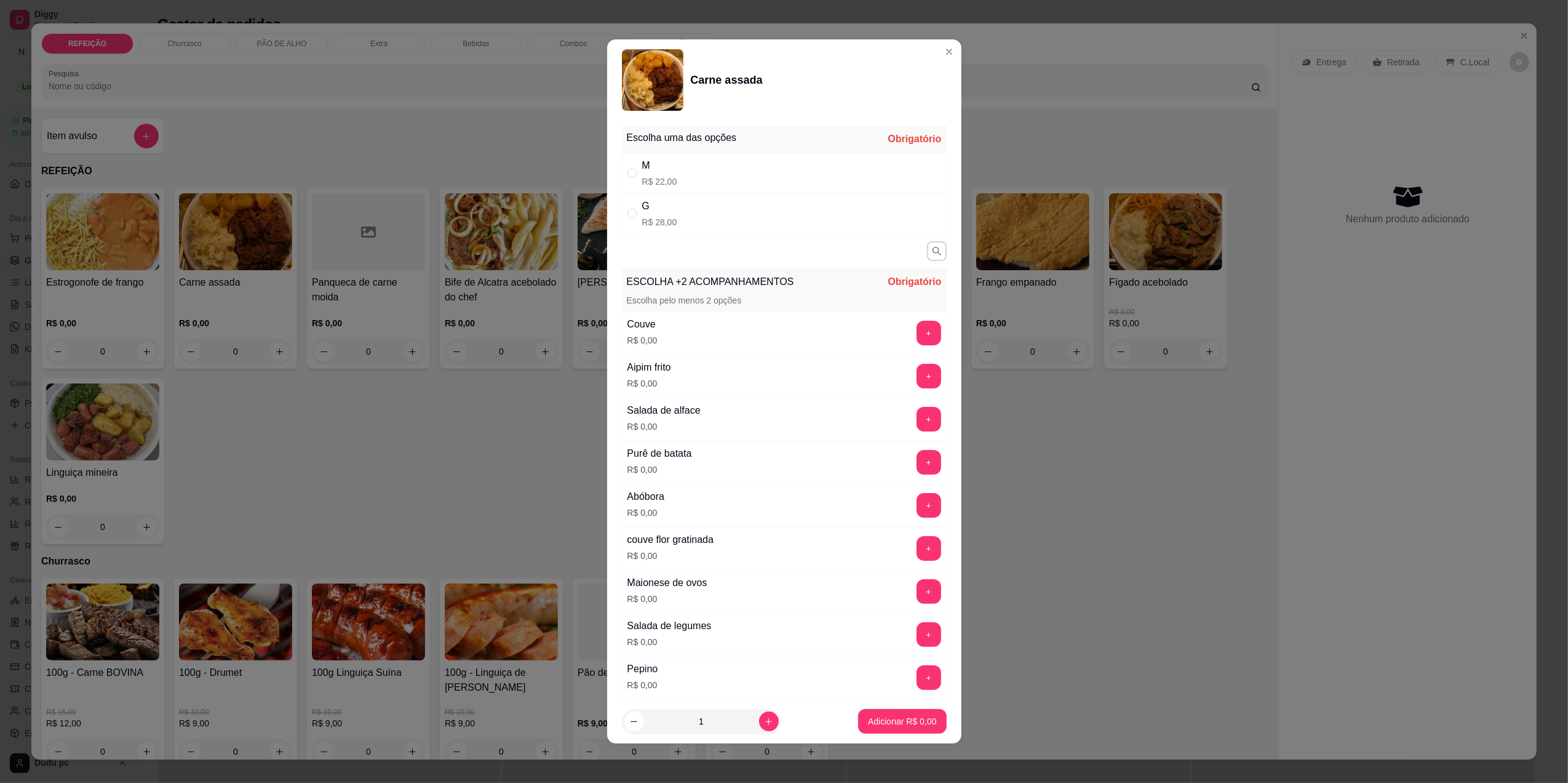
click at [655, 207] on div "G" at bounding box center [659, 206] width 35 height 15
radio input "true"
click at [916, 340] on button "+" at bounding box center [928, 333] width 24 height 24
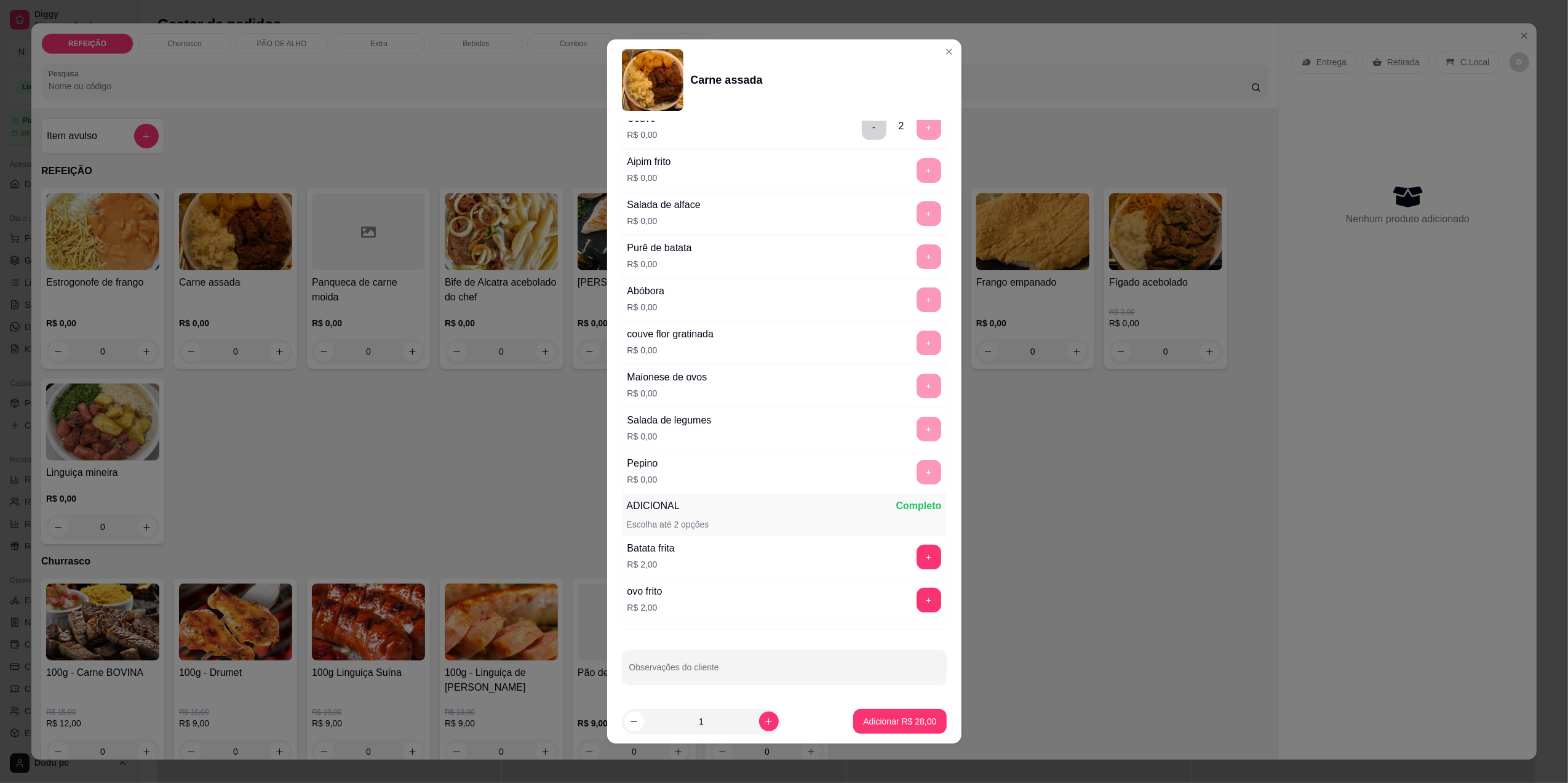
scroll to position [213, 0]
click at [871, 727] on p "Adicionar R$ 28,00" at bounding box center [900, 722] width 71 height 11
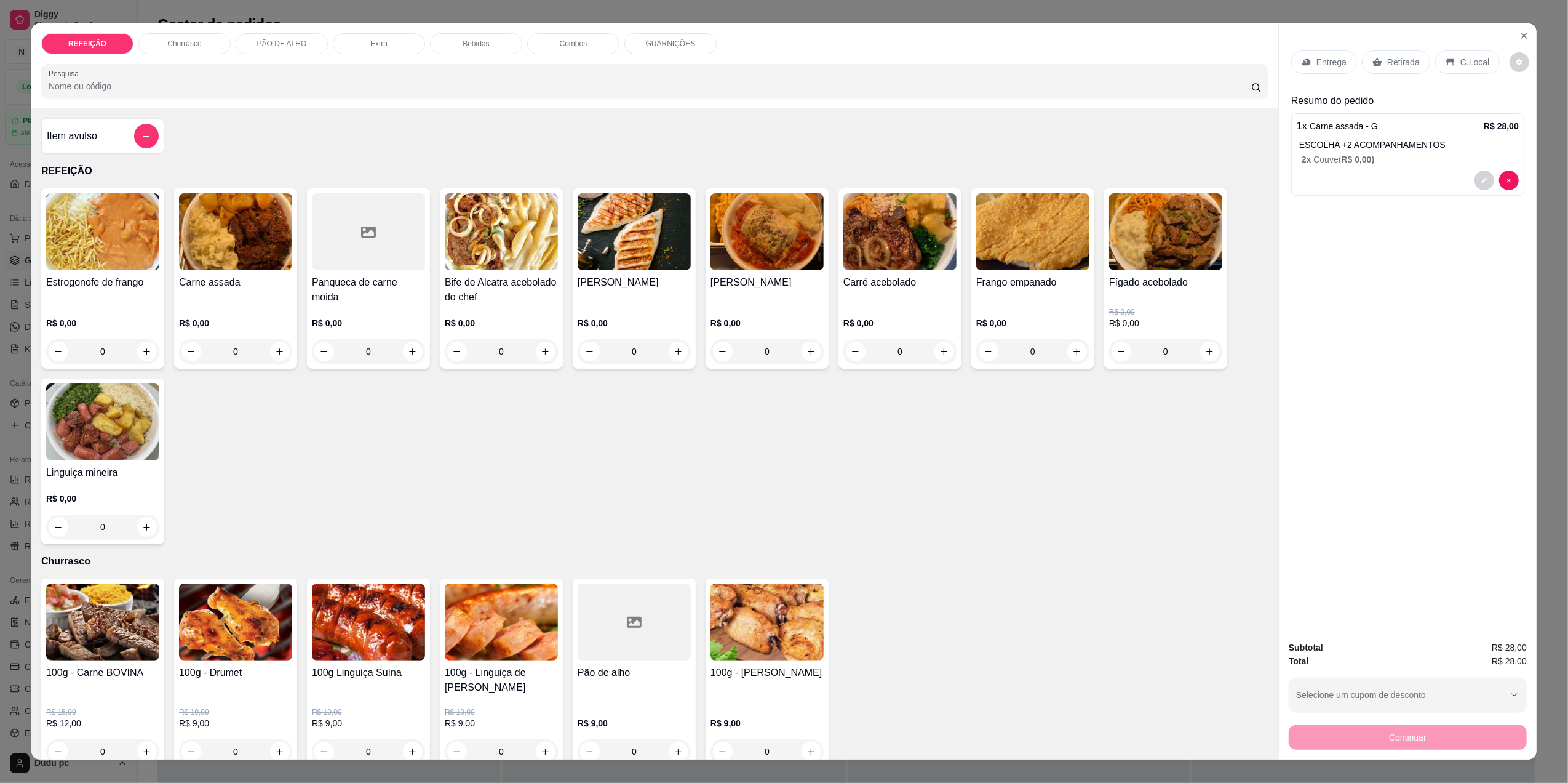
click at [478, 49] on div "Bebidas" at bounding box center [476, 43] width 92 height 21
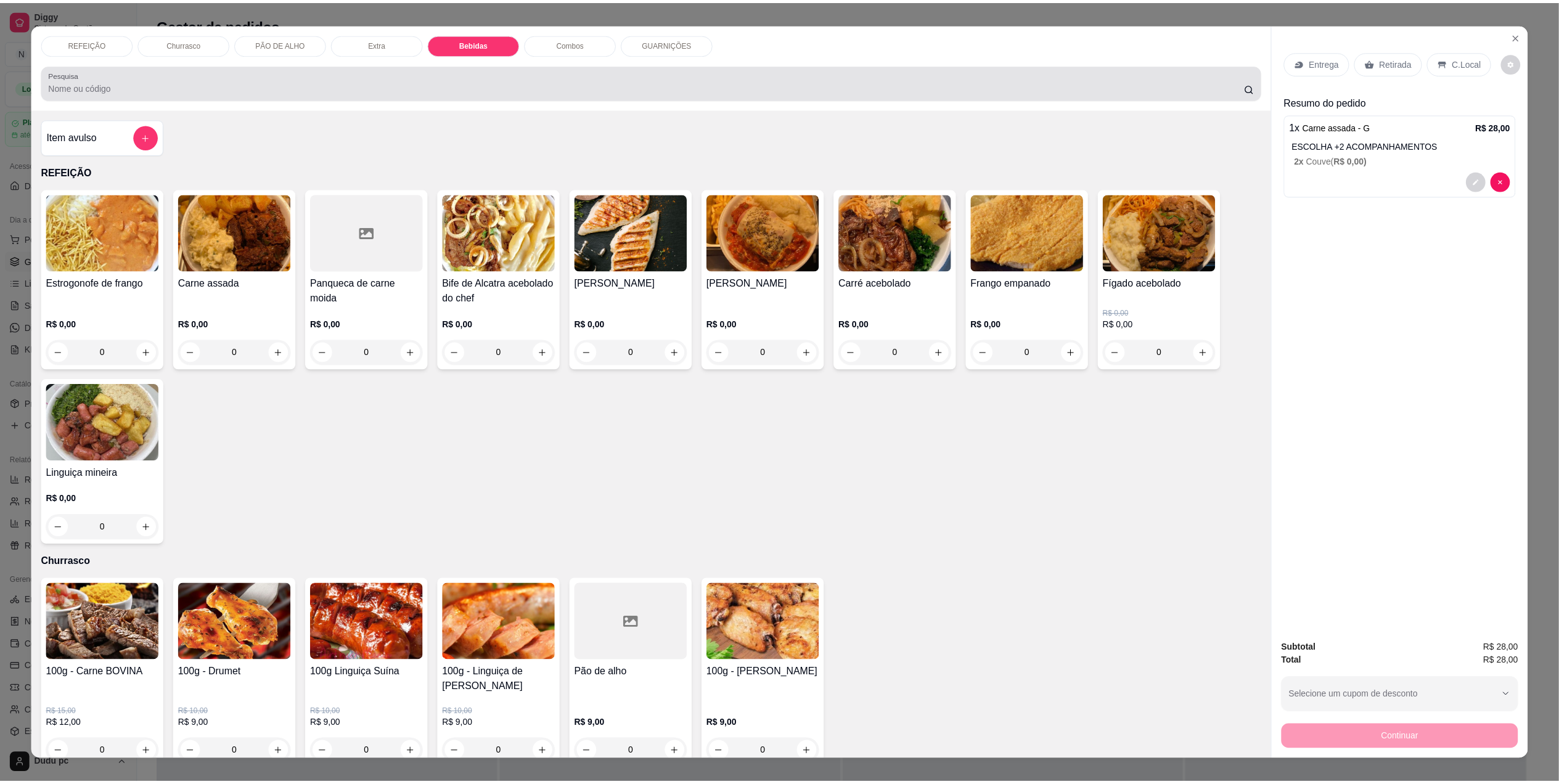
scroll to position [15, 0]
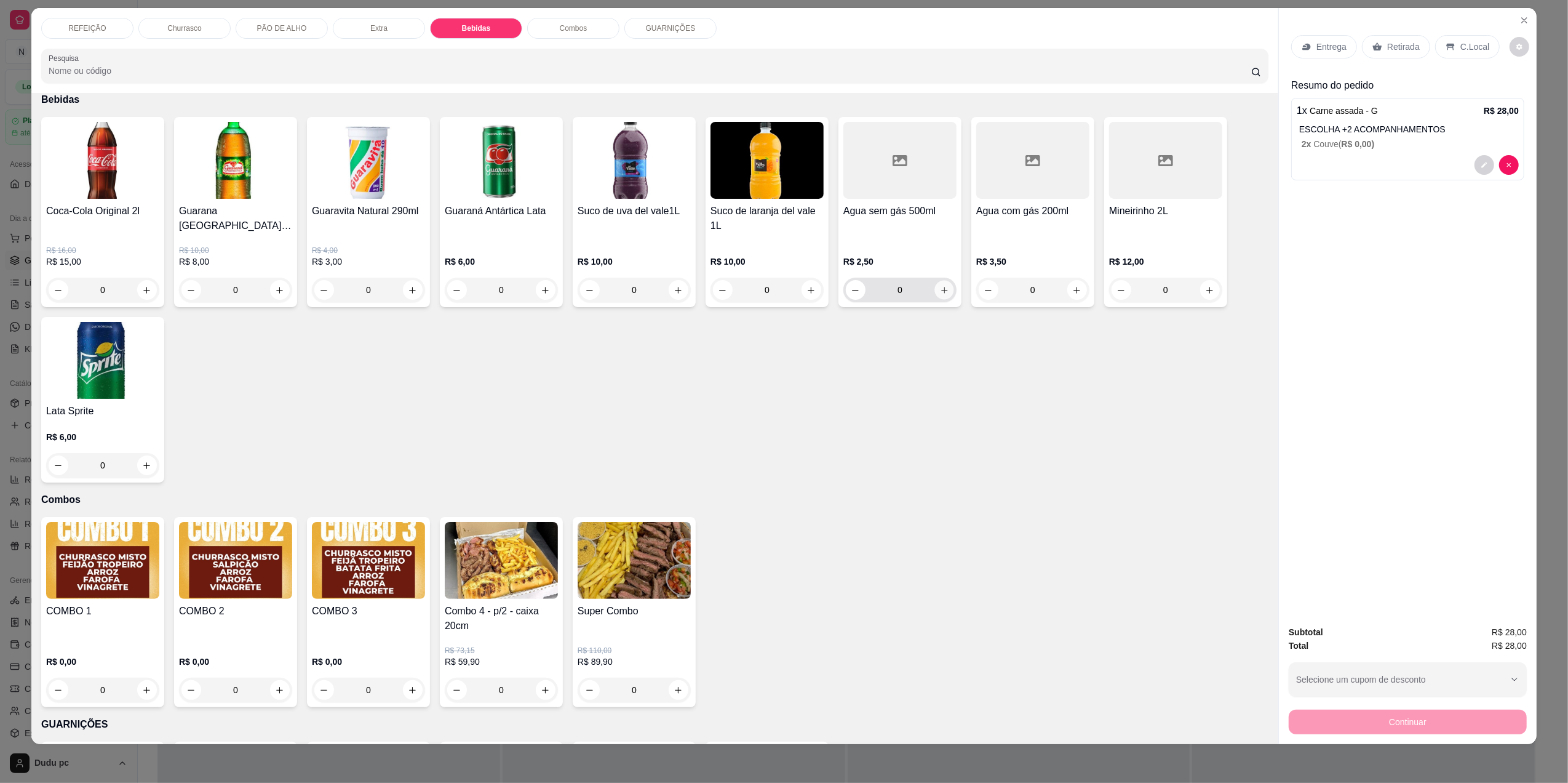
click at [943, 288] on button "increase-product-quantity" at bounding box center [943, 290] width 19 height 19
type input "1"
click at [943, 288] on div "1" at bounding box center [900, 289] width 107 height 24
click at [1460, 50] on p "C.Local" at bounding box center [1474, 46] width 29 height 12
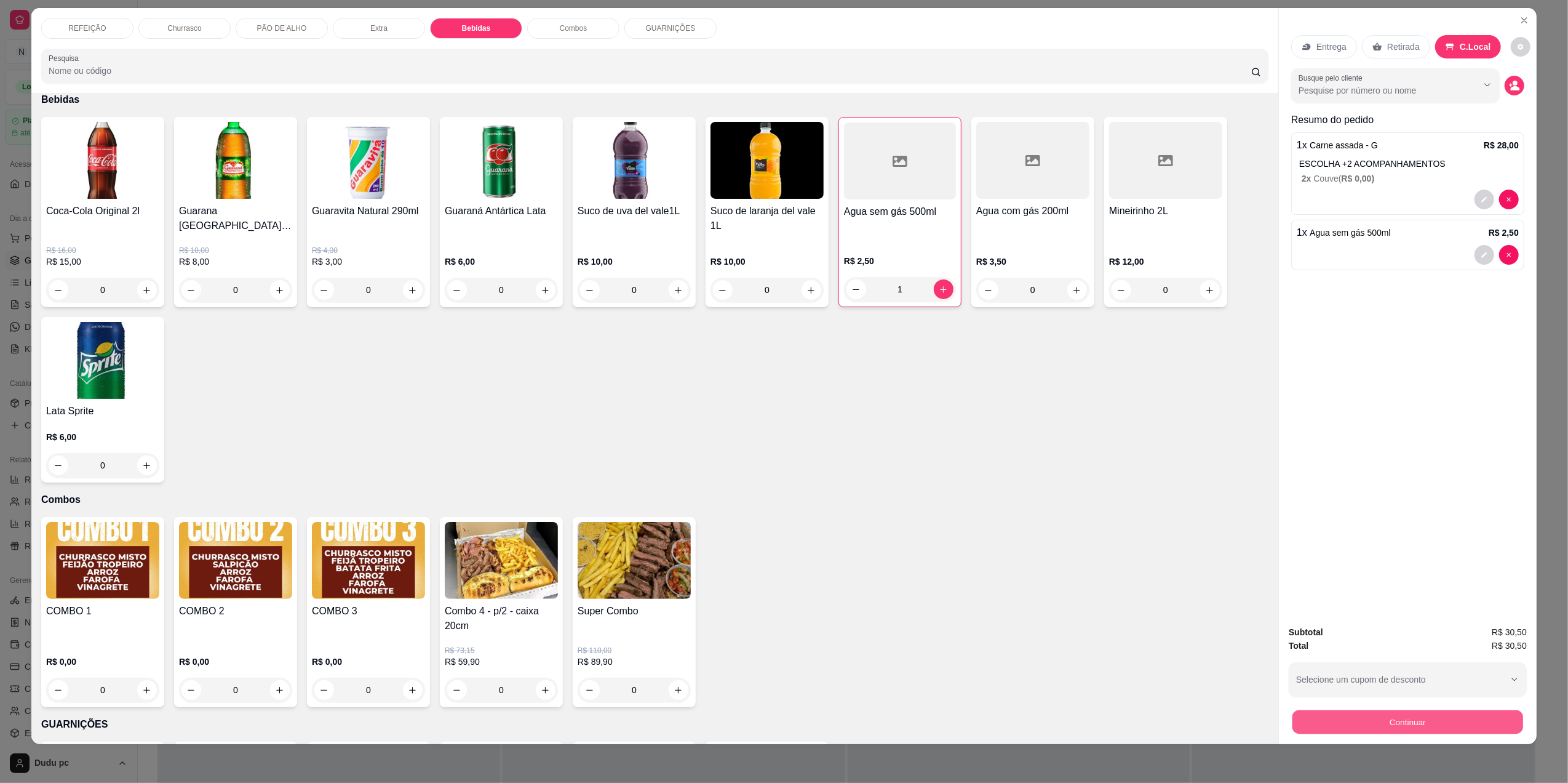
click at [1396, 724] on button "Continuar" at bounding box center [1407, 722] width 230 height 24
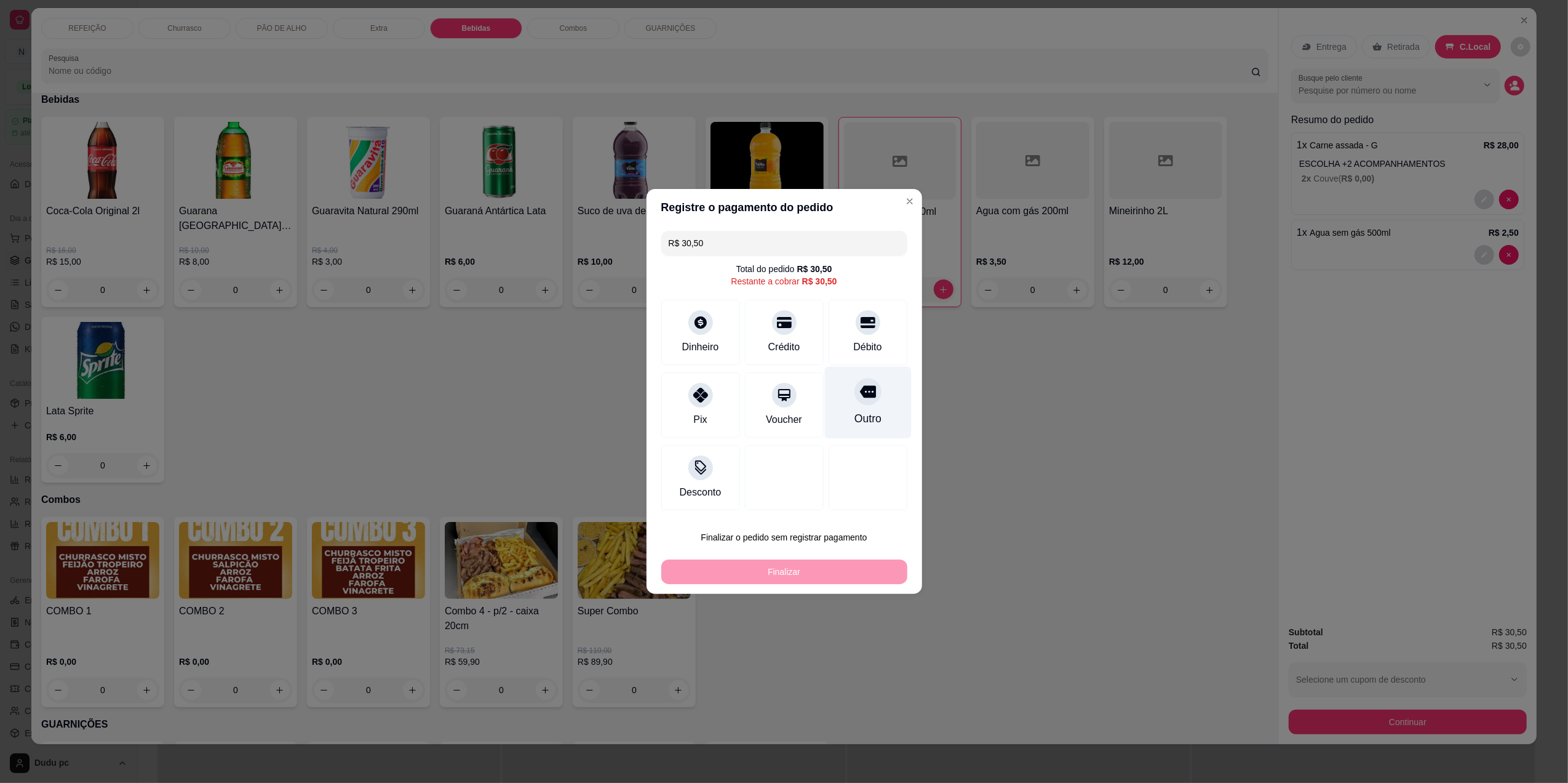
click at [840, 401] on div "Outro" at bounding box center [867, 403] width 87 height 72
type input "R$ 0,00"
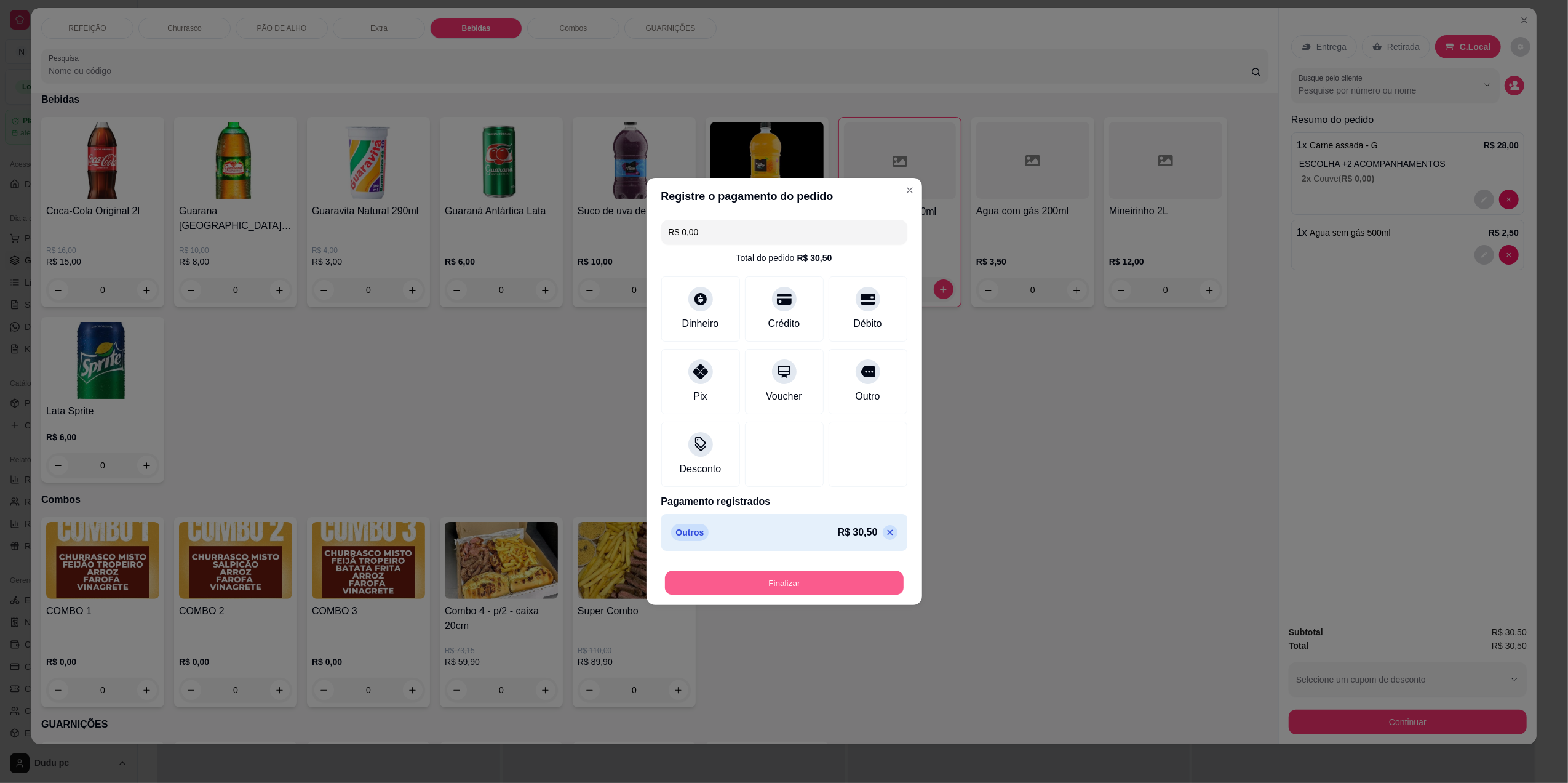
click at [768, 587] on button "Finalizar" at bounding box center [784, 583] width 239 height 24
type input "0"
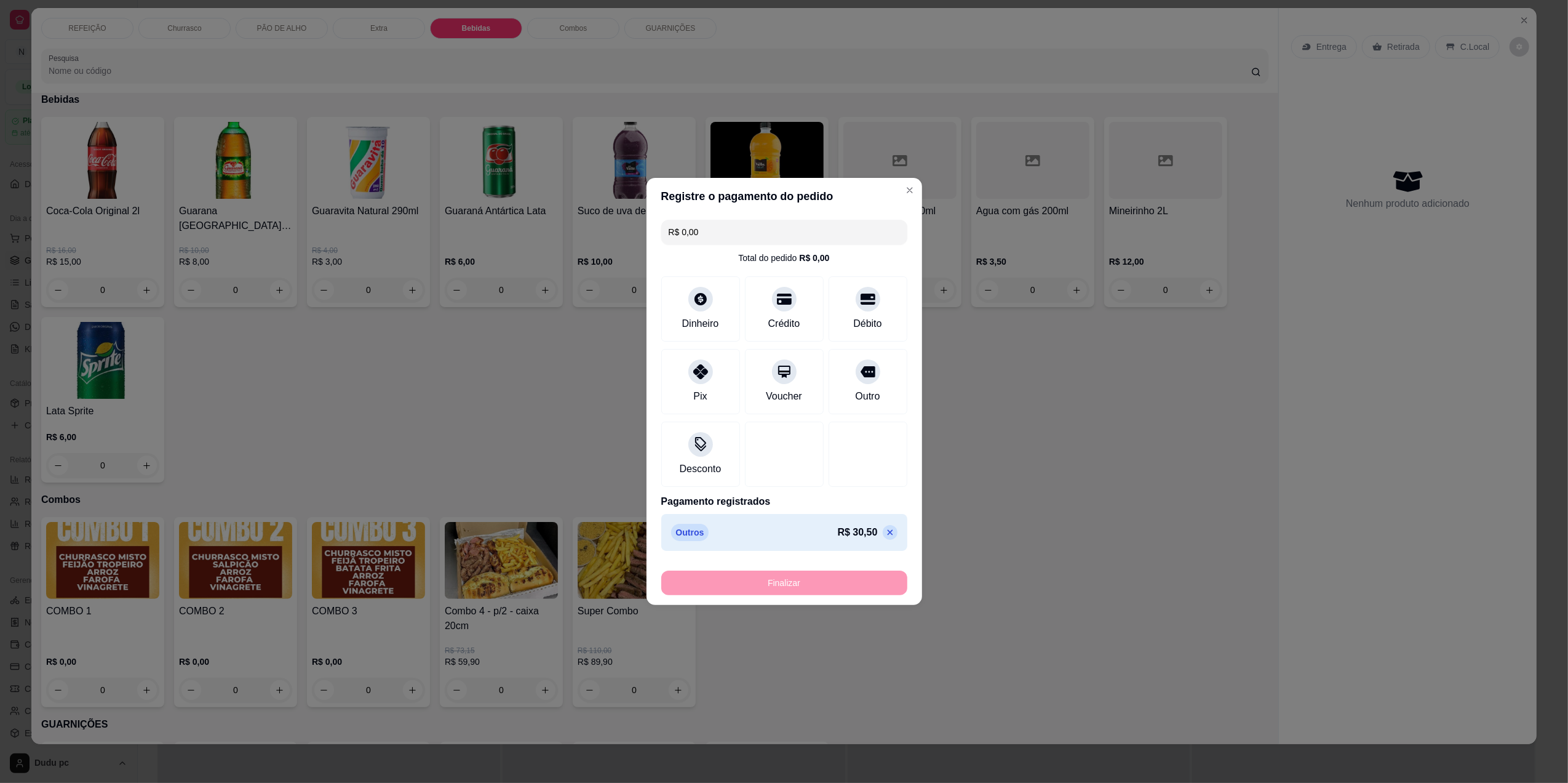
type input "-R$ 30,50"
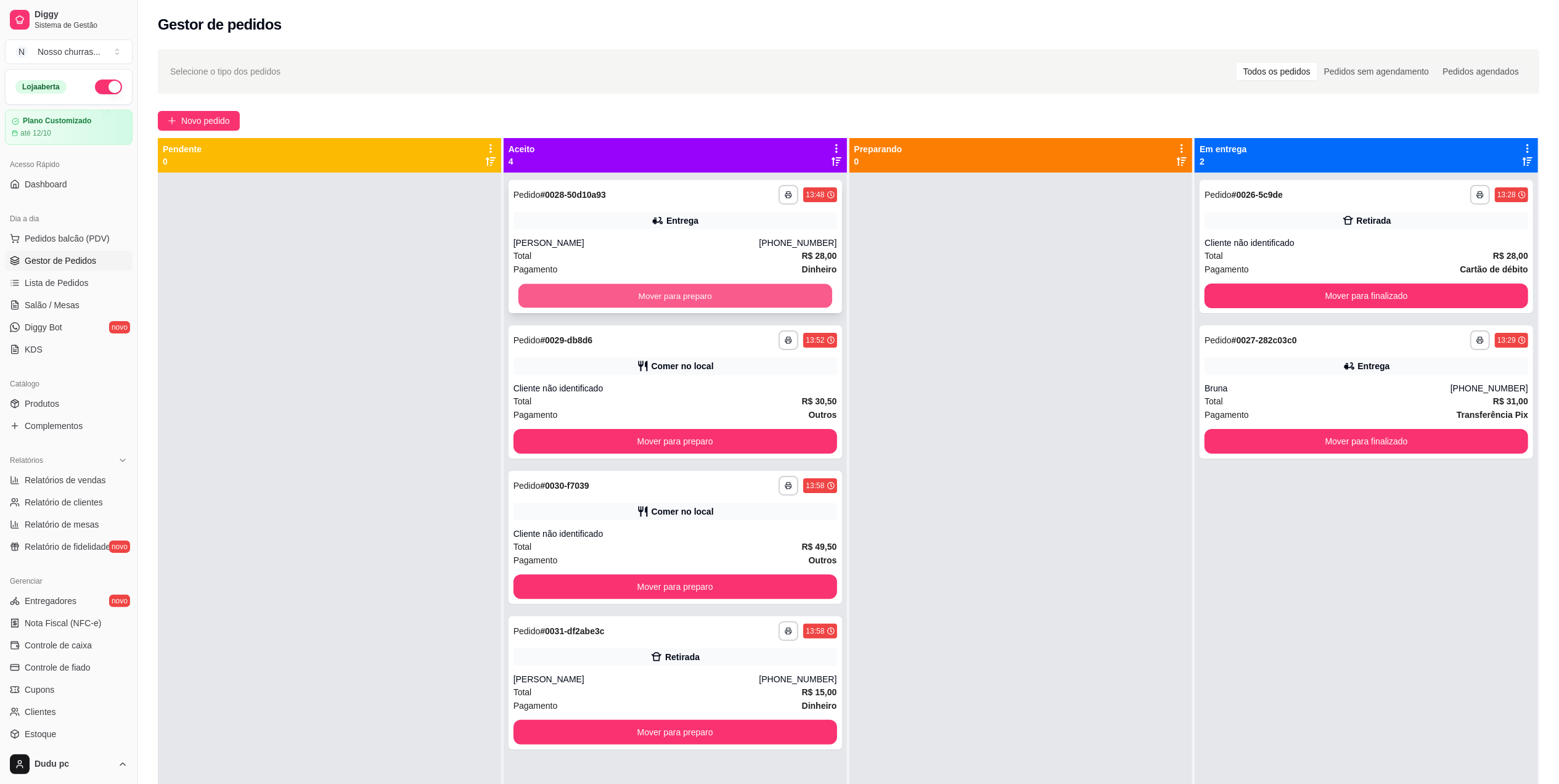
click at [598, 296] on button "Mover para preparo" at bounding box center [675, 296] width 314 height 24
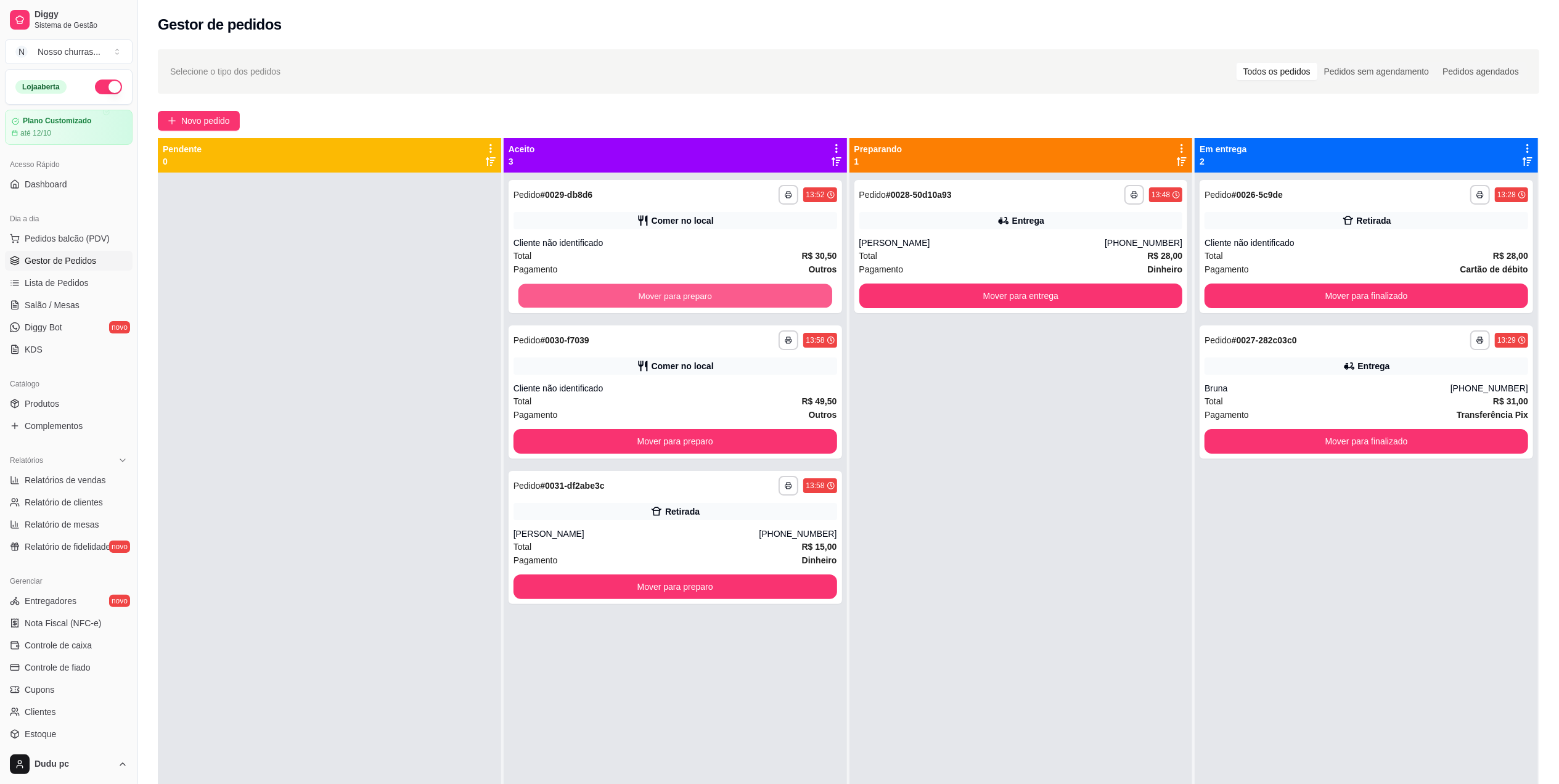
click at [598, 296] on button "Mover para preparo" at bounding box center [675, 296] width 314 height 24
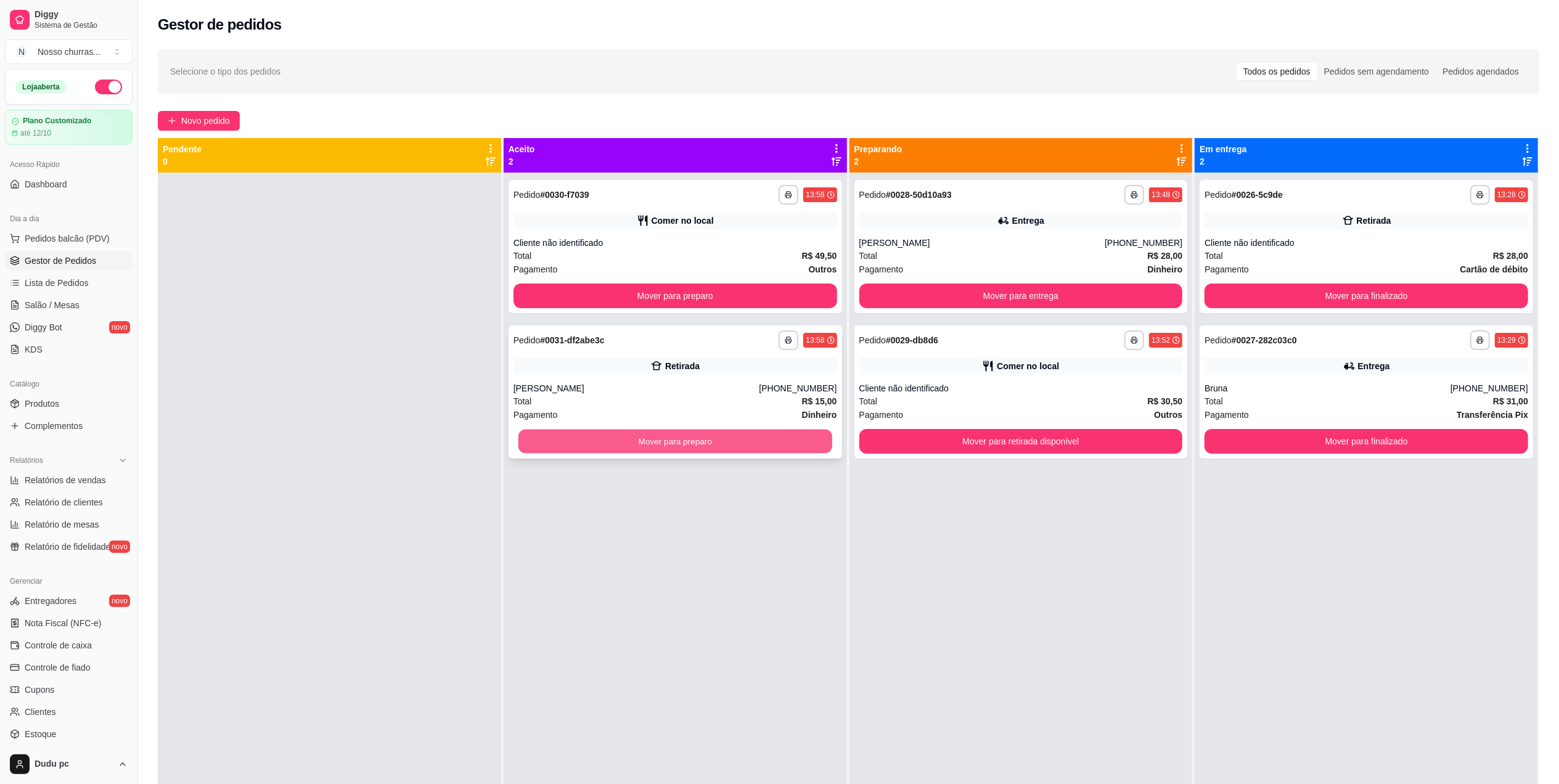
click at [636, 452] on button "Mover para preparo" at bounding box center [675, 442] width 314 height 24
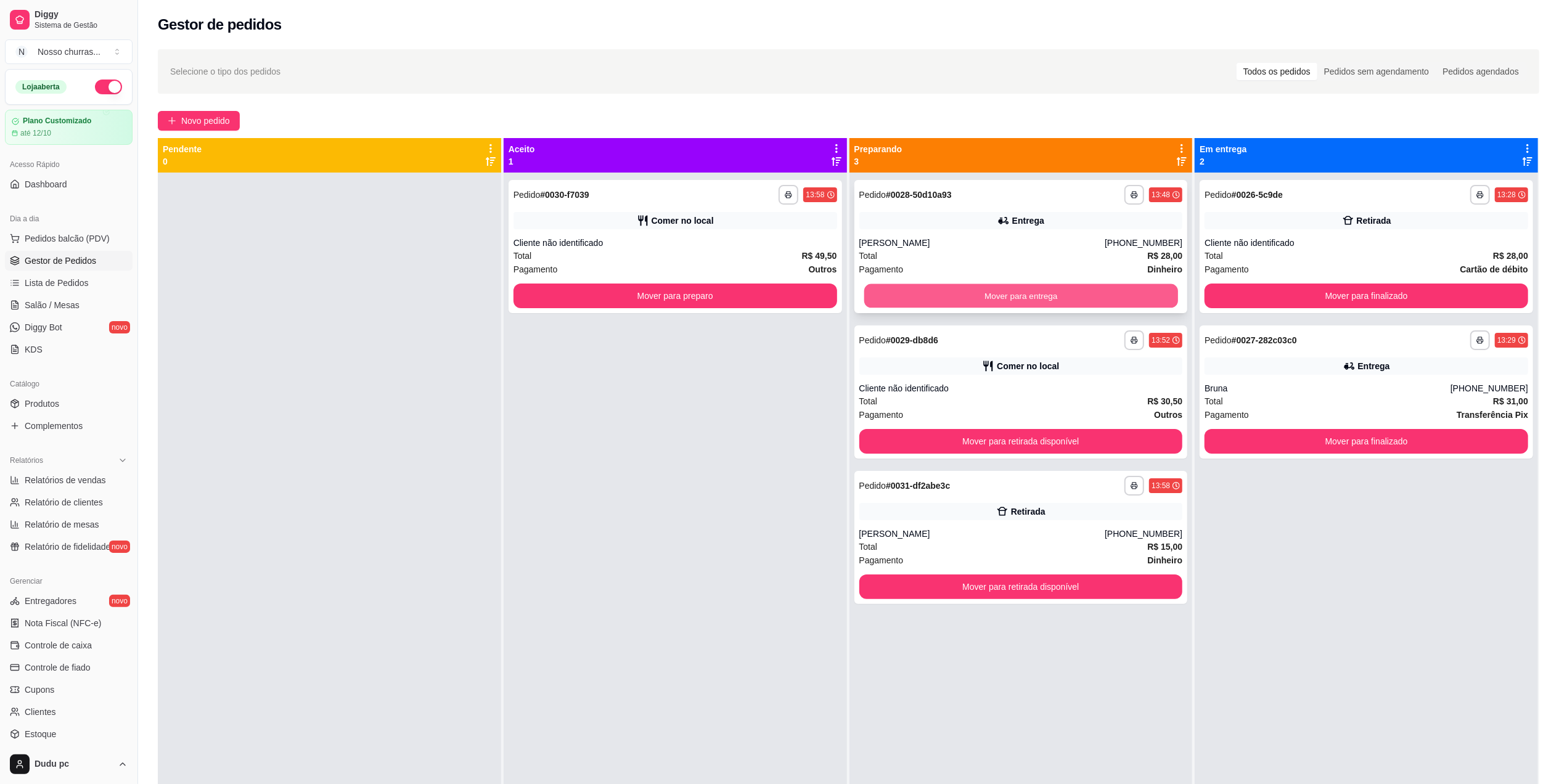
click at [1048, 296] on button "Mover para entrega" at bounding box center [1020, 296] width 314 height 24
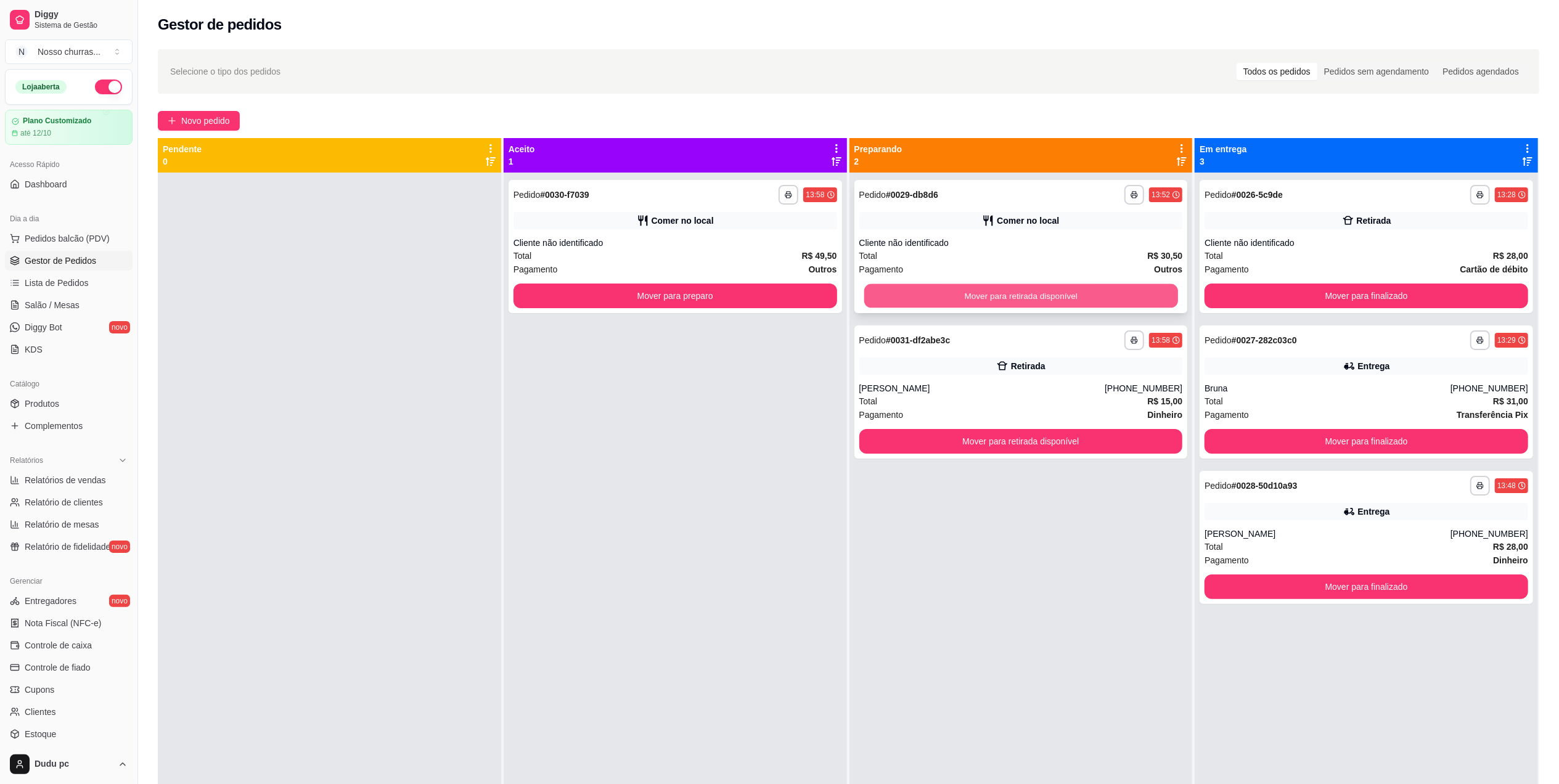
click at [987, 293] on button "Mover para retirada disponível" at bounding box center [1020, 296] width 314 height 24
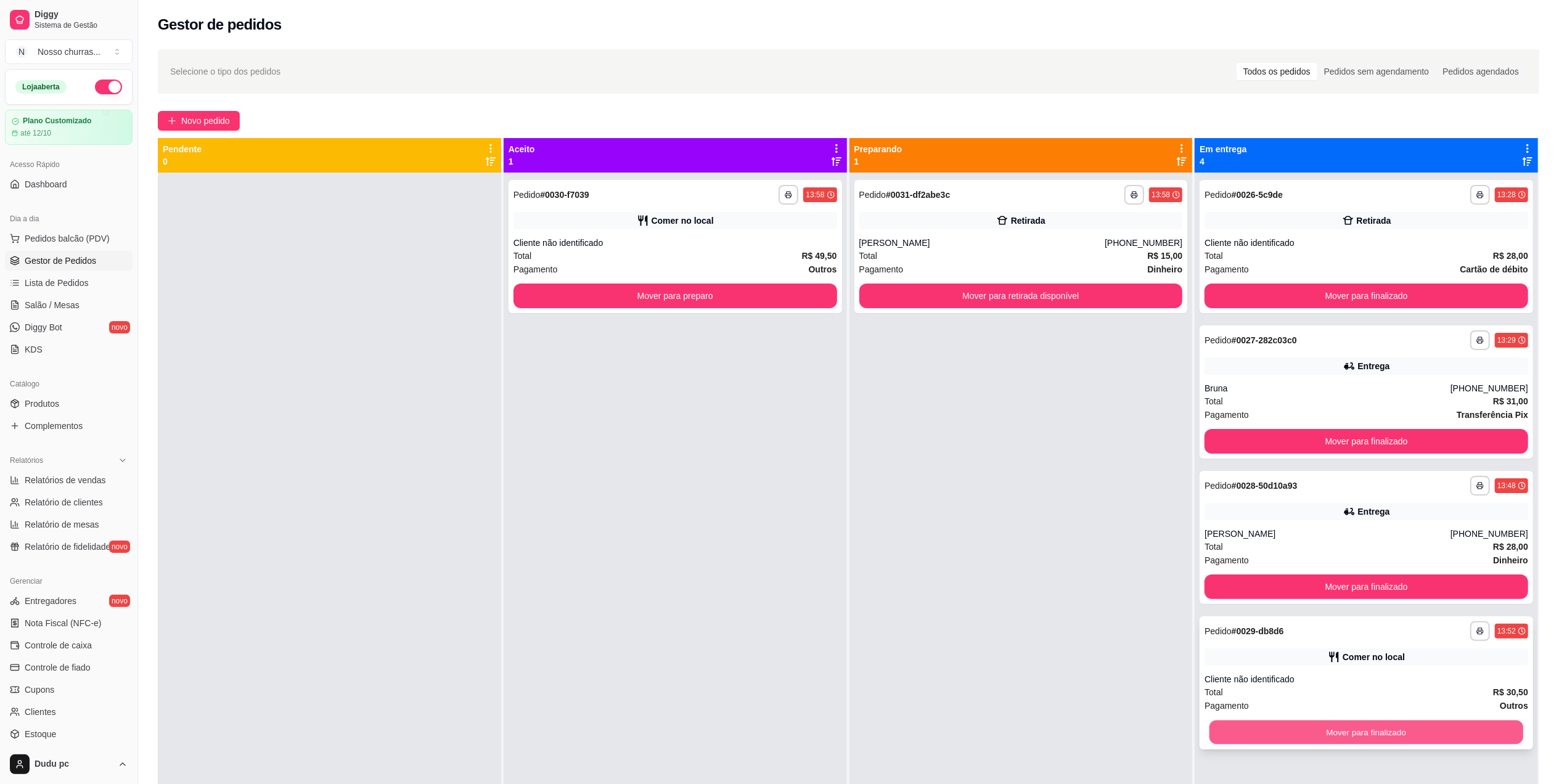
click at [1292, 728] on button "Mover para finalizado" at bounding box center [1366, 732] width 314 height 24
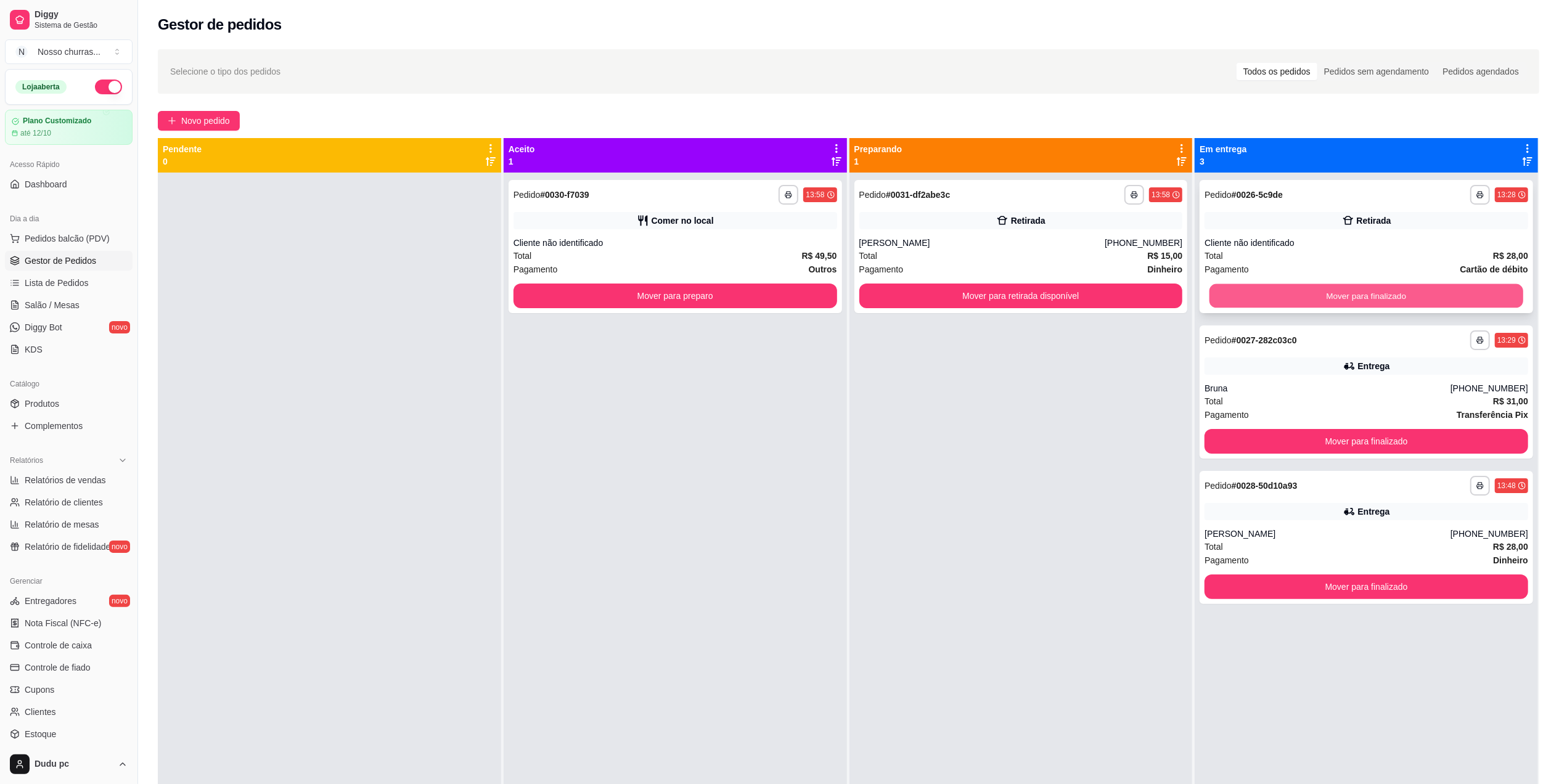
click at [1308, 298] on button "Mover para finalizado" at bounding box center [1366, 296] width 314 height 24
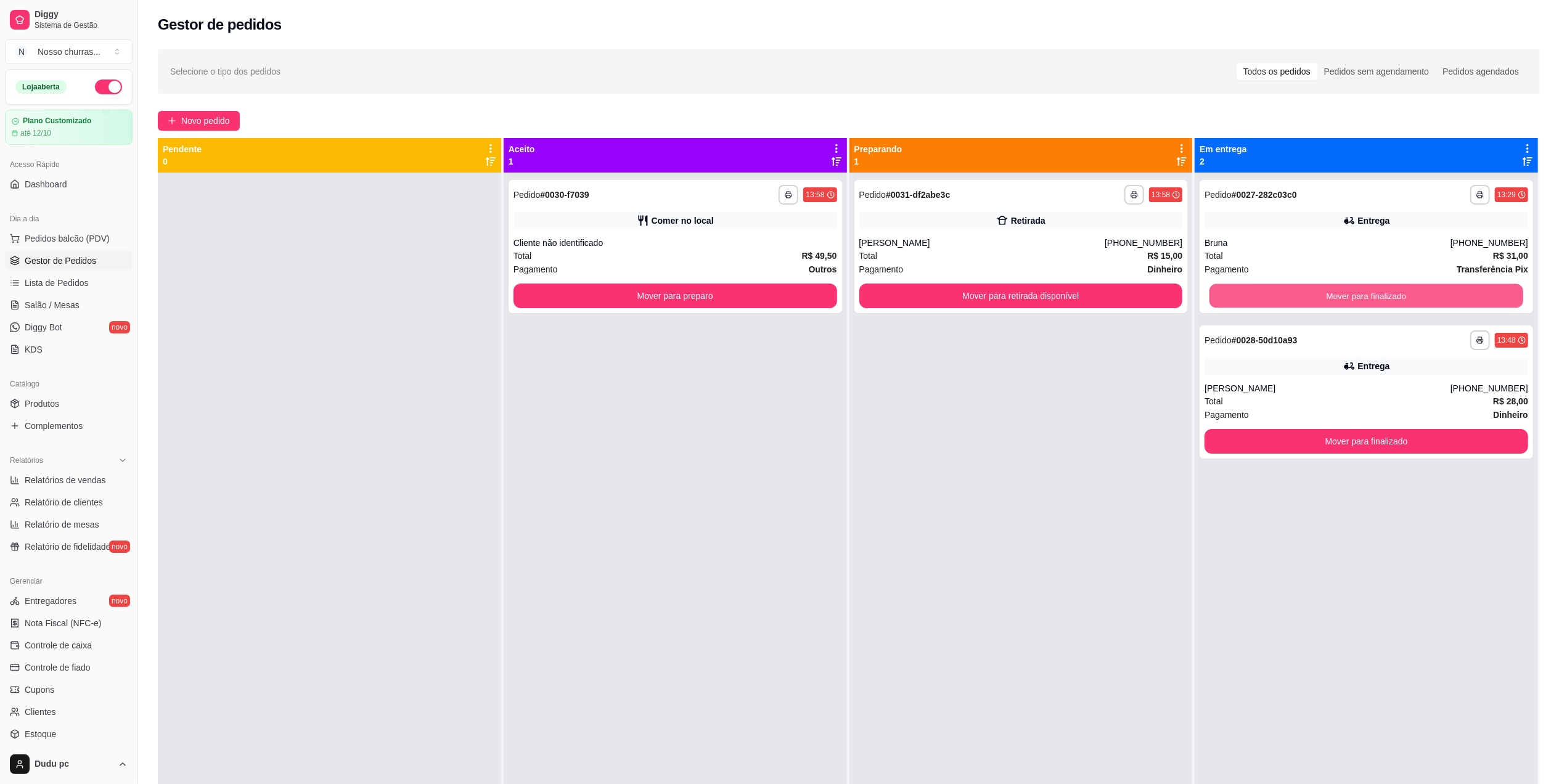
click at [1308, 298] on button "Mover para finalizado" at bounding box center [1366, 296] width 314 height 24
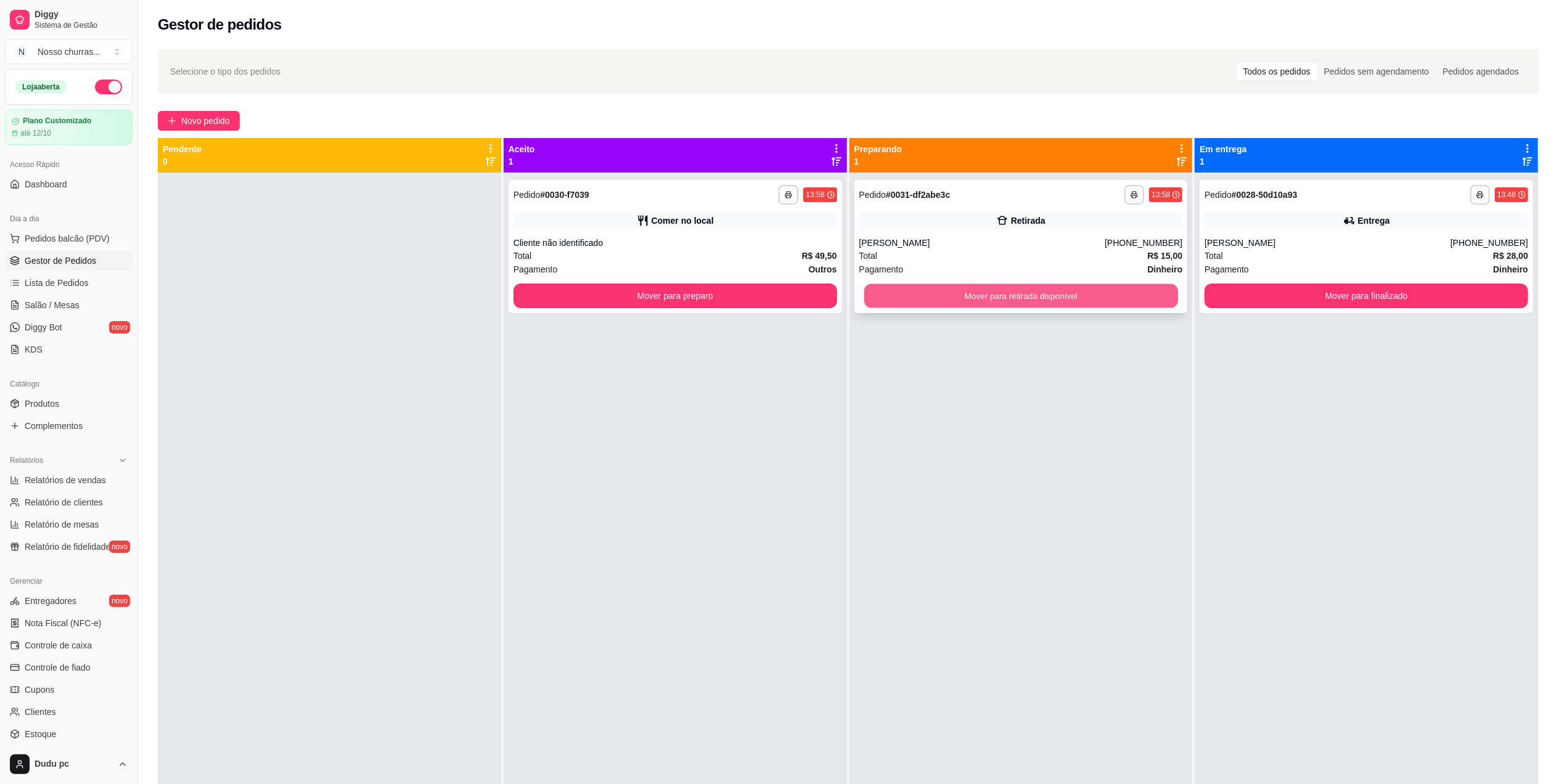
click at [1116, 299] on button "Mover para retirada disponível" at bounding box center [1020, 296] width 314 height 24
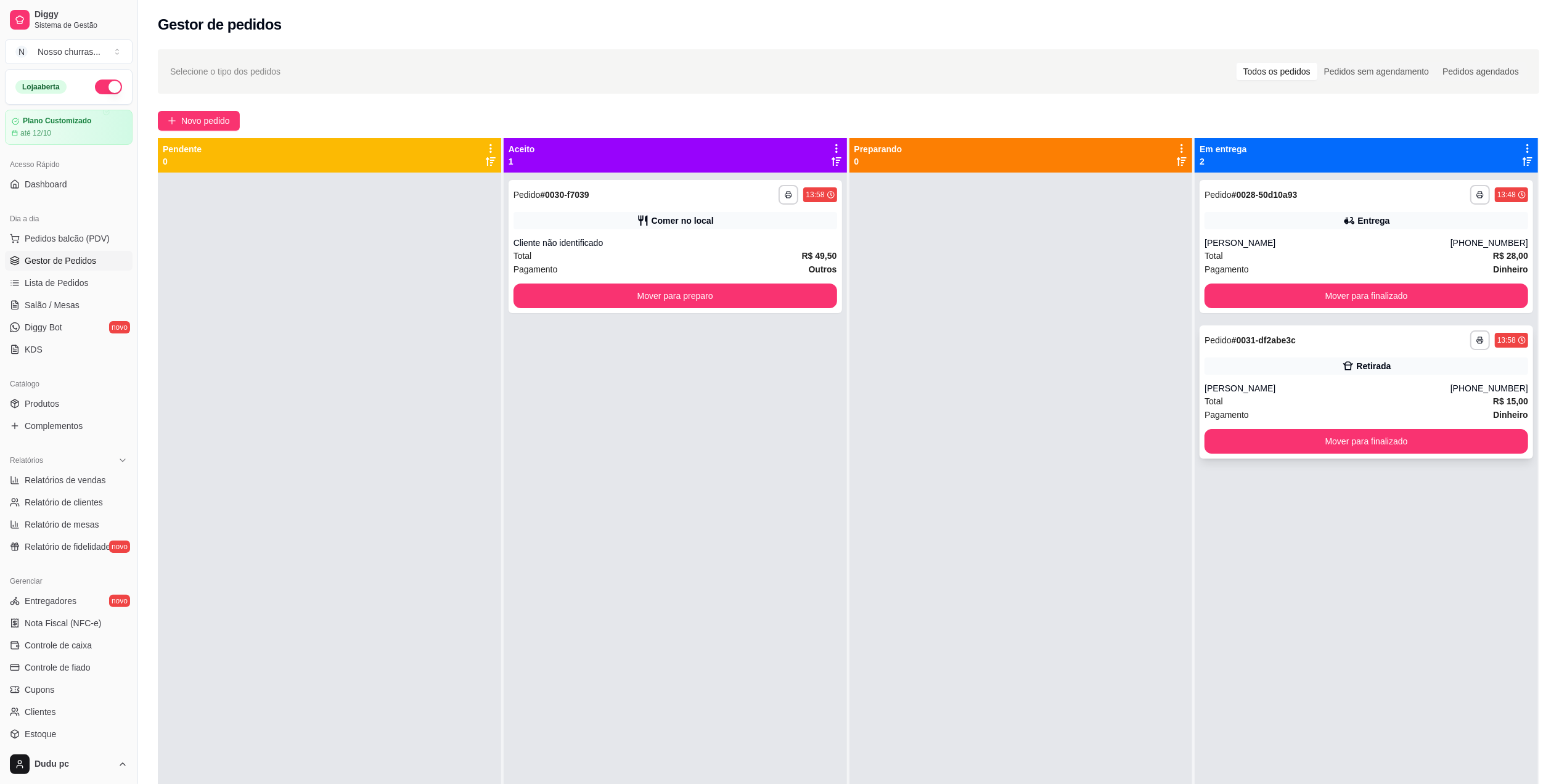
click at [1314, 380] on div "**********" at bounding box center [1367, 391] width 334 height 133
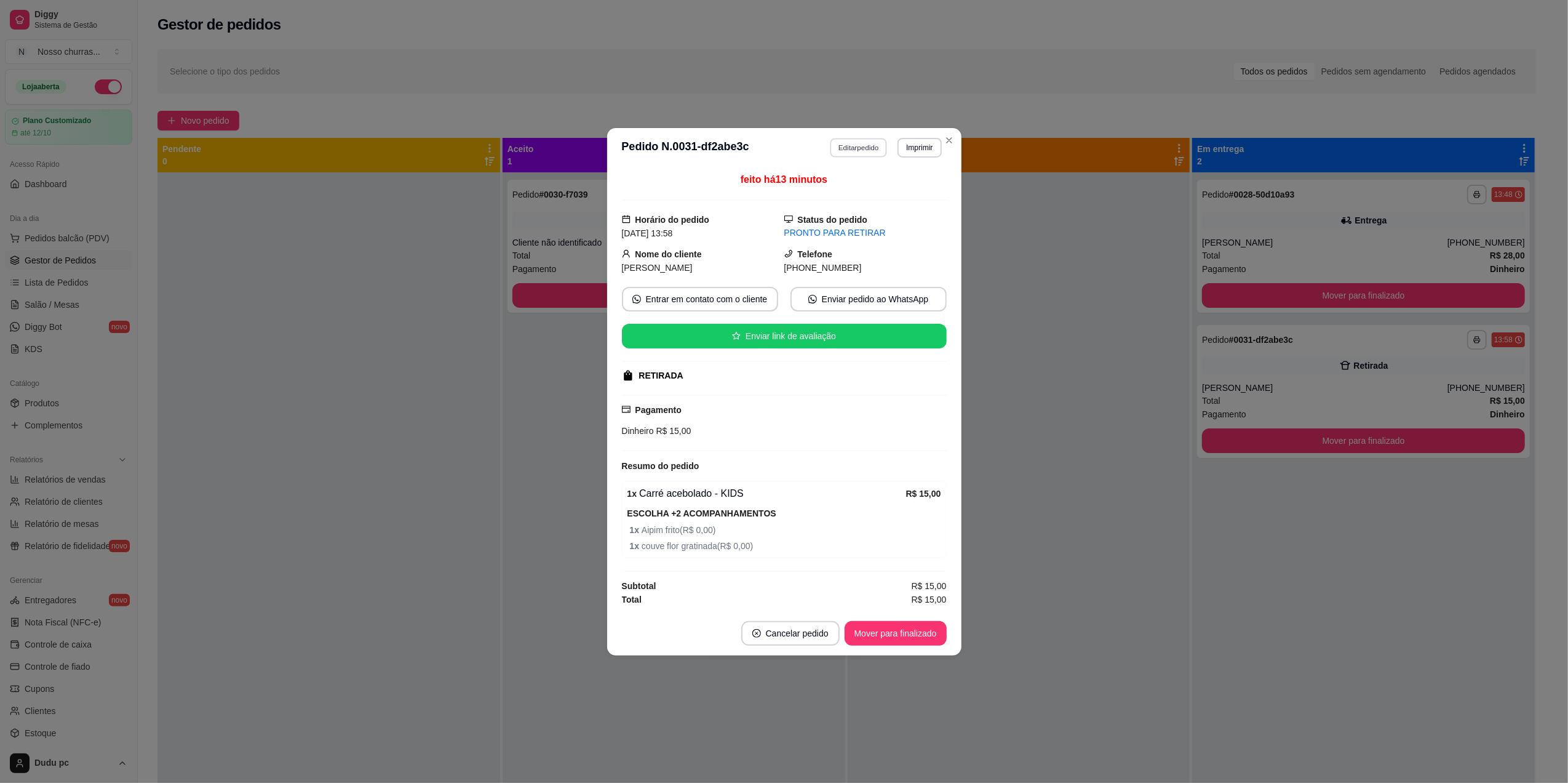
click at [872, 145] on button "Editar pedido" at bounding box center [858, 147] width 57 height 19
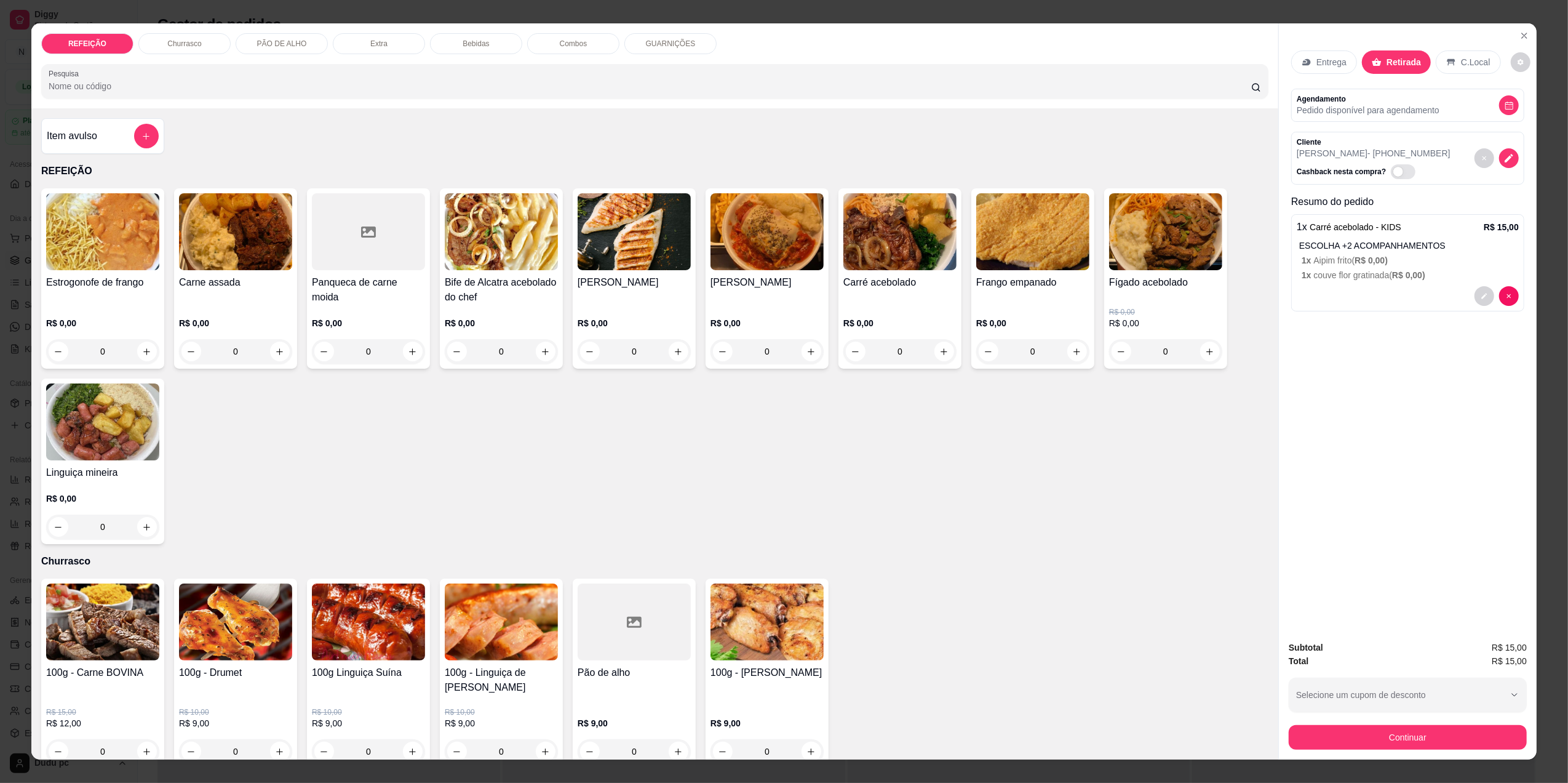
click at [1364, 253] on div "ESCOLHA +2 ACOMPANHAMENTOS 1 x Aipim frito ( R$ 0,00 ) 1 x couve flor gratinada…" at bounding box center [1408, 260] width 219 height 41
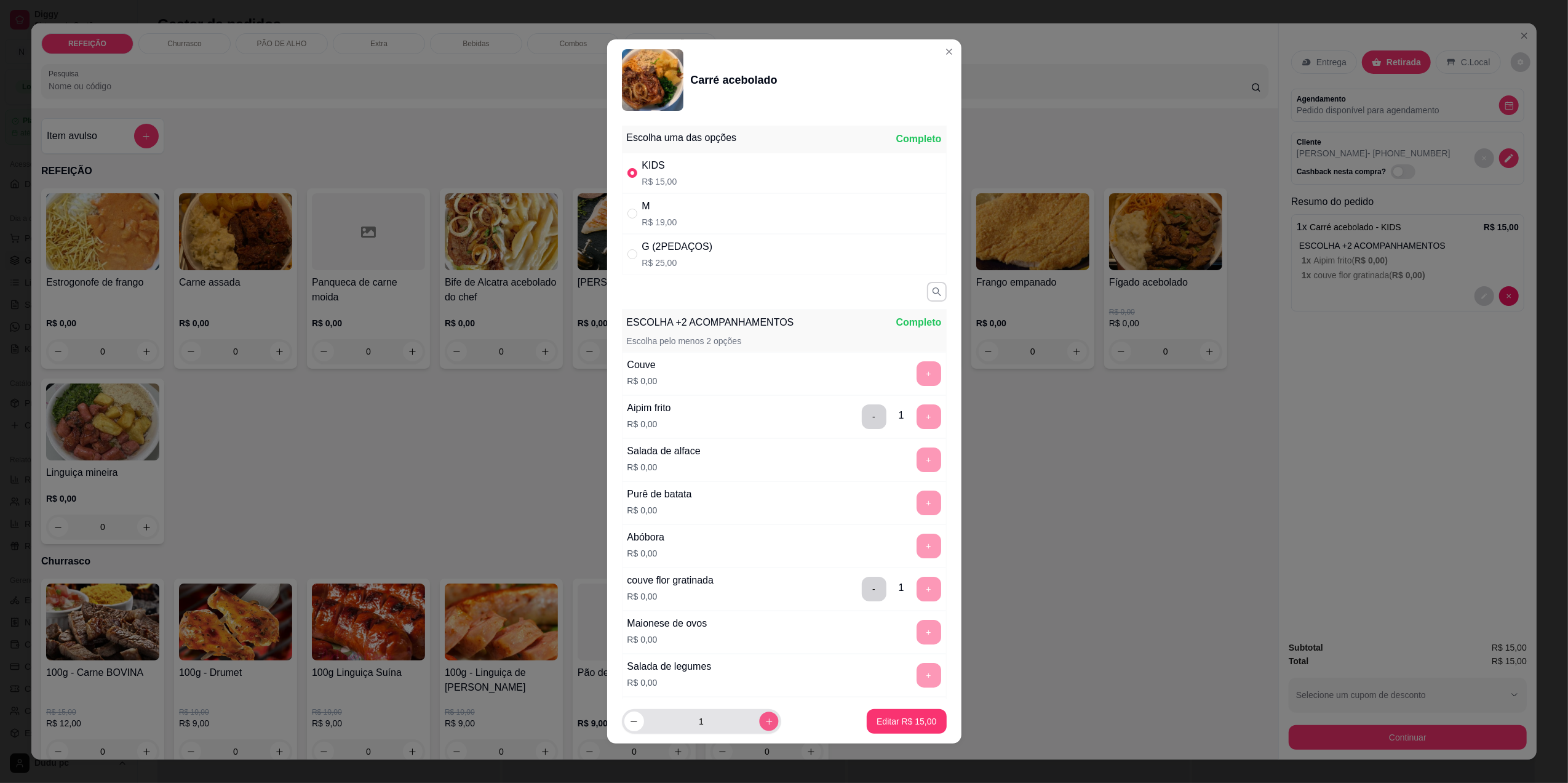
click at [764, 725] on icon "increase-product-quantity" at bounding box center [768, 722] width 9 height 9
type input "2"
click at [924, 717] on button "Editar R$ 30,00" at bounding box center [907, 722] width 77 height 24
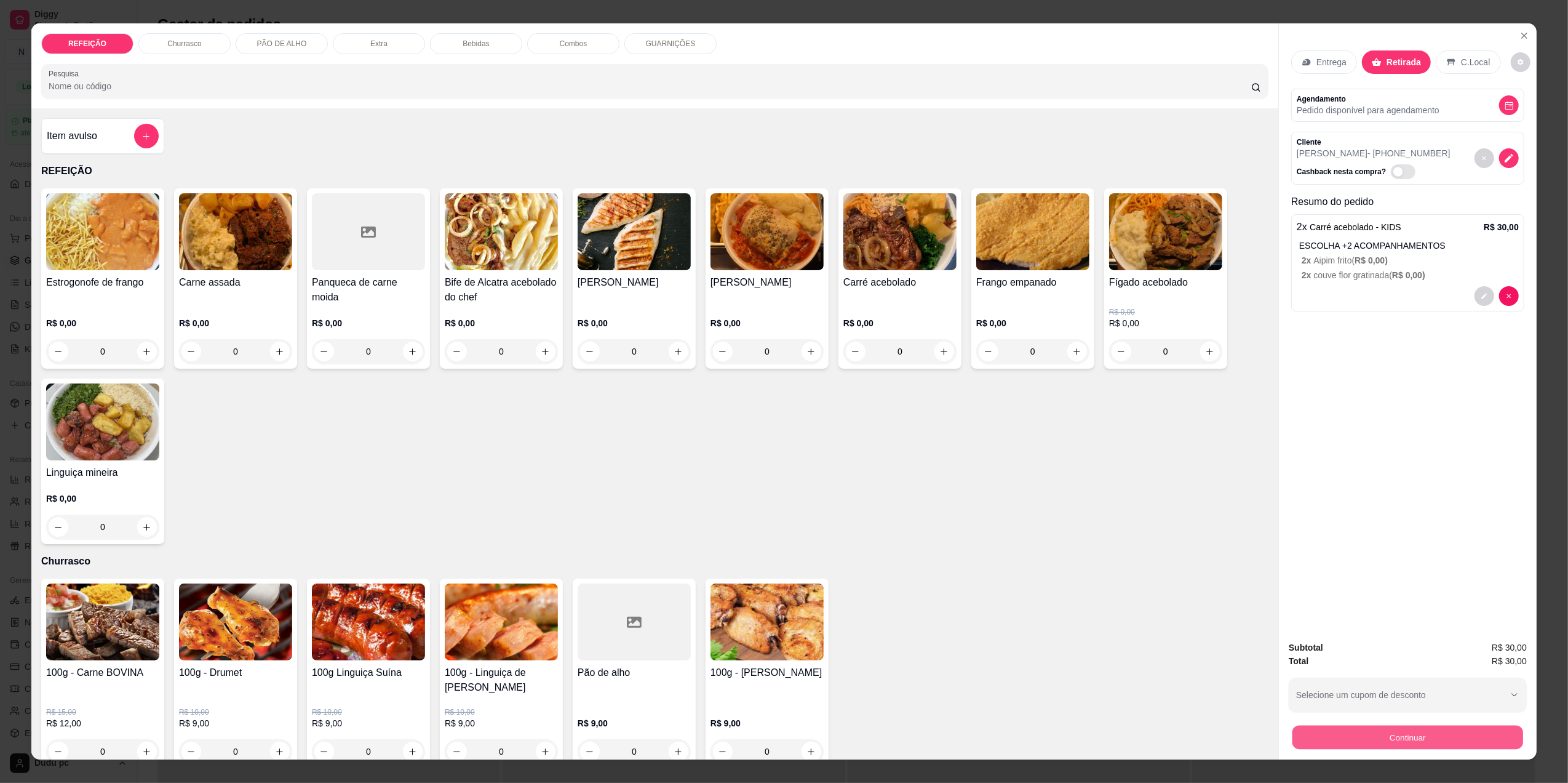
click at [1311, 741] on button "Continuar" at bounding box center [1407, 737] width 230 height 24
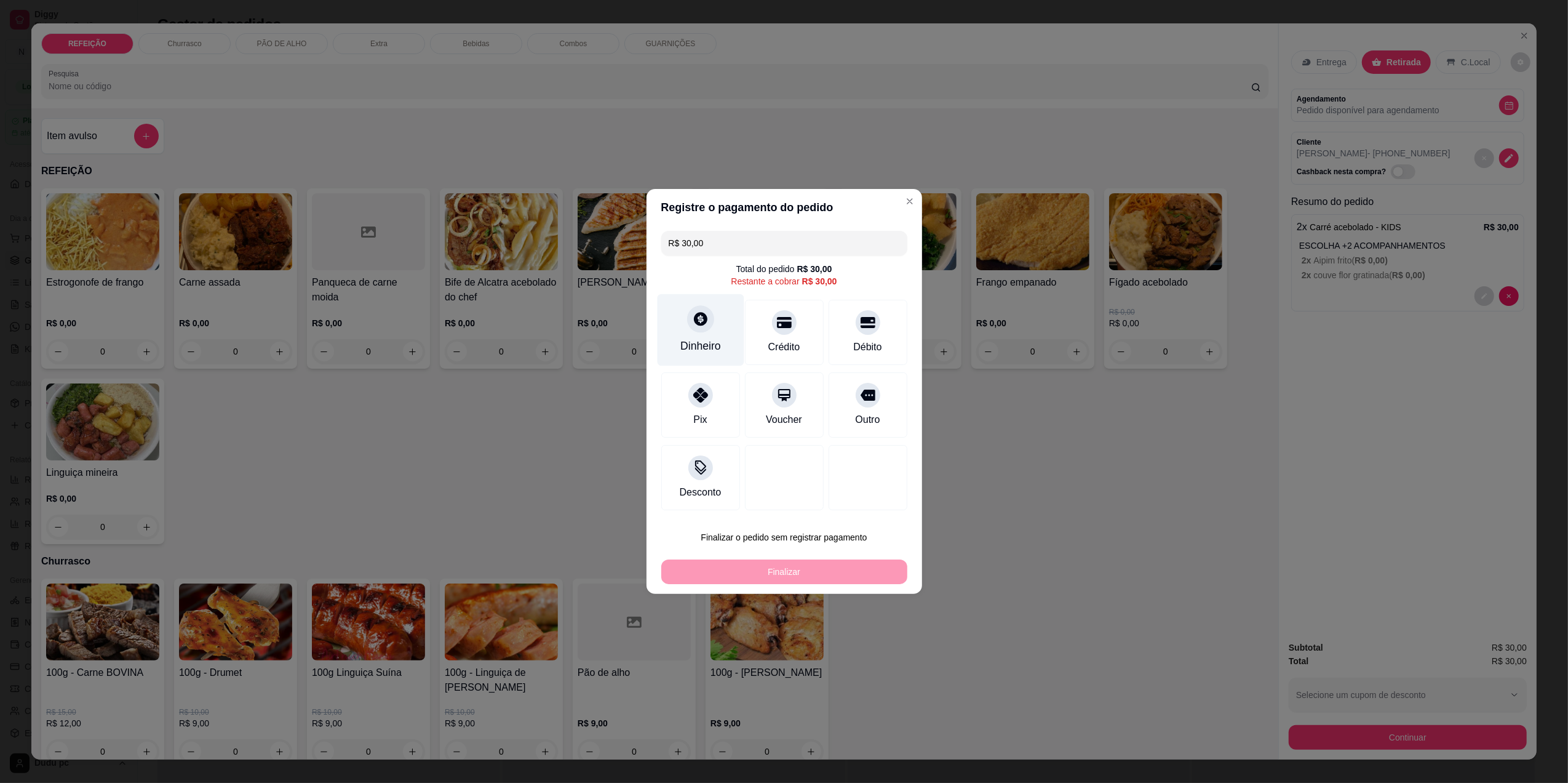
click at [687, 347] on div "Dinheiro" at bounding box center [700, 345] width 40 height 16
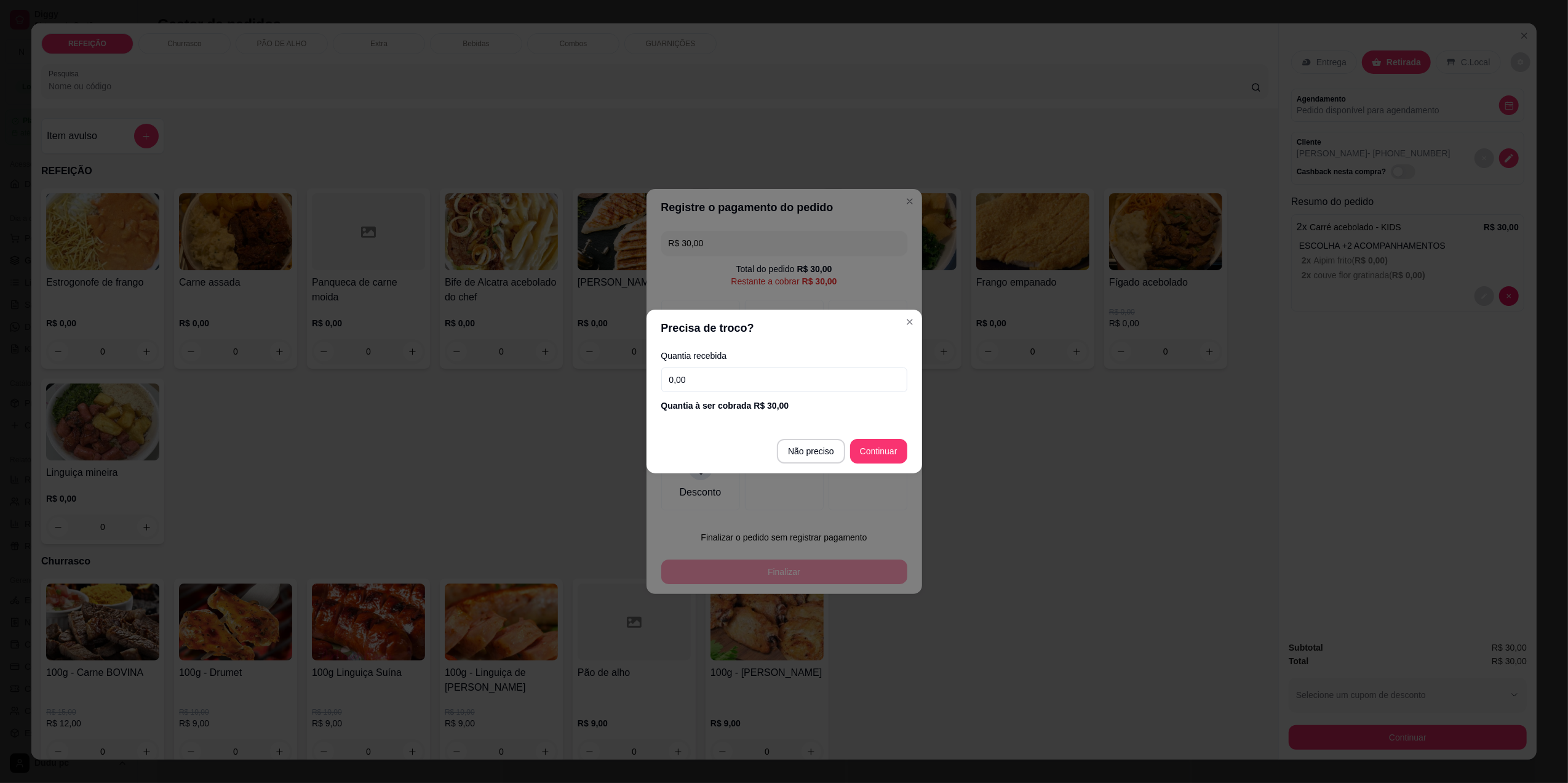
click at [712, 387] on input "0,00" at bounding box center [784, 379] width 246 height 24
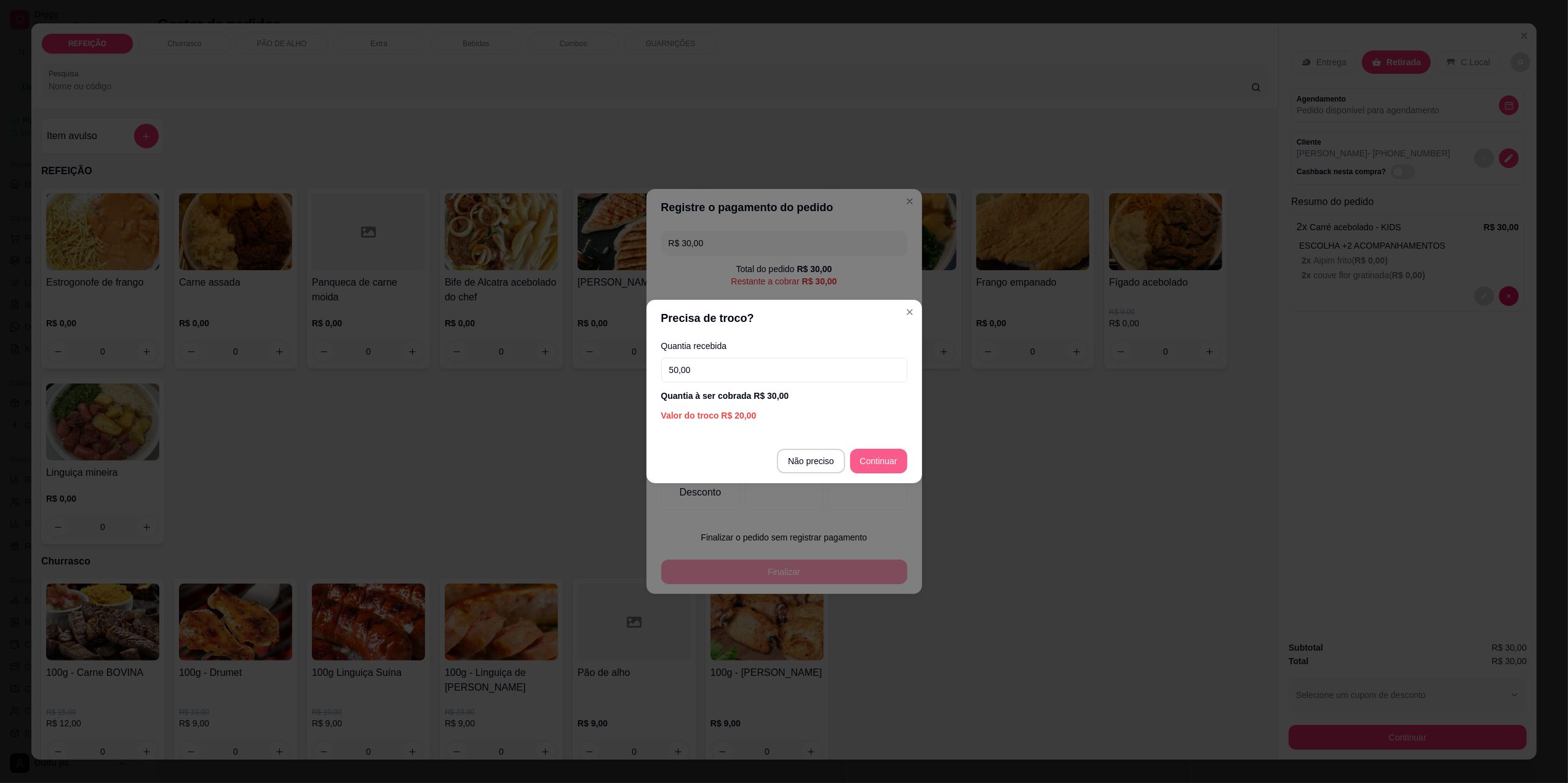
type input "50,00"
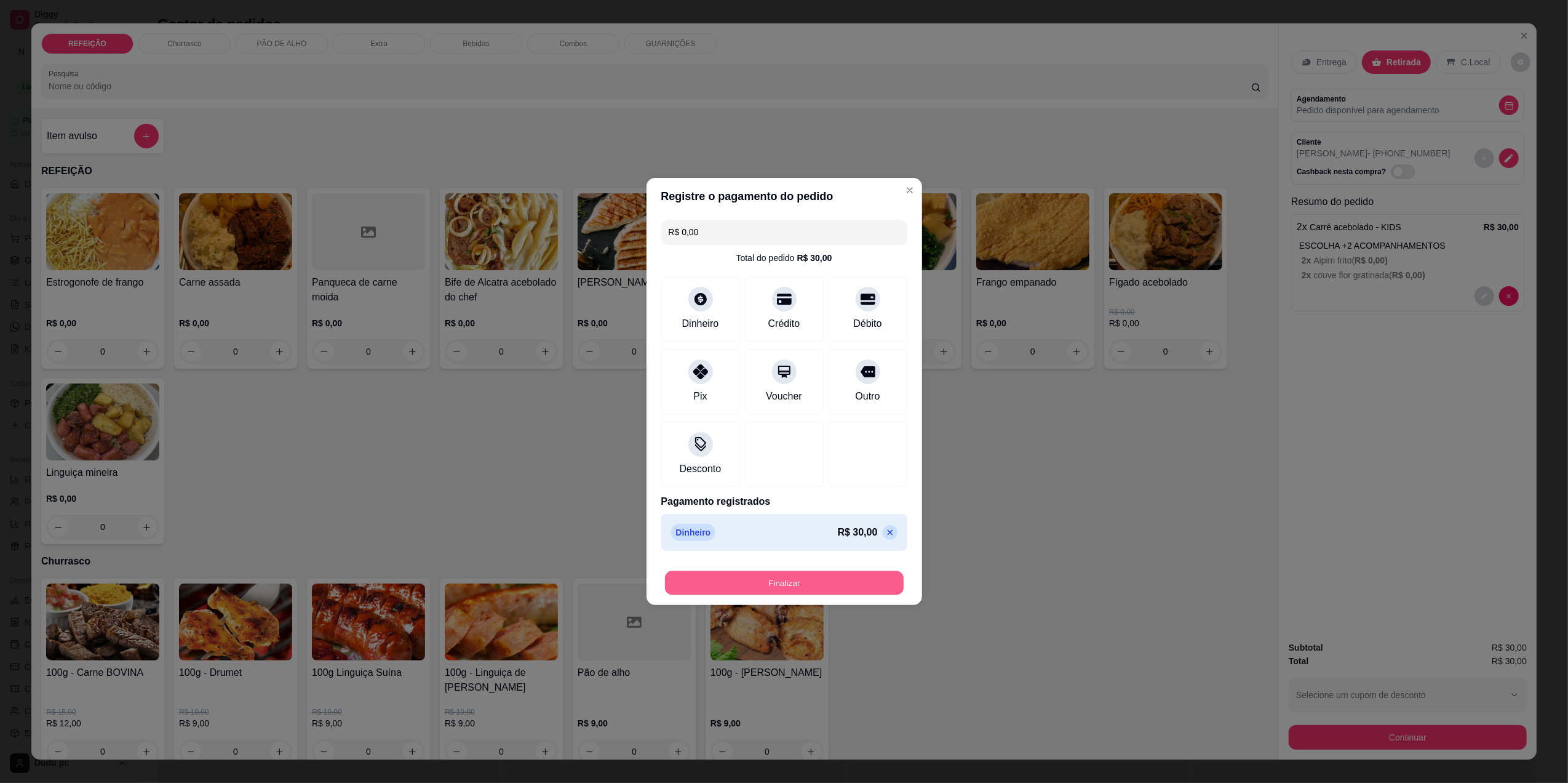
click at [808, 589] on button "Finalizar" at bounding box center [784, 583] width 239 height 24
type input "-R$ 30,00"
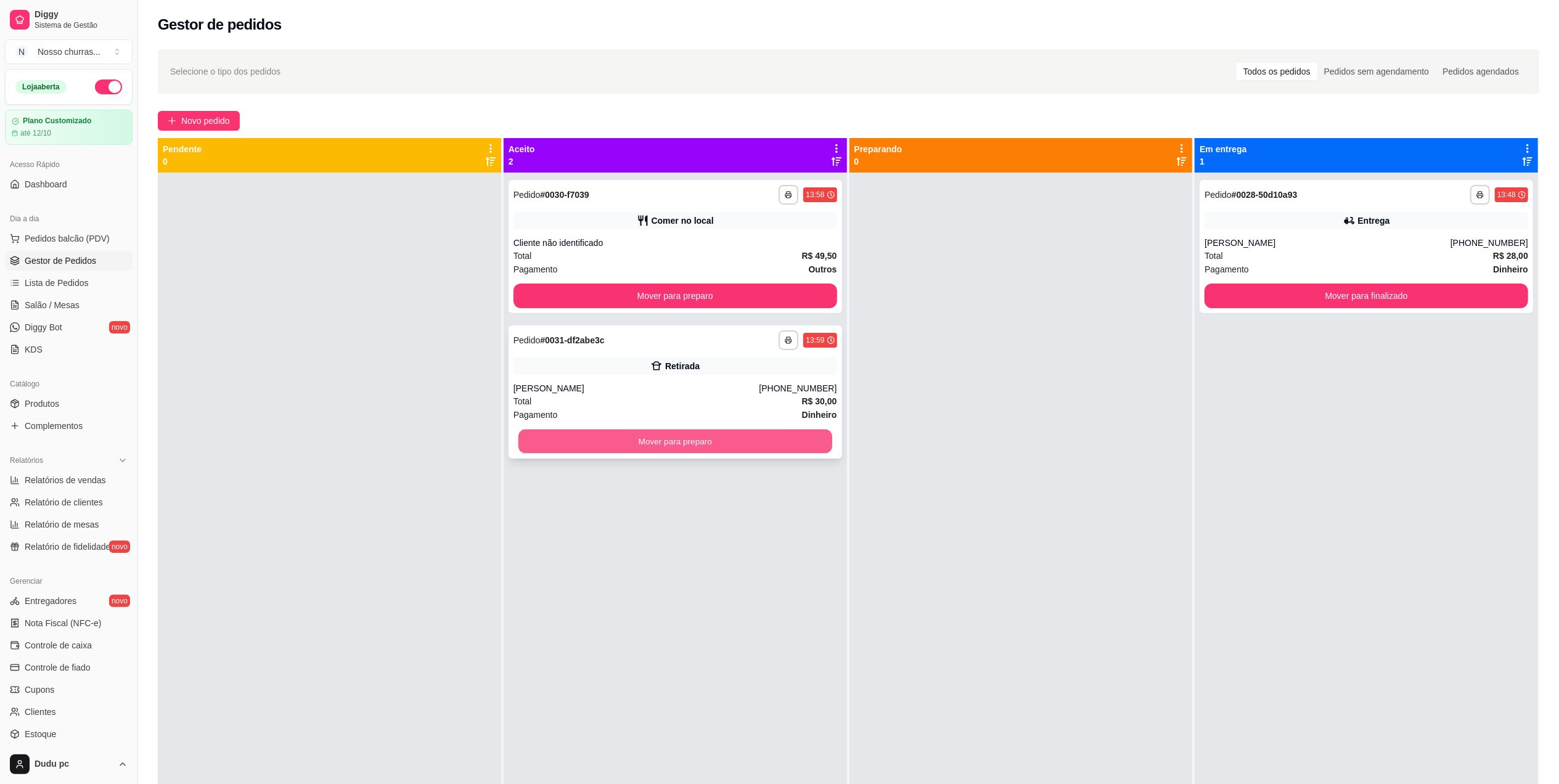
click at [715, 433] on button "Mover para preparo" at bounding box center [675, 442] width 314 height 24
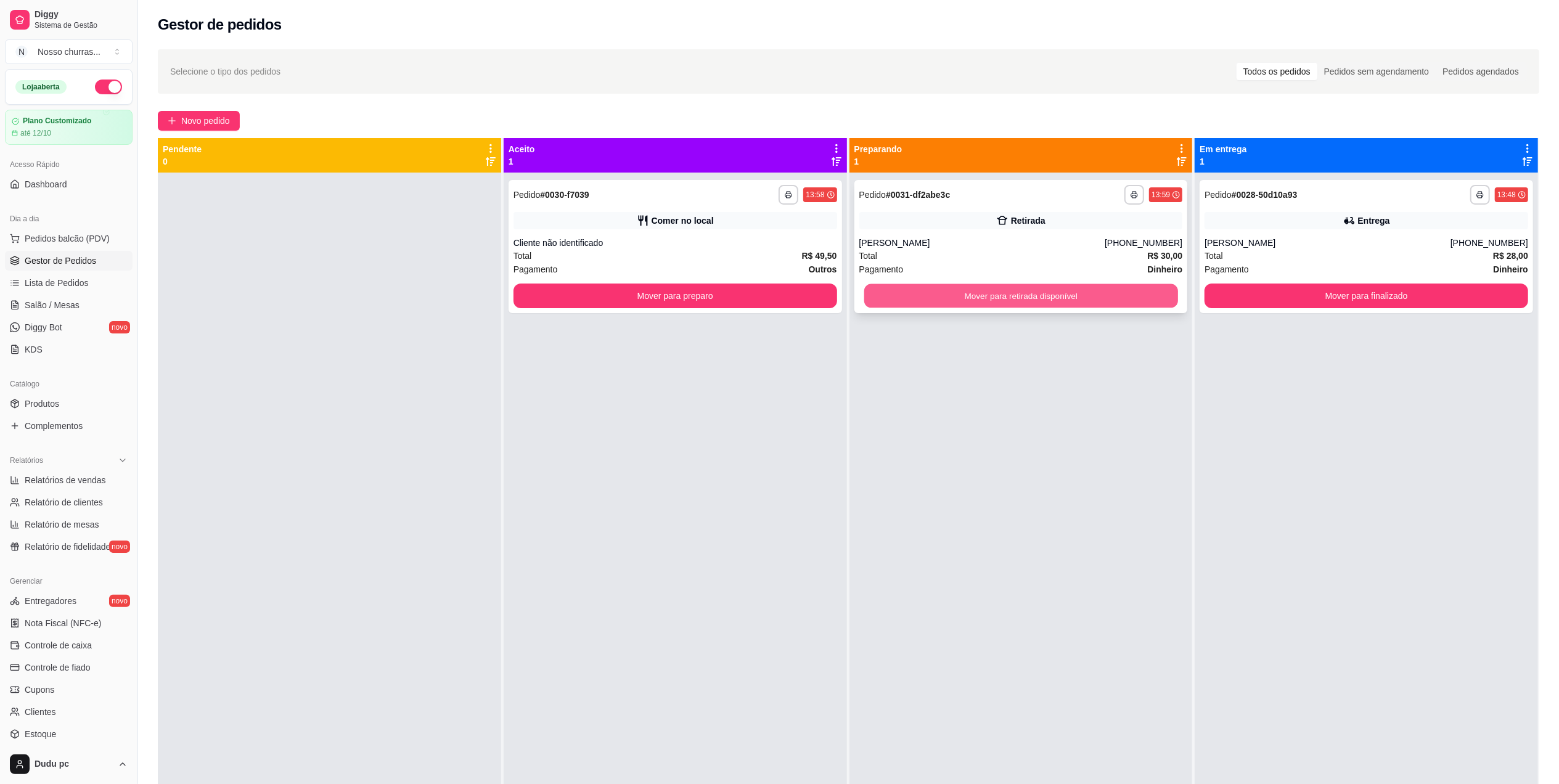
click at [1075, 302] on button "Mover para retirada disponível" at bounding box center [1020, 296] width 314 height 24
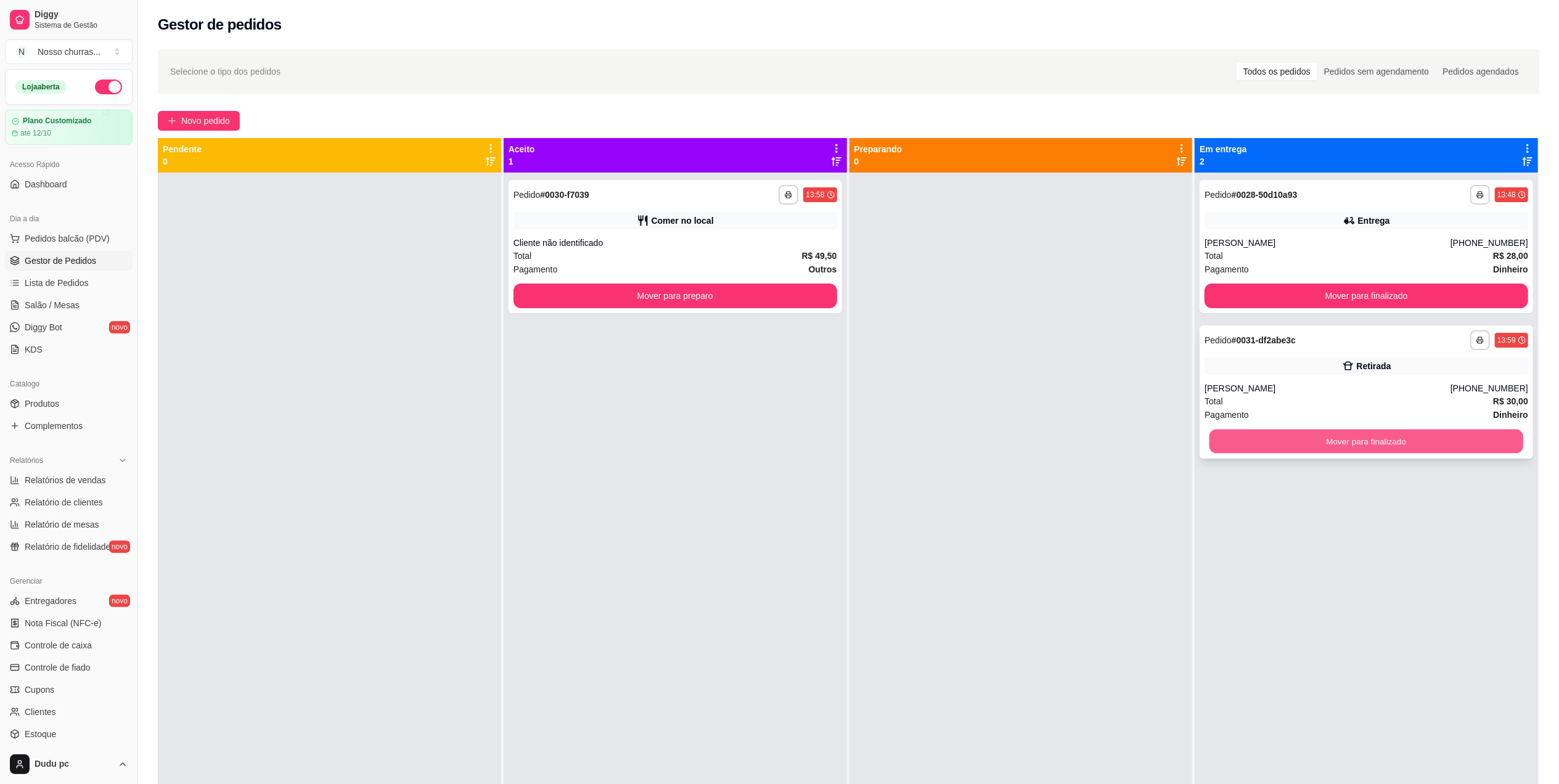
click at [1218, 443] on button "Mover para finalizado" at bounding box center [1366, 442] width 314 height 24
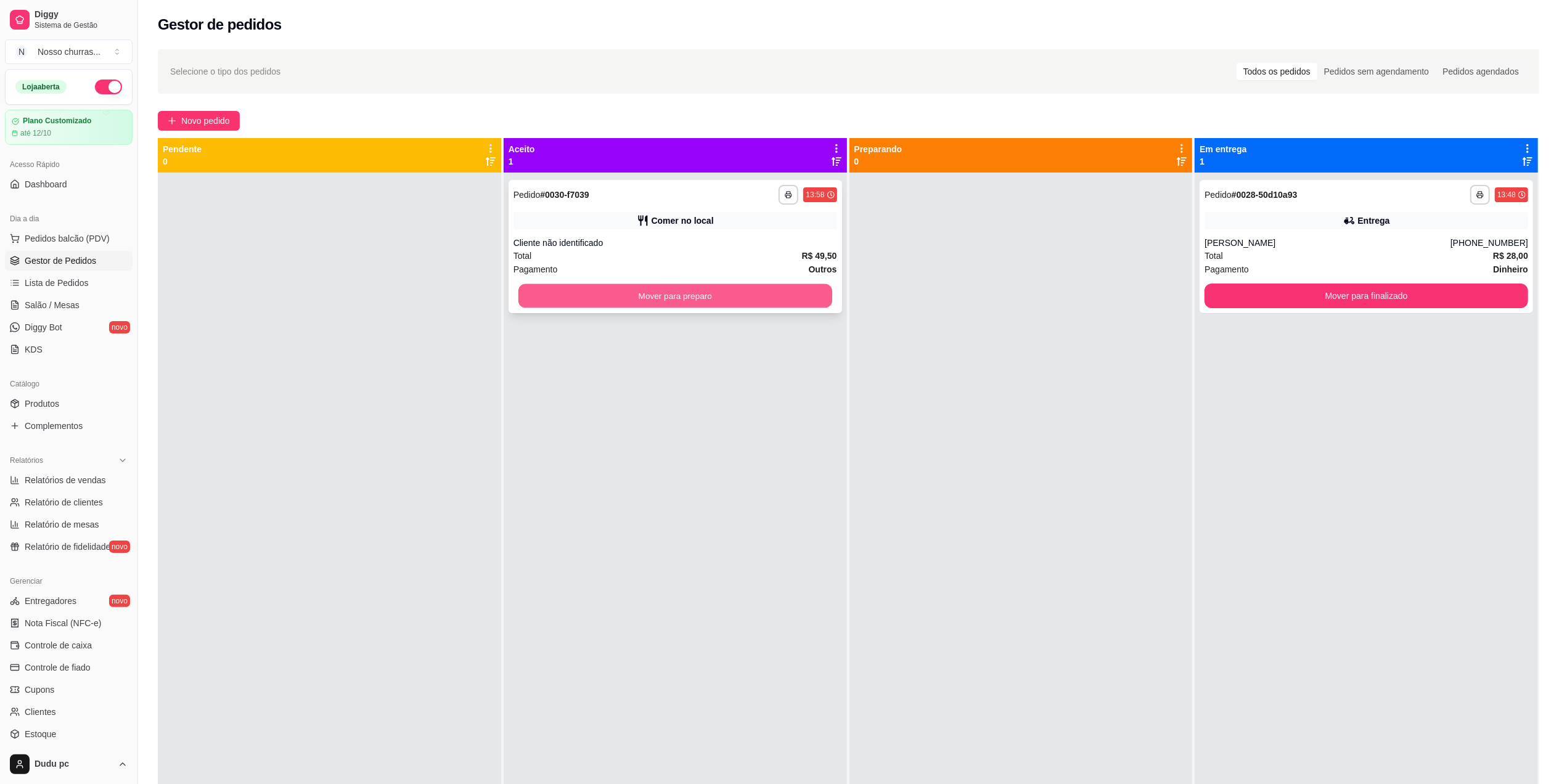
click at [752, 287] on button "Mover para preparo" at bounding box center [675, 296] width 314 height 24
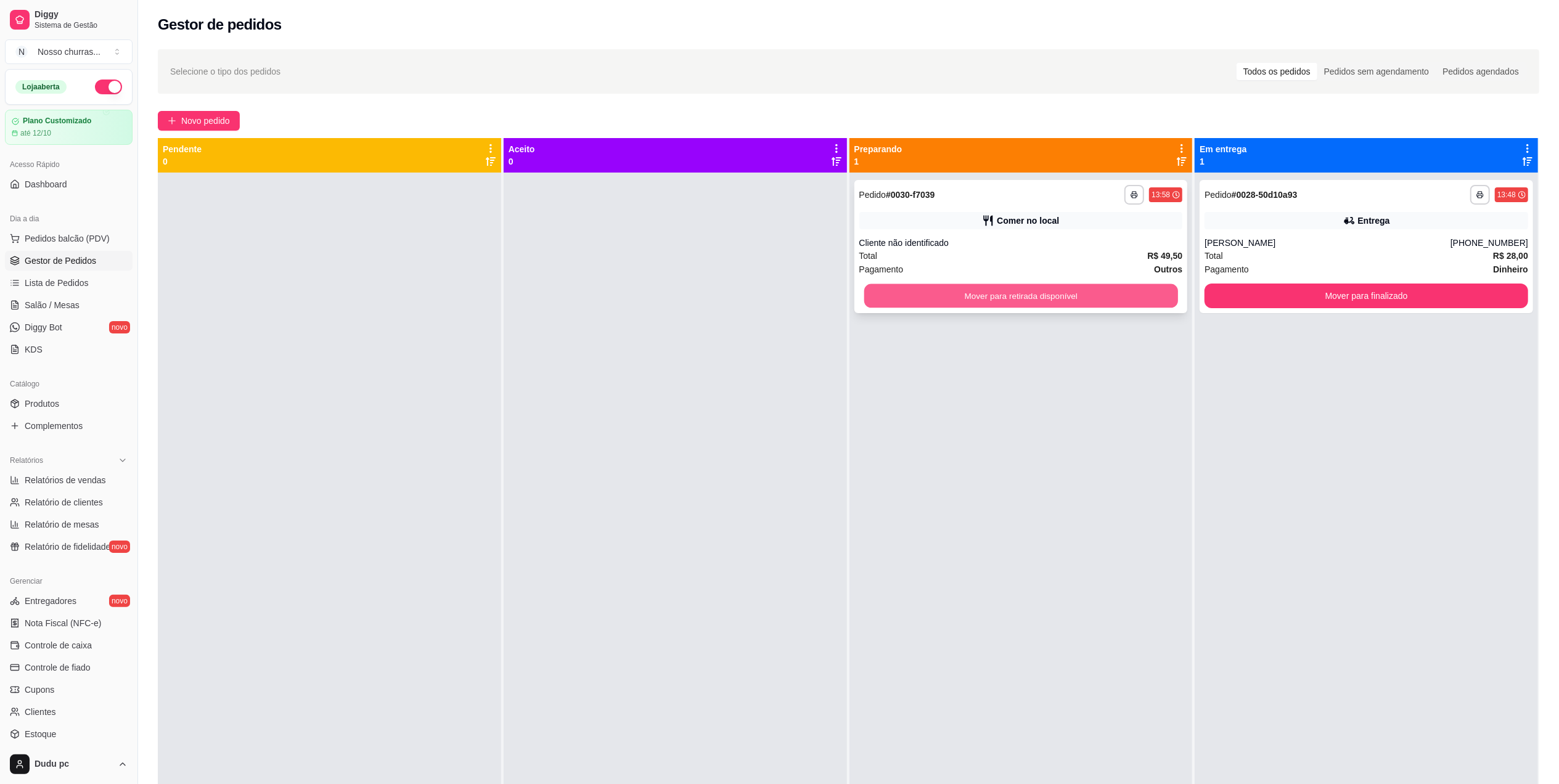
click at [1115, 291] on button "Mover para retirada disponível" at bounding box center [1020, 296] width 314 height 24
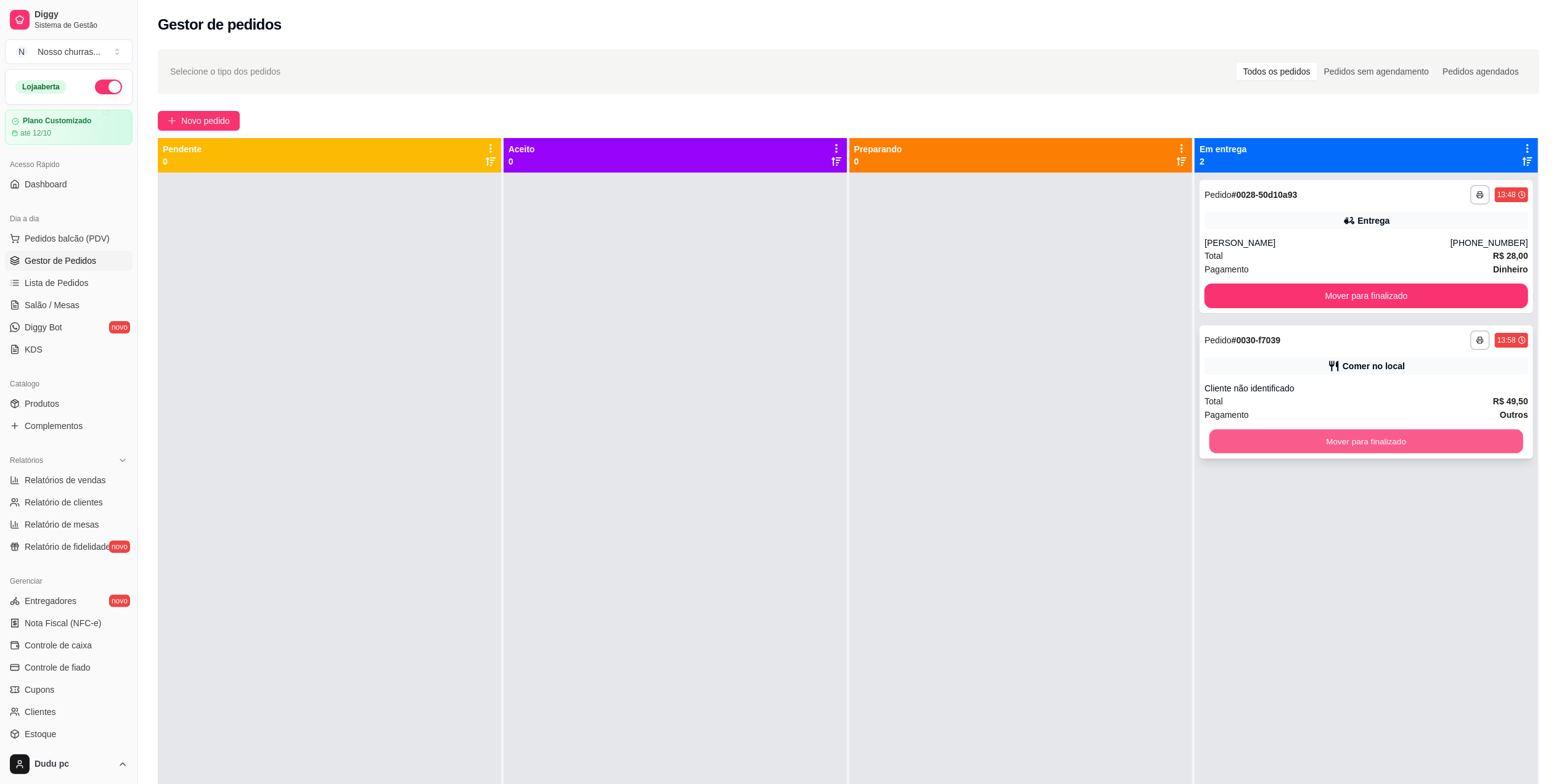
click at [1237, 436] on button "Mover para finalizado" at bounding box center [1366, 442] width 314 height 24
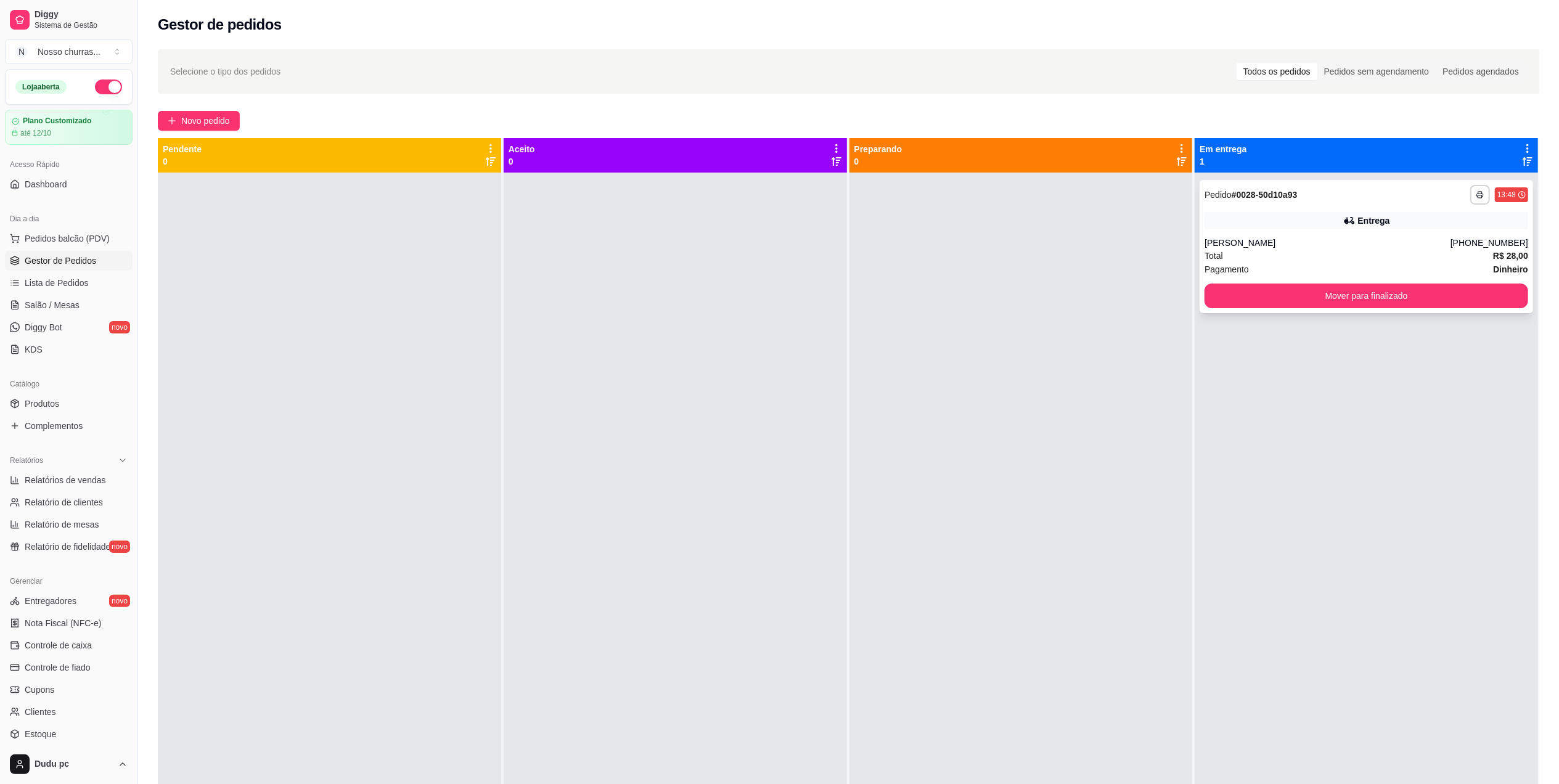
click at [1265, 205] on div "**********" at bounding box center [1367, 246] width 334 height 133
click at [1381, 297] on button "Mover para finalizado" at bounding box center [1366, 296] width 314 height 24
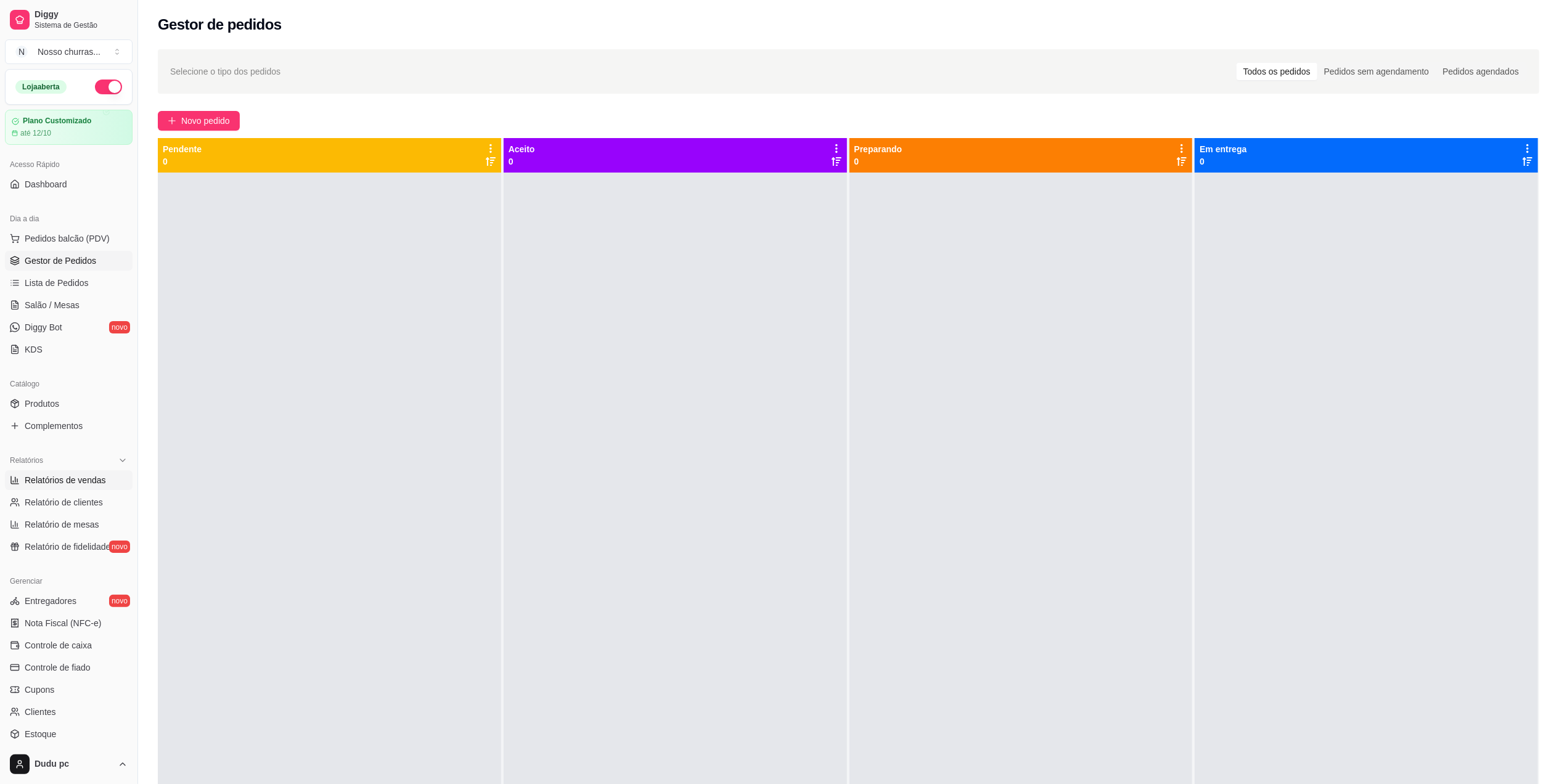
click at [79, 481] on span "Relatórios de vendas" at bounding box center [65, 480] width 81 height 12
select select "ALL"
select select "0"
